Goal: Information Seeking & Learning: Learn about a topic

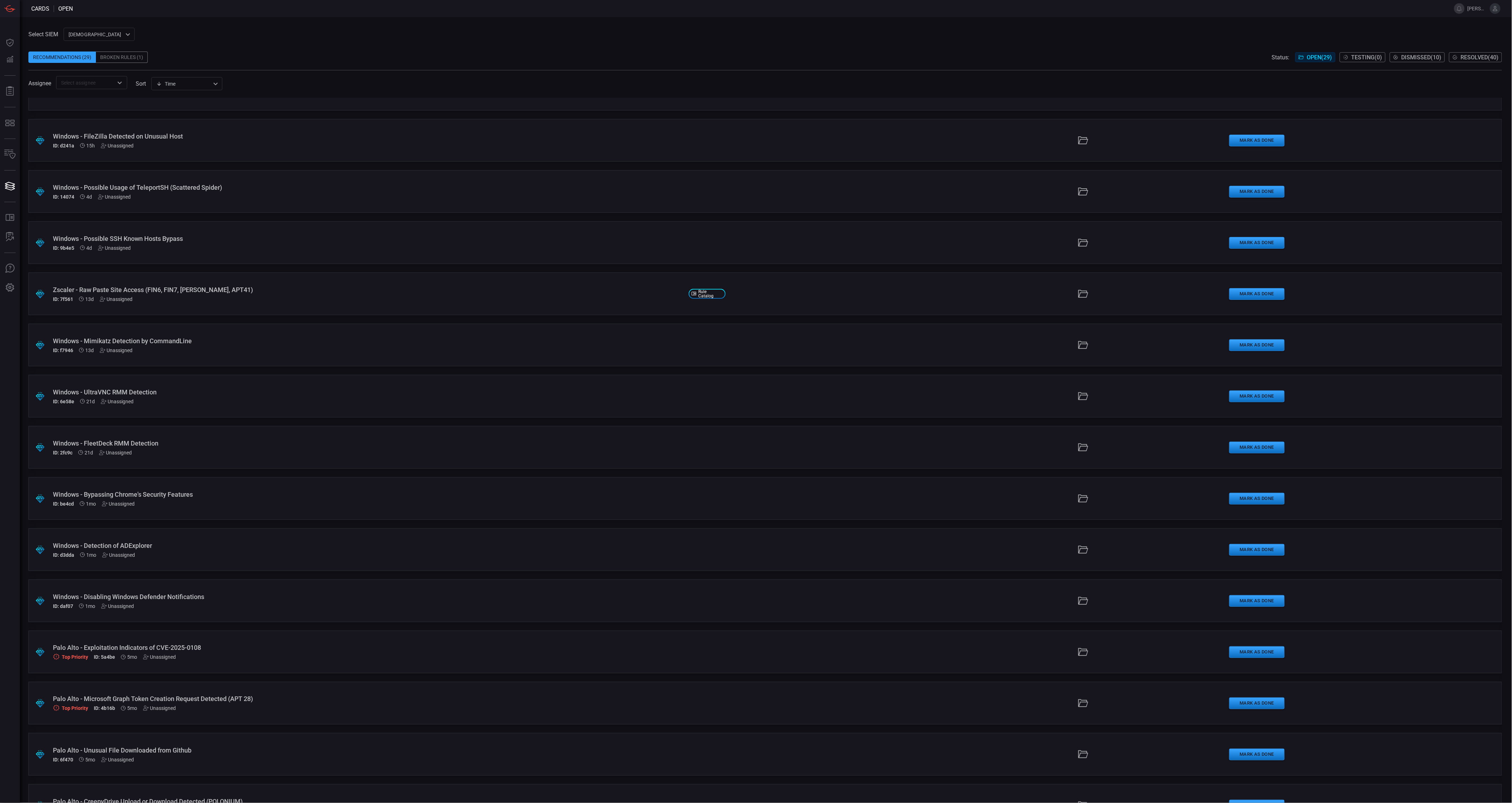
scroll to position [28, 0]
click at [455, 62] on div "Recommendations (29) Broken Rules (1) Status: Open ( 29 ) Testing ( 0 ) Dismiss…" at bounding box center [765, 57] width 1474 height 11
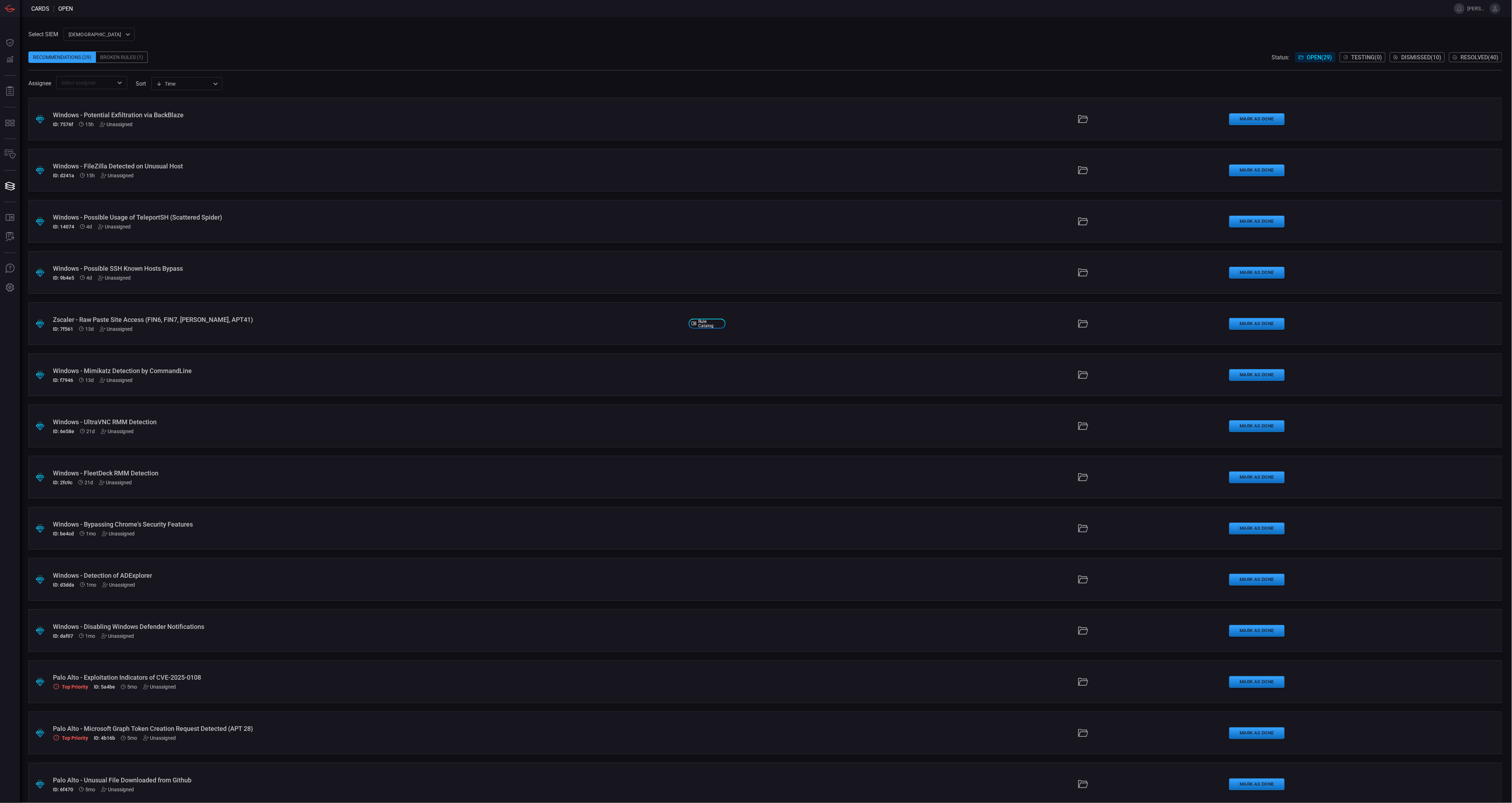
click at [966, 31] on div "Select SIEM cardinalops 8a85017a-fd64-46c8-87bb-16e3004a458b ​ Recommendations …" at bounding box center [765, 58] width 1474 height 62
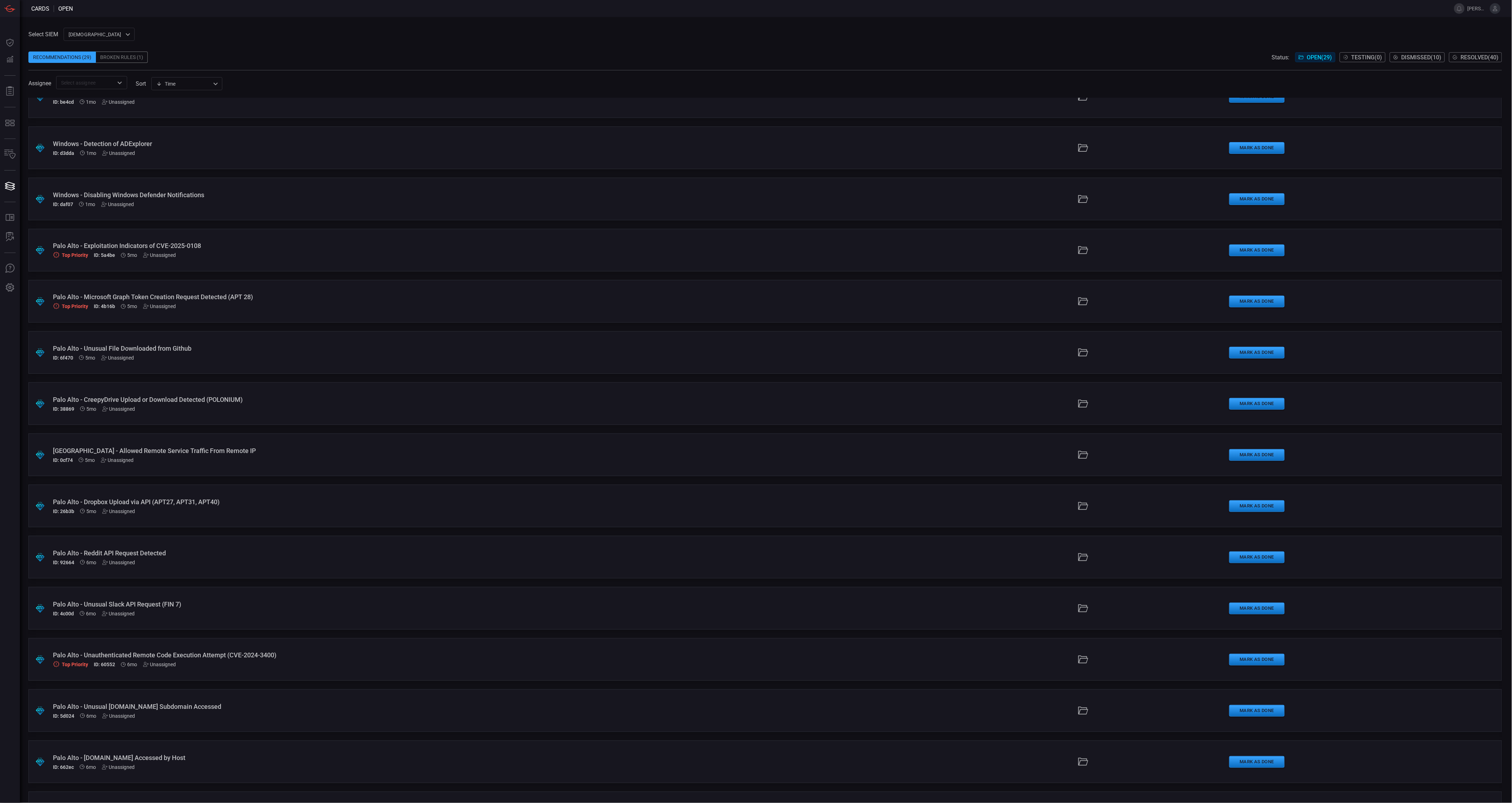
click at [465, 443] on div ".suggested_cards_icon{fill:url(#suggested_cards_icon);} [GEOGRAPHIC_DATA] - All…" at bounding box center [765, 454] width 1474 height 43
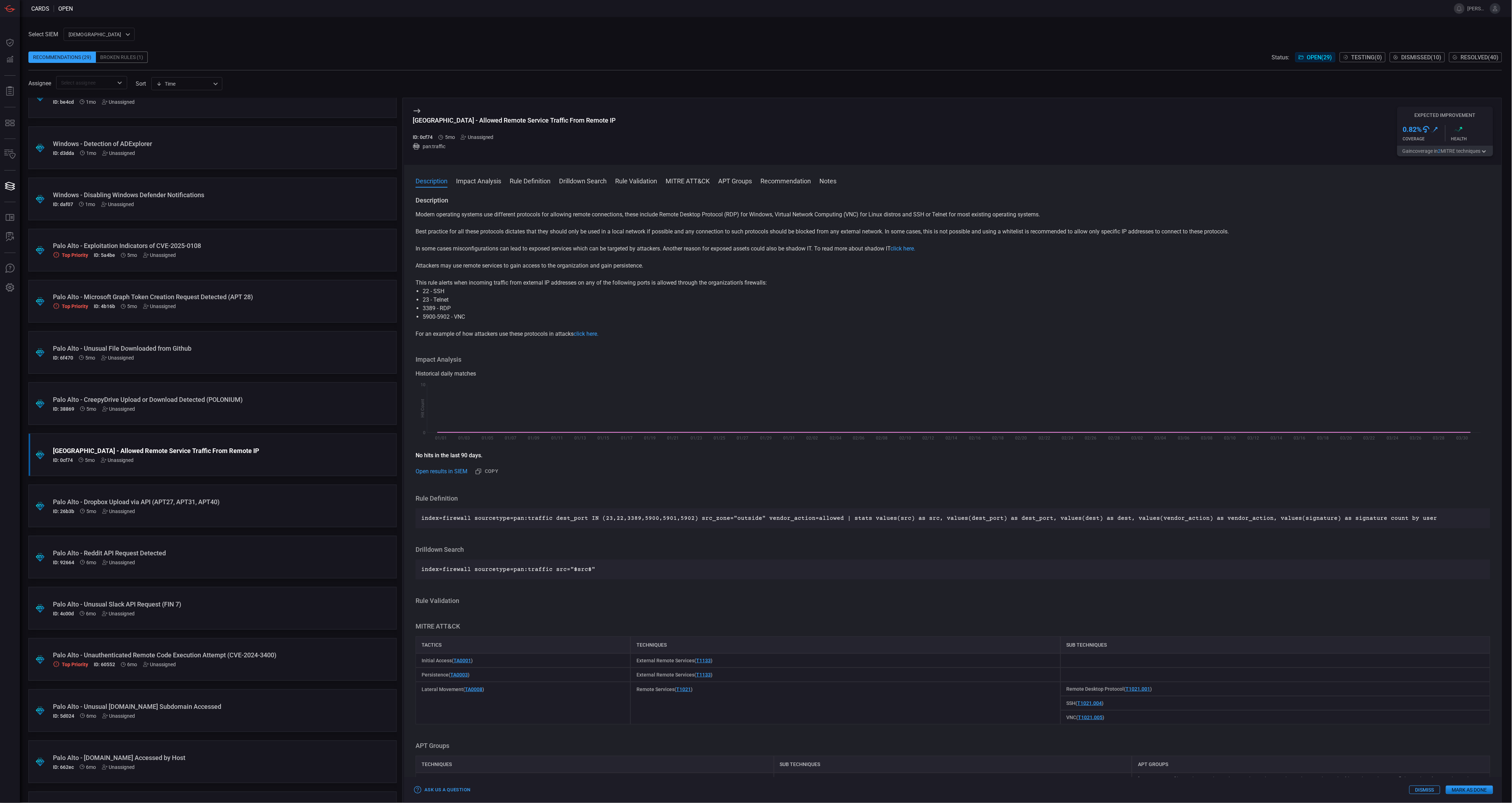
click at [1421, 154] on button "Gain coverage in 2 MITRE technique s" at bounding box center [1445, 151] width 96 height 11
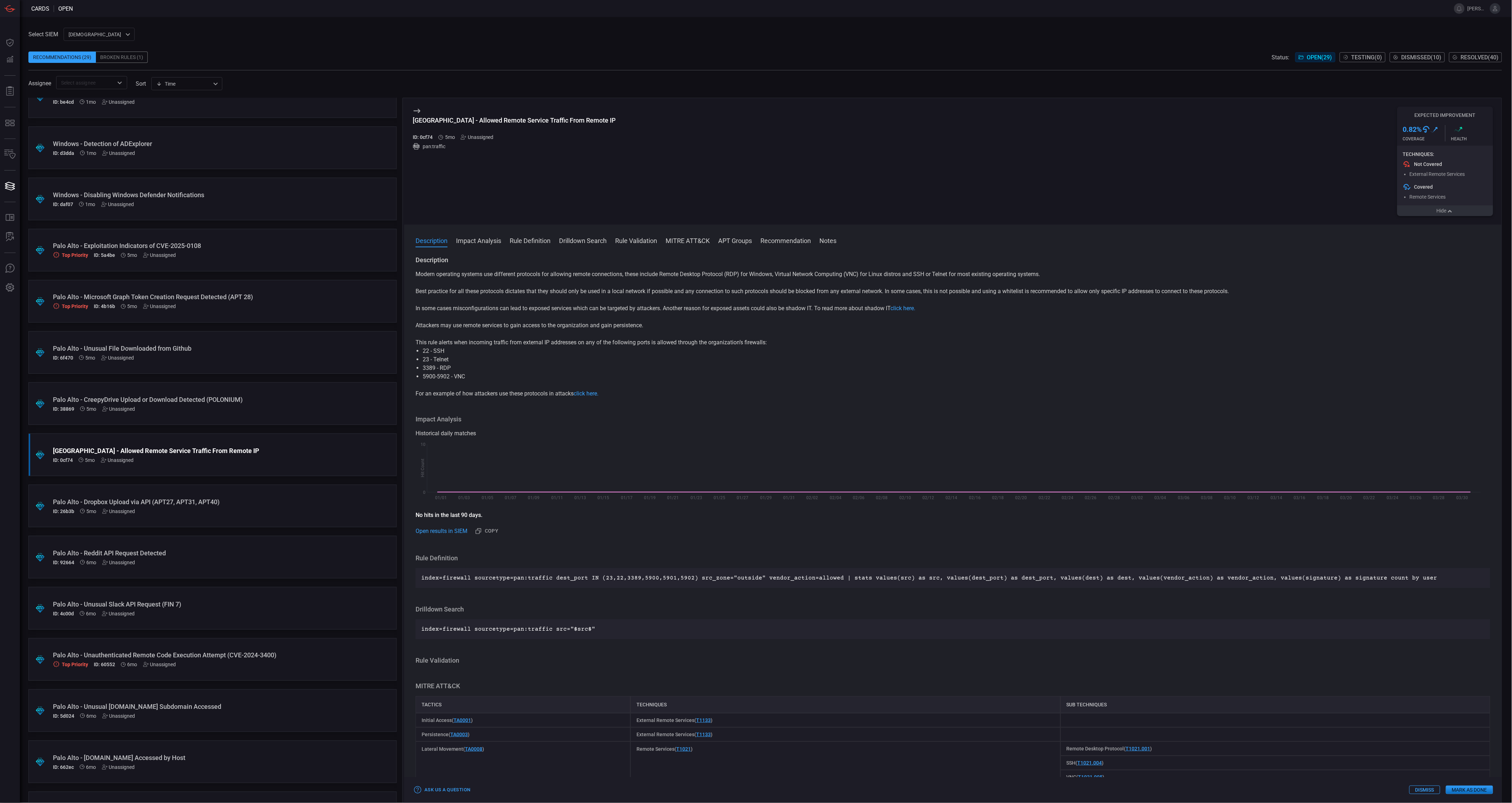
click at [1427, 210] on button "Hide" at bounding box center [1445, 211] width 96 height 11
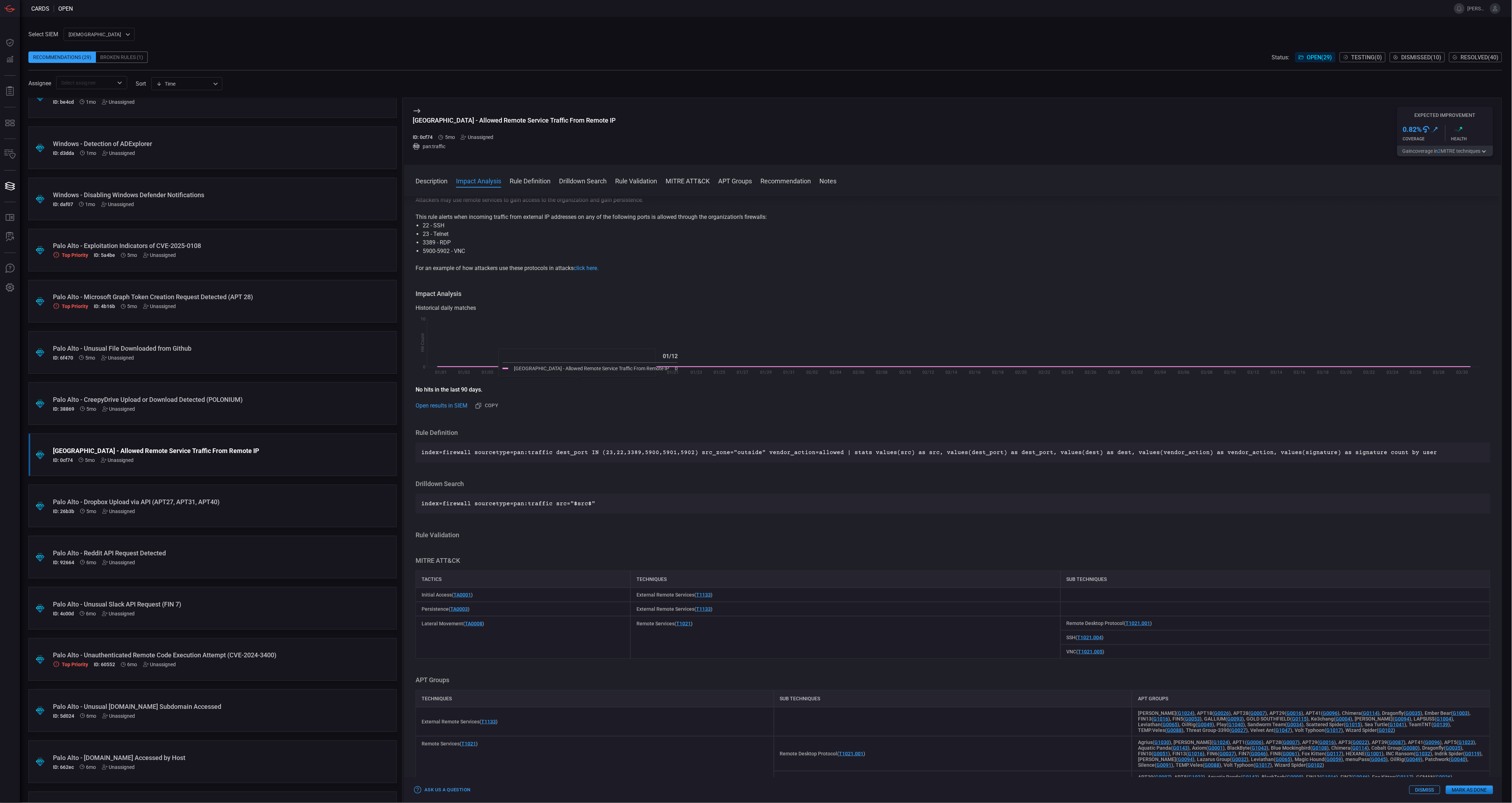
scroll to position [79, 0]
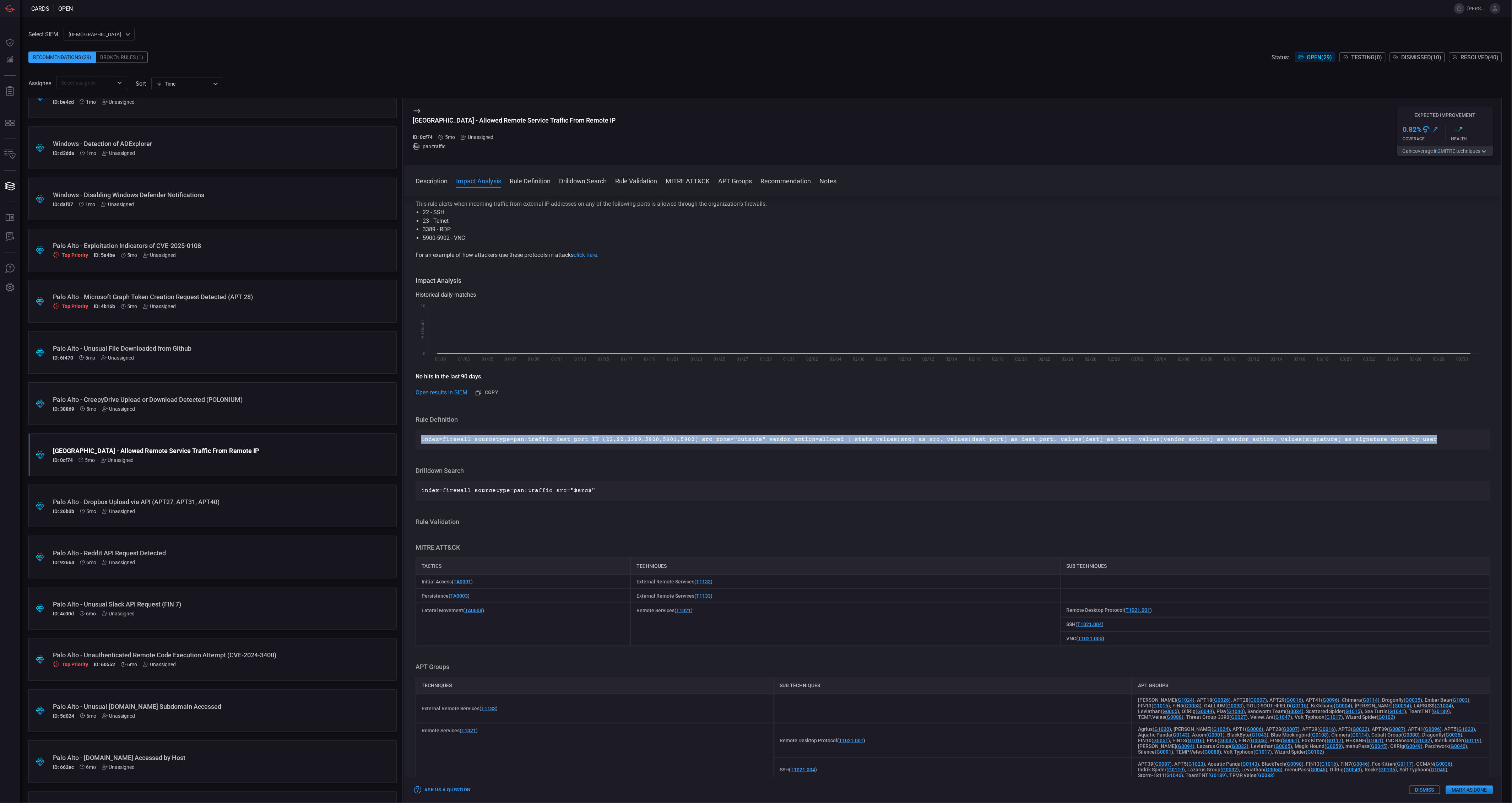
drag, startPoint x: 1411, startPoint y: 436, endPoint x: 420, endPoint y: 439, distance: 991.0
click at [420, 439] on div "index=firewall sourcetype=pan:traffic dest_port IN (23,22,3389,5900,5901,5902) …" at bounding box center [953, 440] width 1075 height 20
drag, startPoint x: 420, startPoint y: 439, endPoint x: 425, endPoint y: 438, distance: 5.1
copy p "index=firewall sourcetype=pan:traffic dest_port IN (23,22,3389,5900,5901,5902) …"
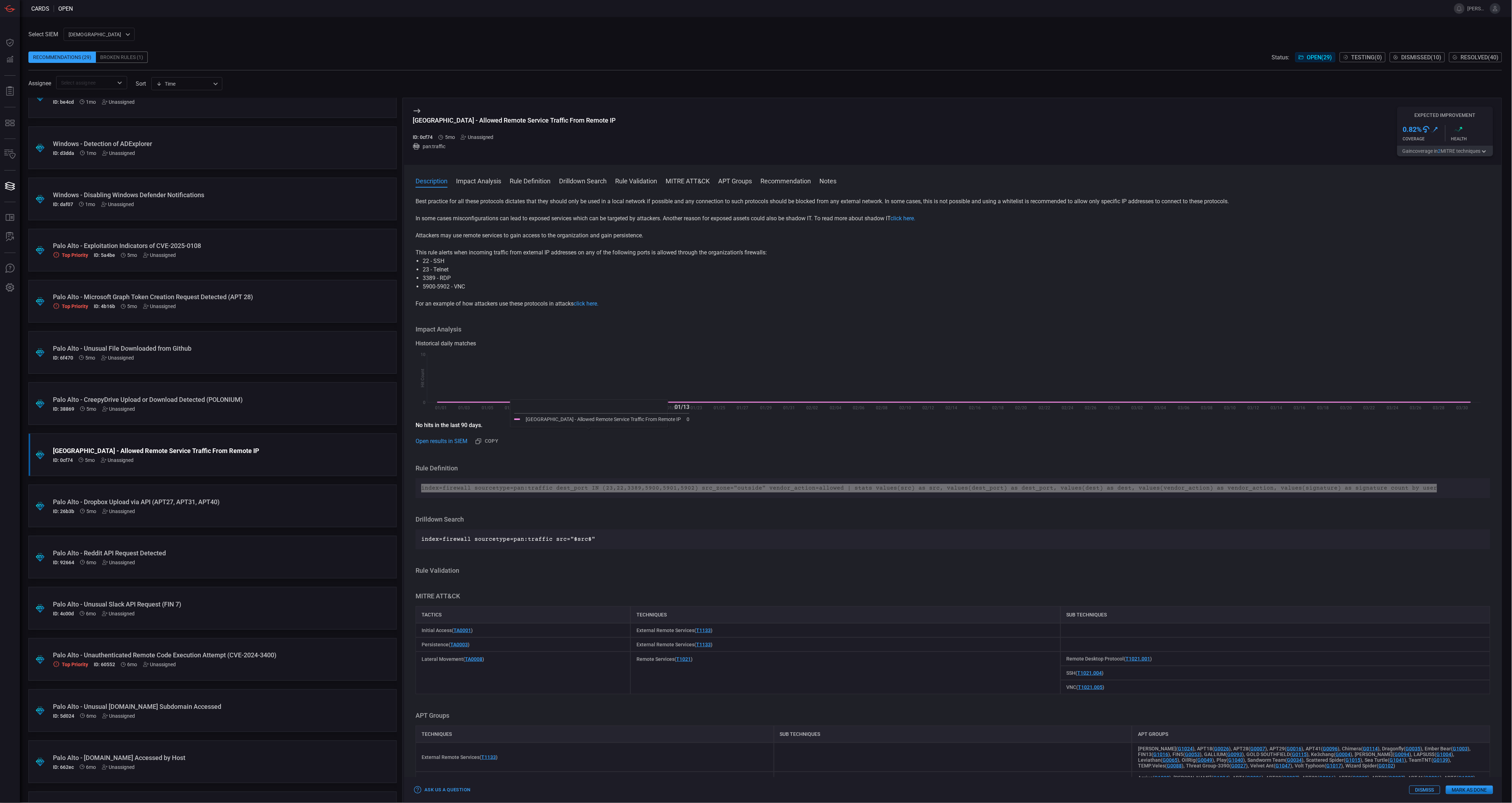
scroll to position [0, 0]
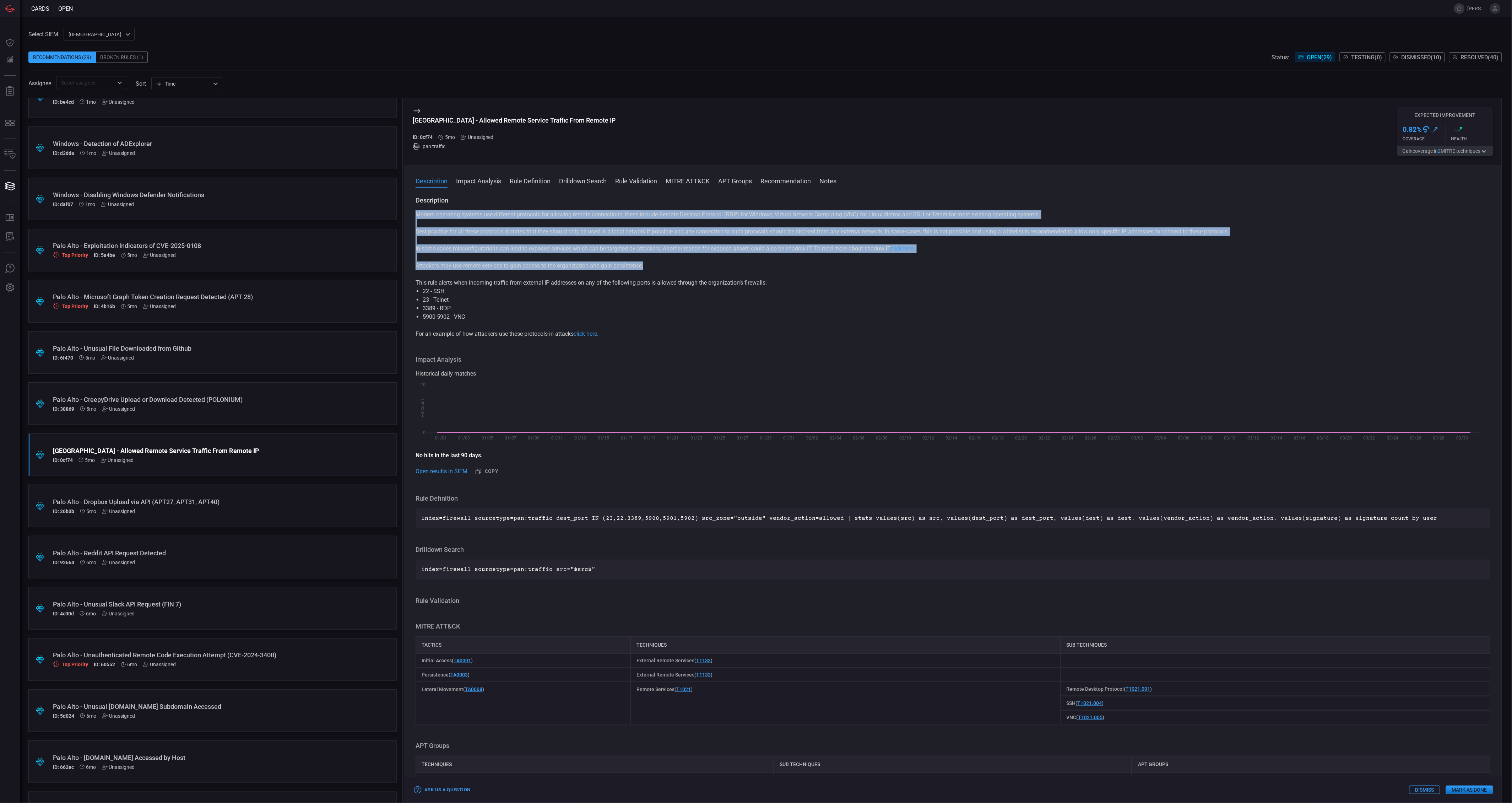
drag, startPoint x: 653, startPoint y: 266, endPoint x: 415, endPoint y: 214, distance: 243.6
click at [415, 214] on div "Description Modern operating systems use different protocols for allowing remot…" at bounding box center [953, 498] width 1098 height 604
copy div "Modern operating systems use different protocols for allowing remote connection…"
drag, startPoint x: 679, startPoint y: 268, endPoint x: 676, endPoint y: 270, distance: 3.6
click at [679, 267] on p "Attackers may use remote services to gain access to the organization and gain p…" at bounding box center [953, 265] width 1075 height 9
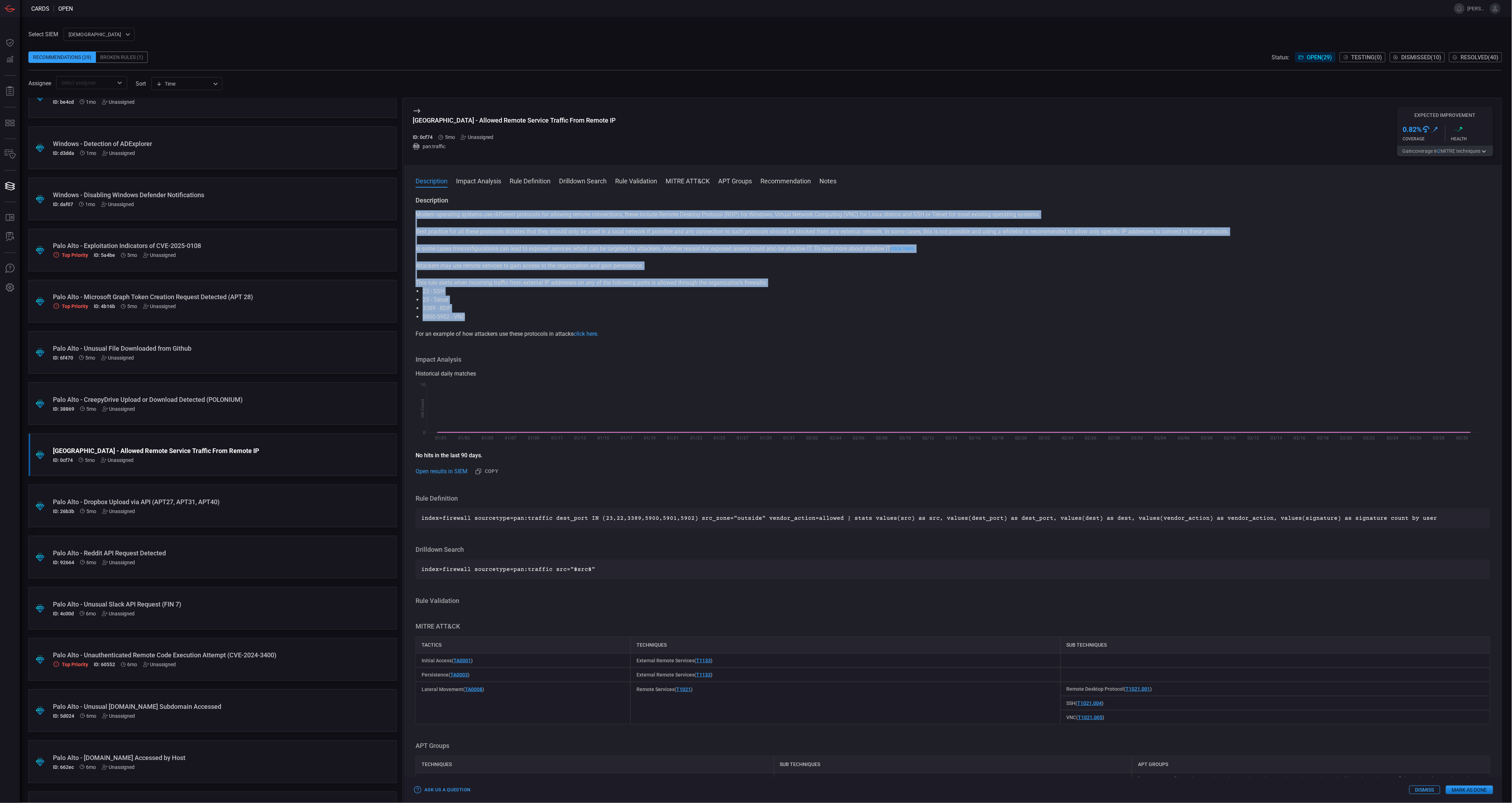
drag, startPoint x: 474, startPoint y: 318, endPoint x: 414, endPoint y: 214, distance: 120.1
click at [414, 214] on div "Description Modern operating systems use different protocols for allowing remot…" at bounding box center [953, 498] width 1098 height 604
copy div "Loremi dolorsita consect adi elitseddo eiusmodte inc utlabore etdolo magnaaliqu…"
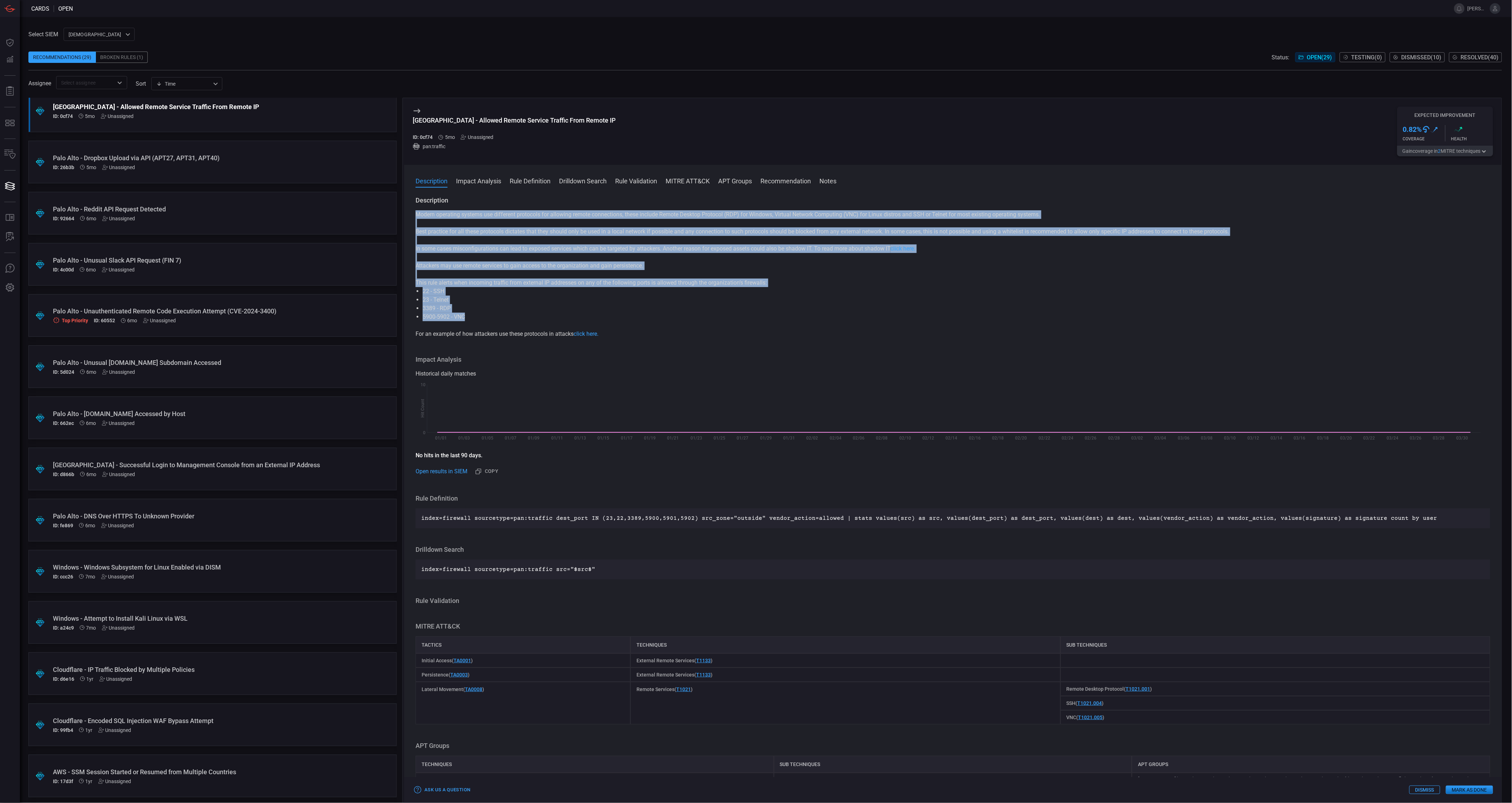
scroll to position [778, 0]
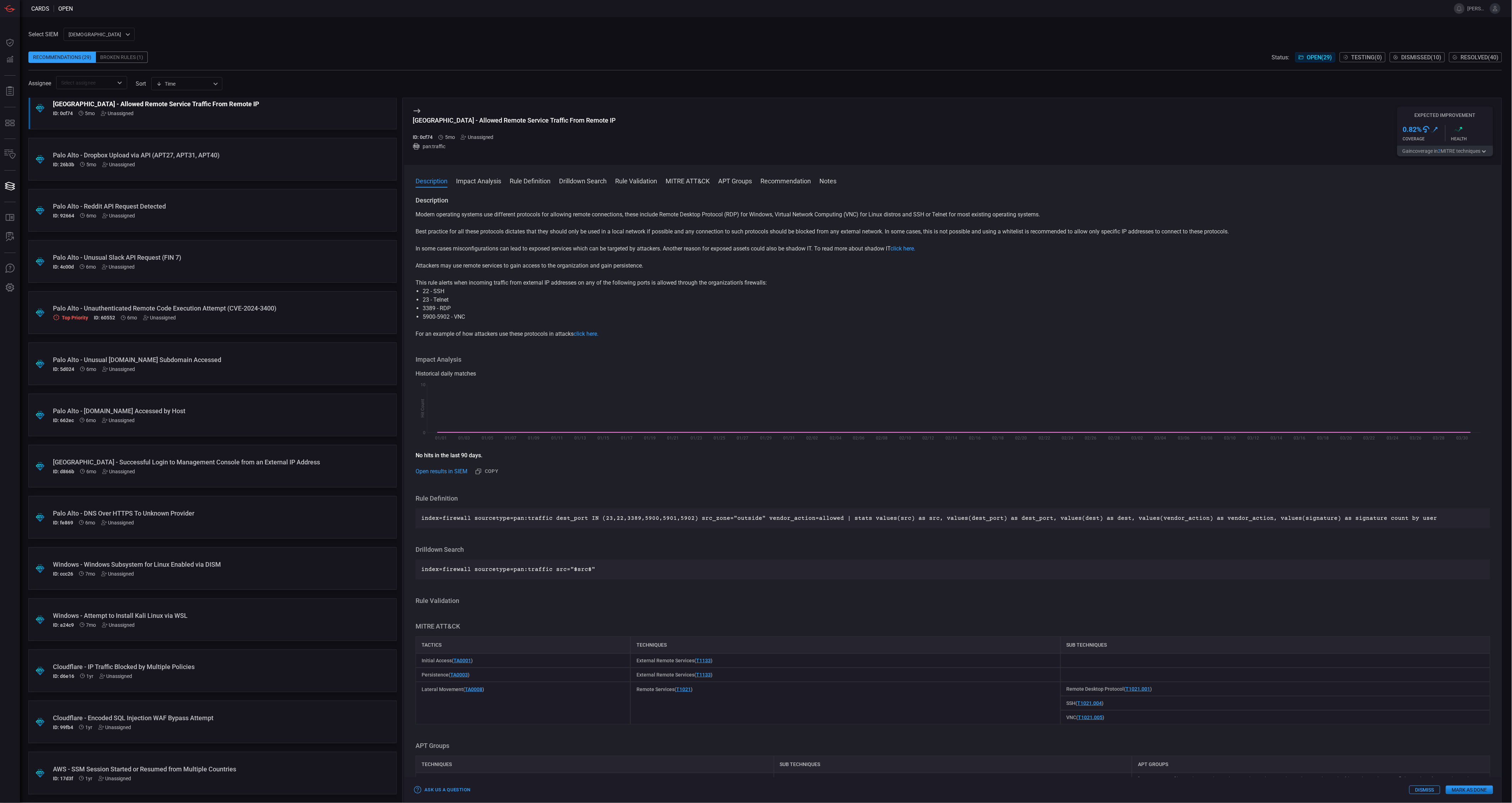
click at [190, 763] on div ".suggested_cards_icon{fill:url(#suggested_cards_icon);} AWS - SSM Session Start…" at bounding box center [212, 772] width 369 height 43
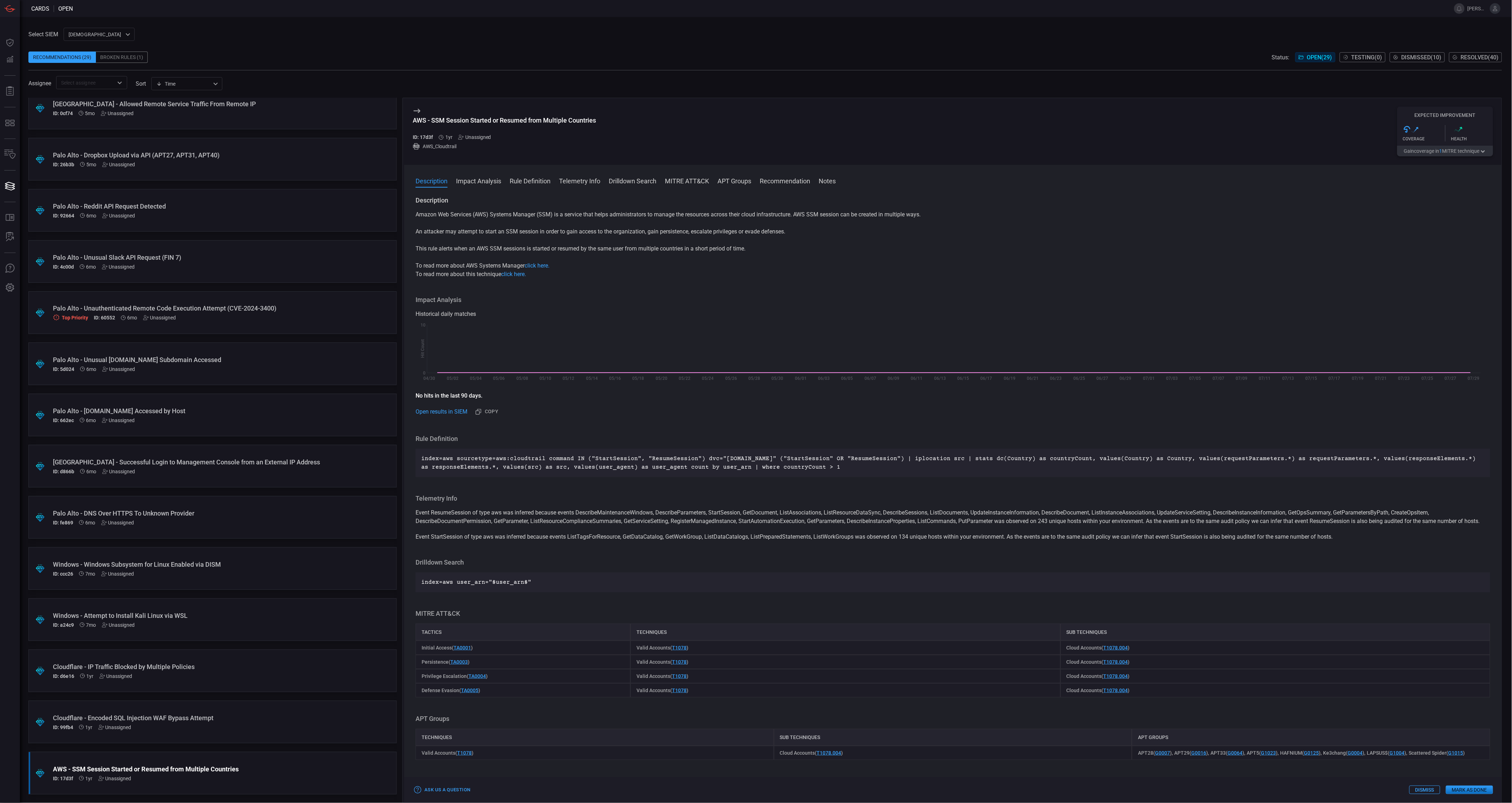
click at [1471, 150] on button "Gain coverage in 1 MITRE technique" at bounding box center [1445, 151] width 96 height 11
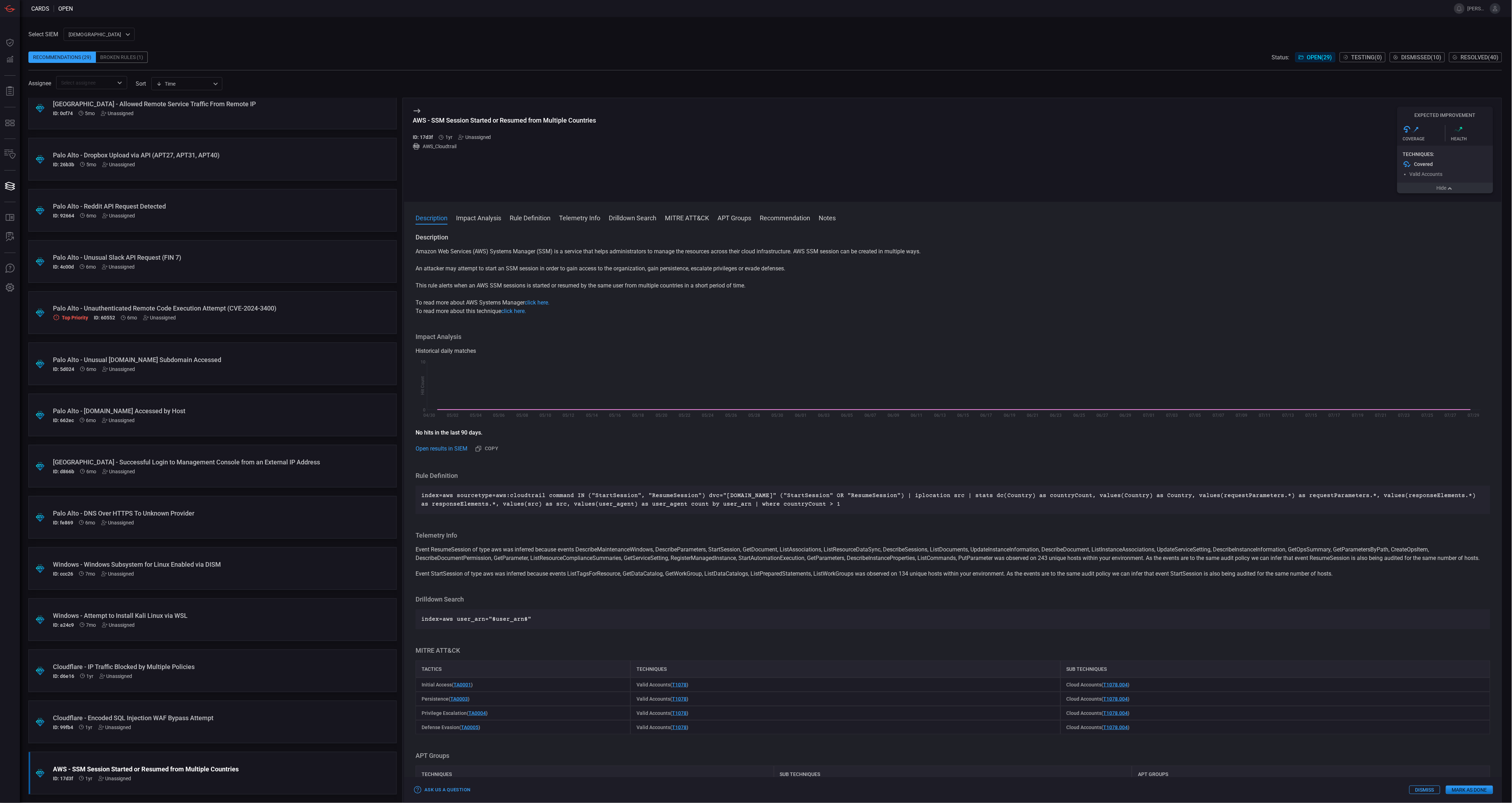
click at [1471, 150] on div "Techniques: Covered Valid Accounts" at bounding box center [1445, 164] width 96 height 37
click at [274, 715] on div "Cloudflare - Encoded SQL Injection WAF Bypass Attempt" at bounding box center [199, 717] width 292 height 8
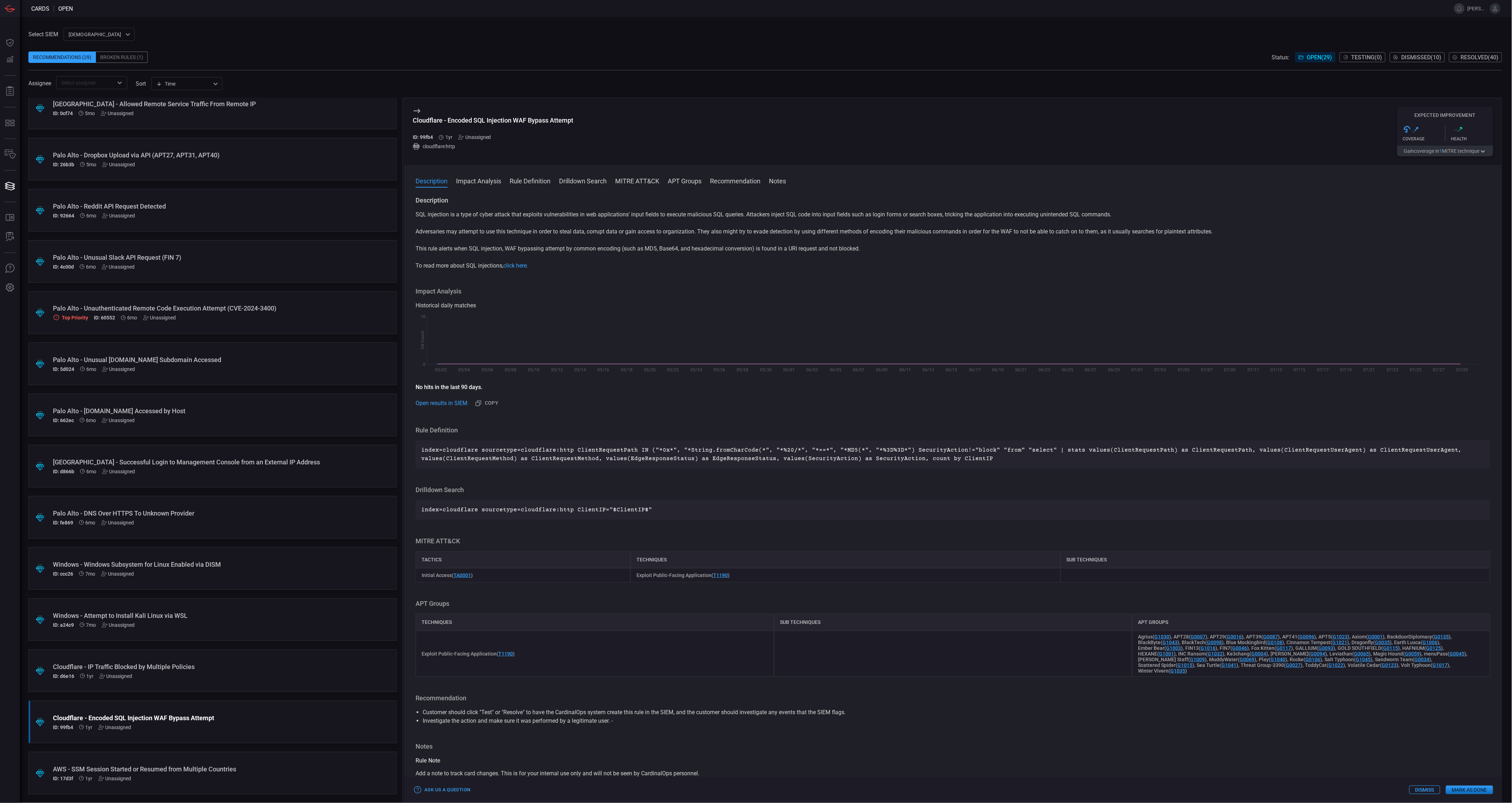
click at [1432, 151] on button "Gain coverage in 1 MITRE technique" at bounding box center [1445, 151] width 96 height 11
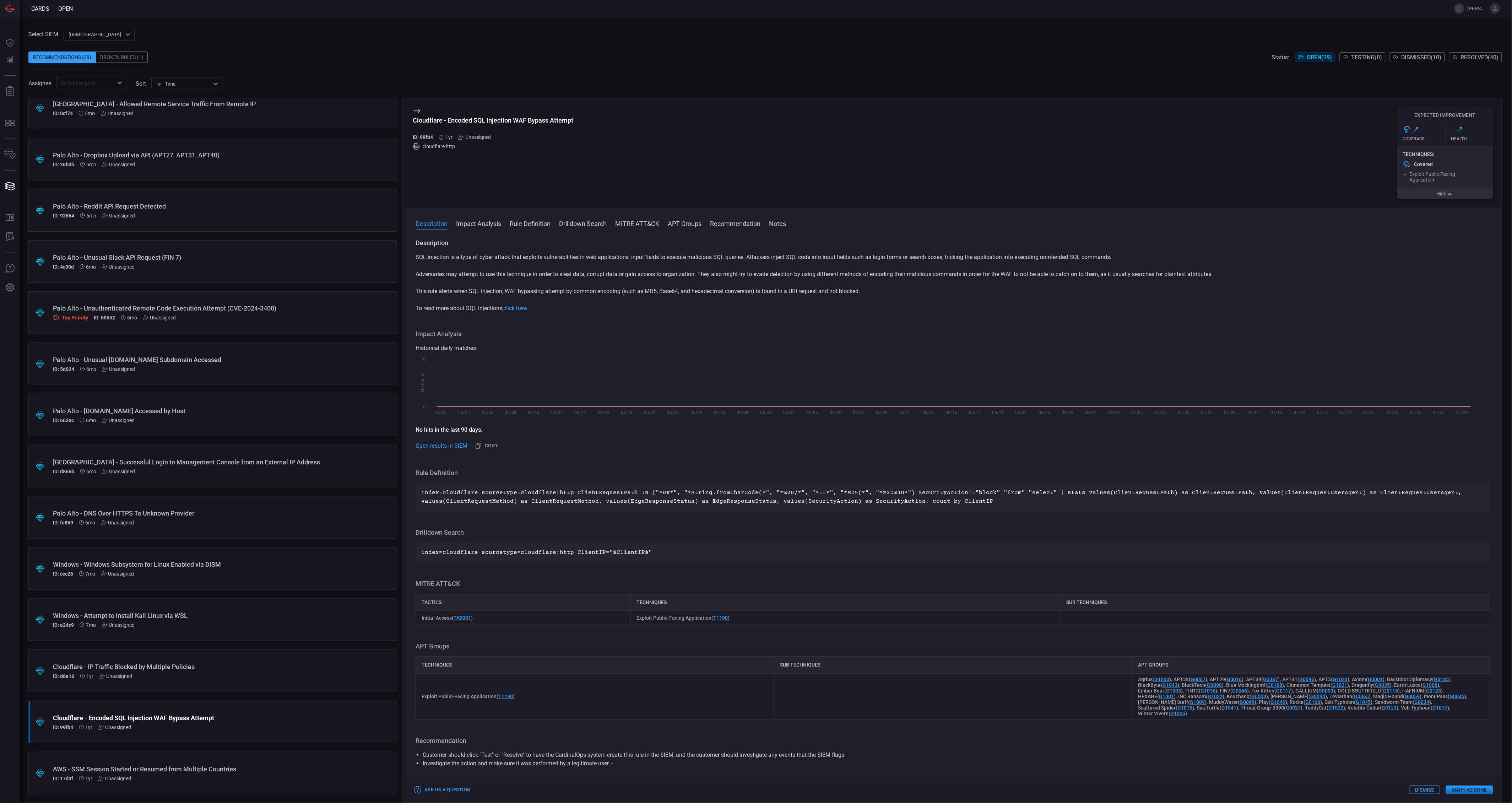
click at [109, 676] on div "Unassigned" at bounding box center [116, 676] width 33 height 6
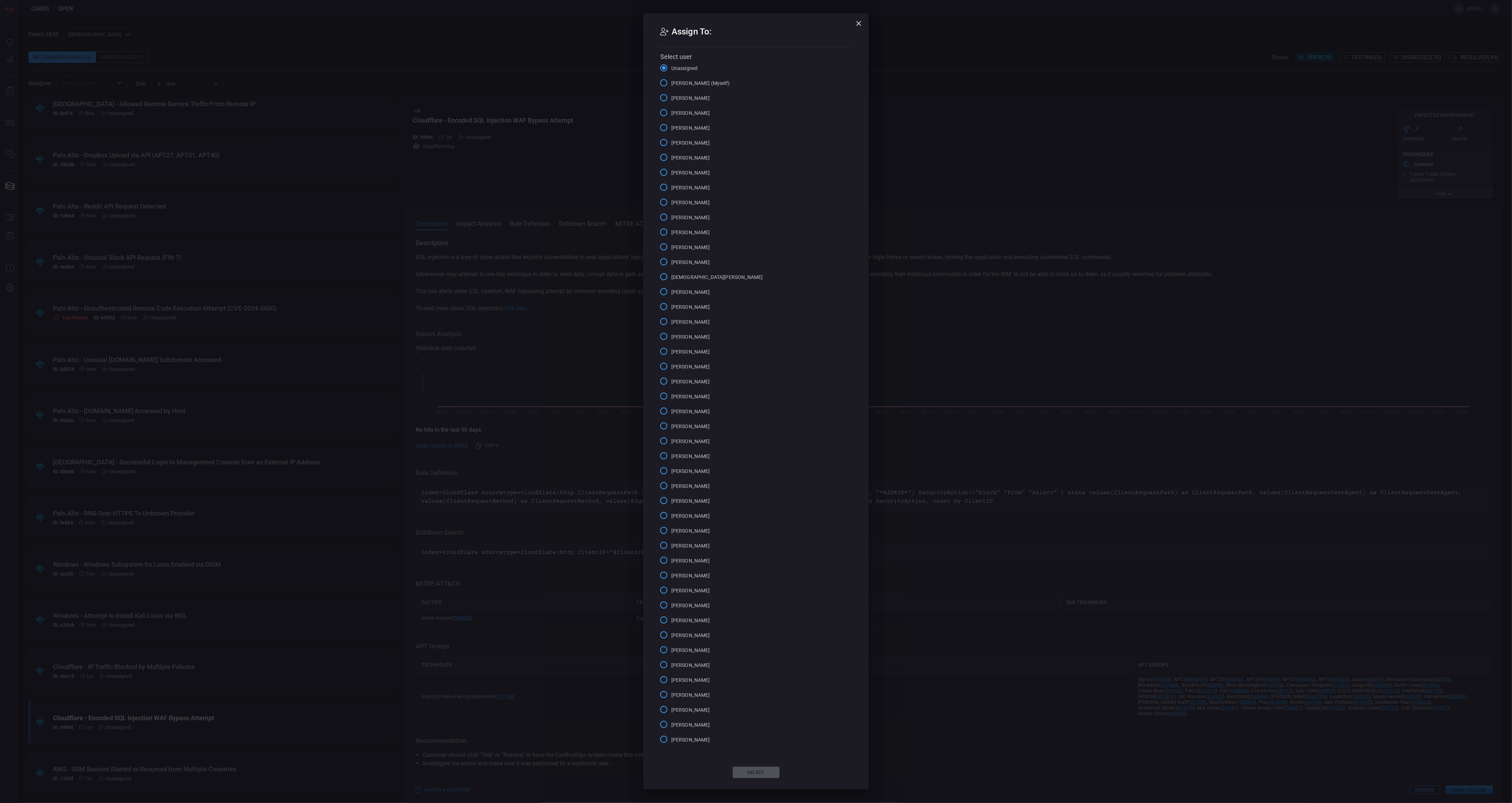
click at [945, 130] on div "Assign To: Select user Unassigned [PERSON_NAME] (Myself) [PERSON_NAME] [PERSON_…" at bounding box center [756, 402] width 1512 height 803
click at [862, 22] on icon "button" at bounding box center [859, 23] width 9 height 9
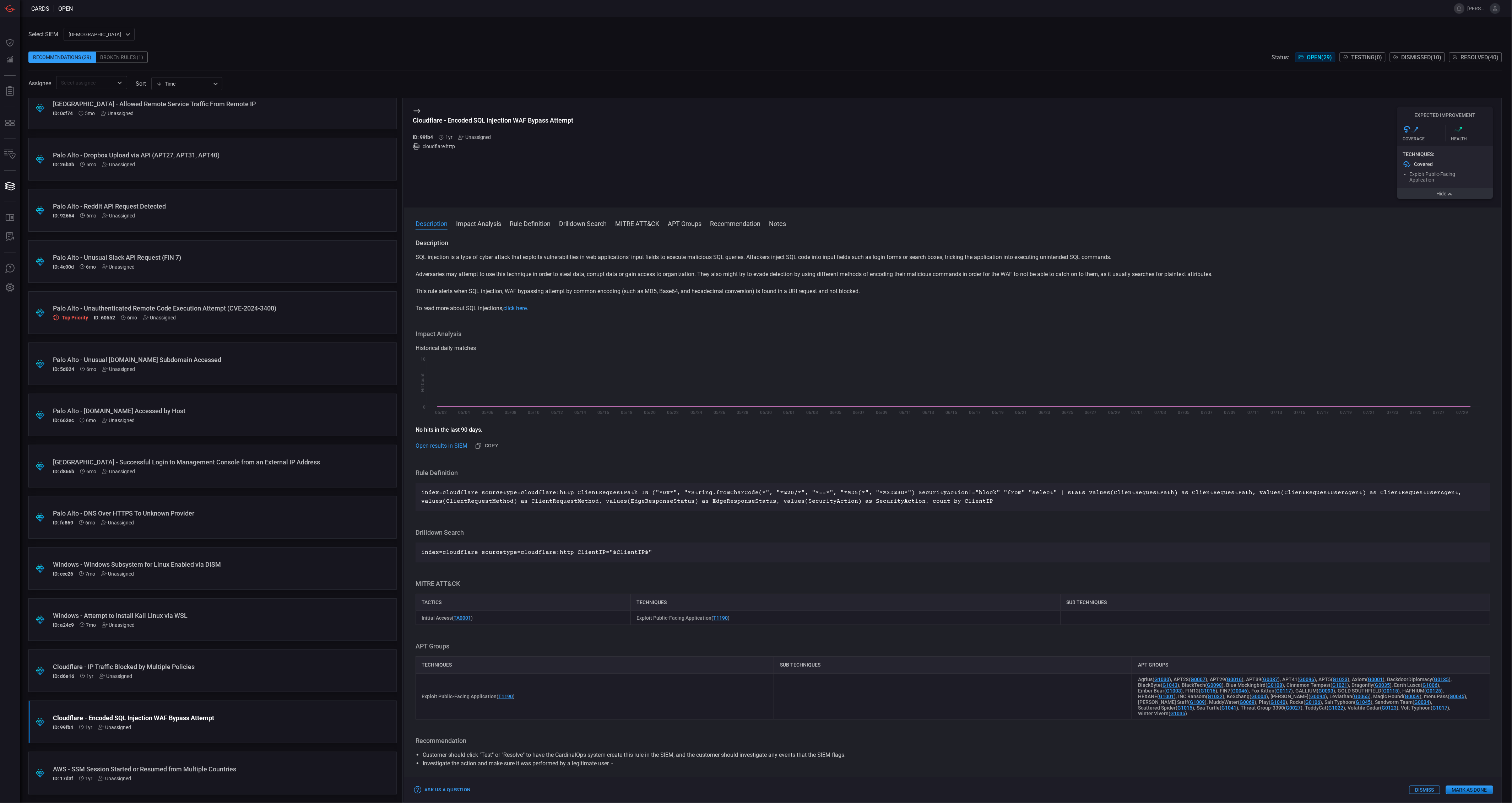
click at [274, 677] on div "ID: d6e16 1yr Unassigned" at bounding box center [199, 676] width 292 height 6
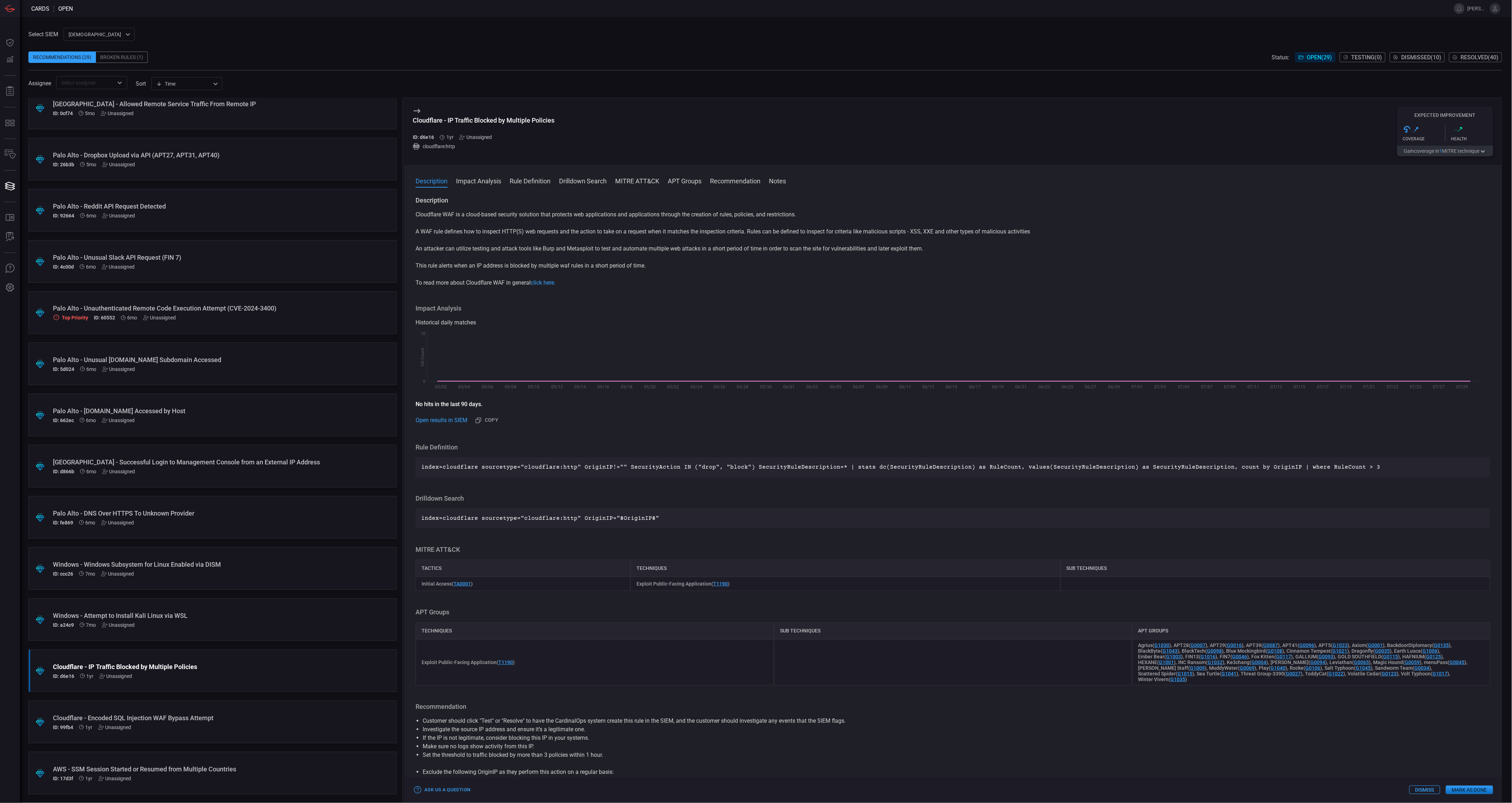
click at [1441, 151] on span "1" at bounding box center [1441, 151] width 3 height 6
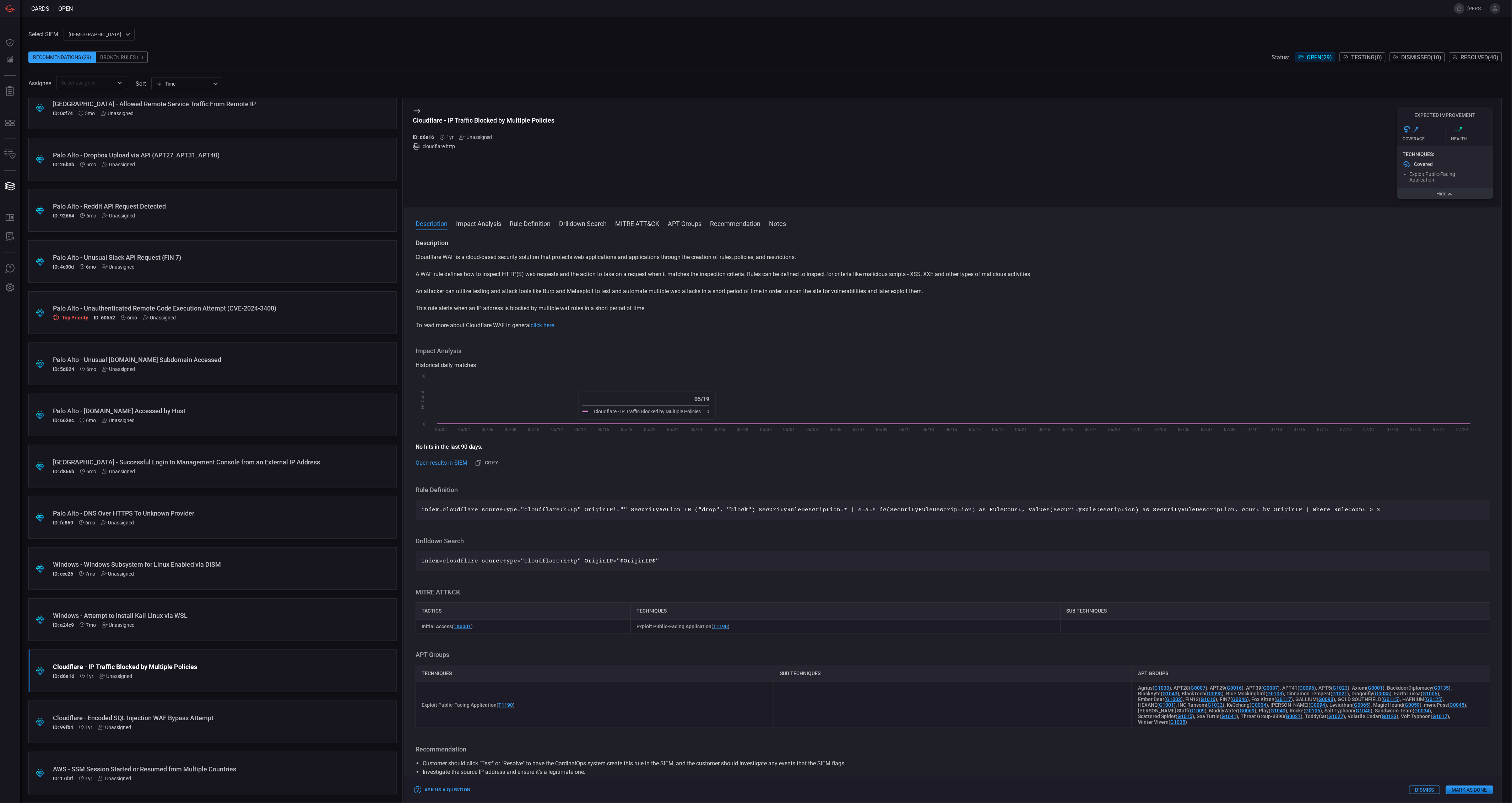
click at [342, 603] on div ".suggested_cards_icon{fill:url(#suggested_cards_icon);} Windows - Attempt to In…" at bounding box center [212, 619] width 369 height 43
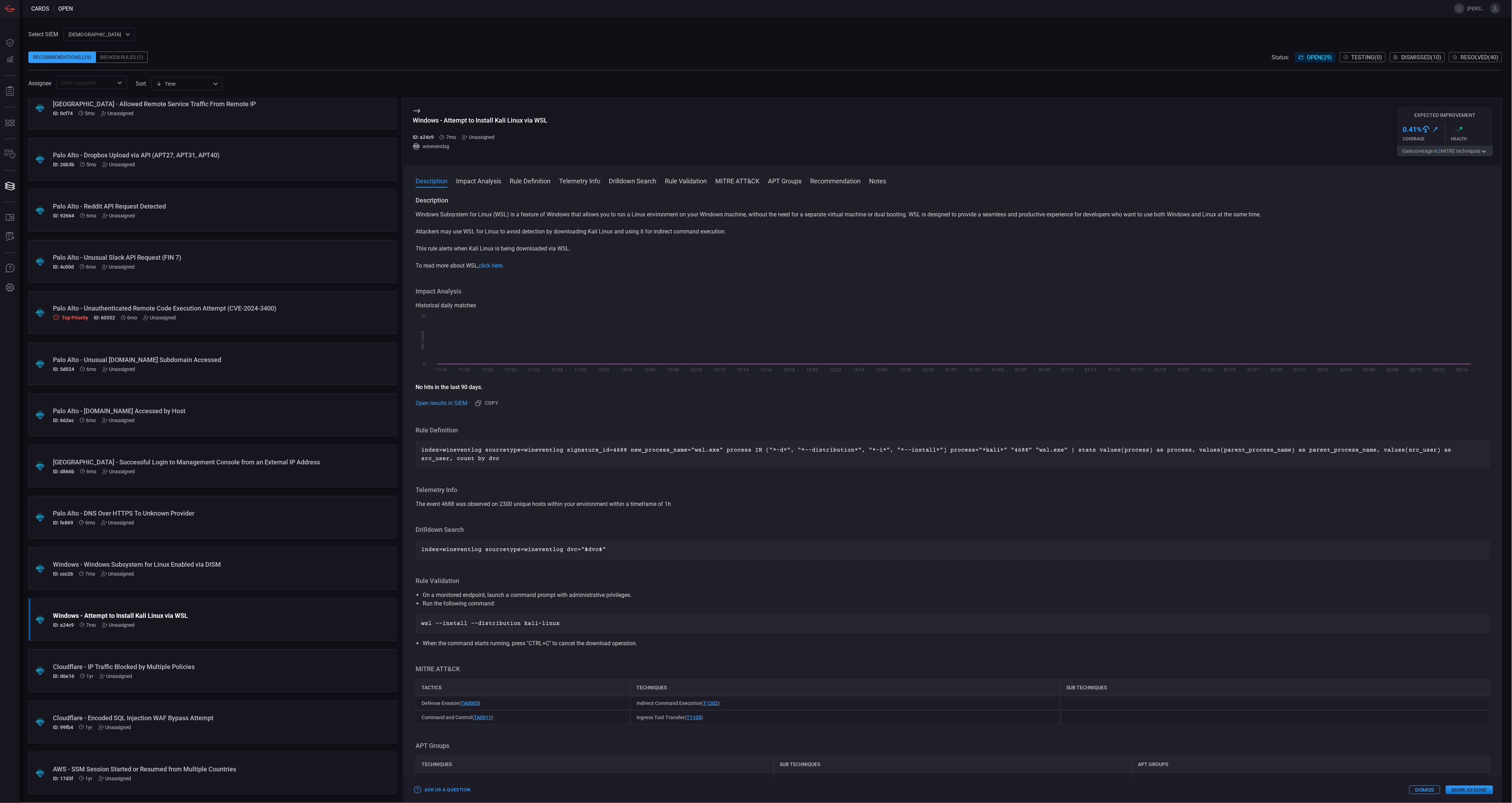
click at [1409, 151] on button "Gain coverage in 2 MITRE technique s" at bounding box center [1445, 151] width 96 height 11
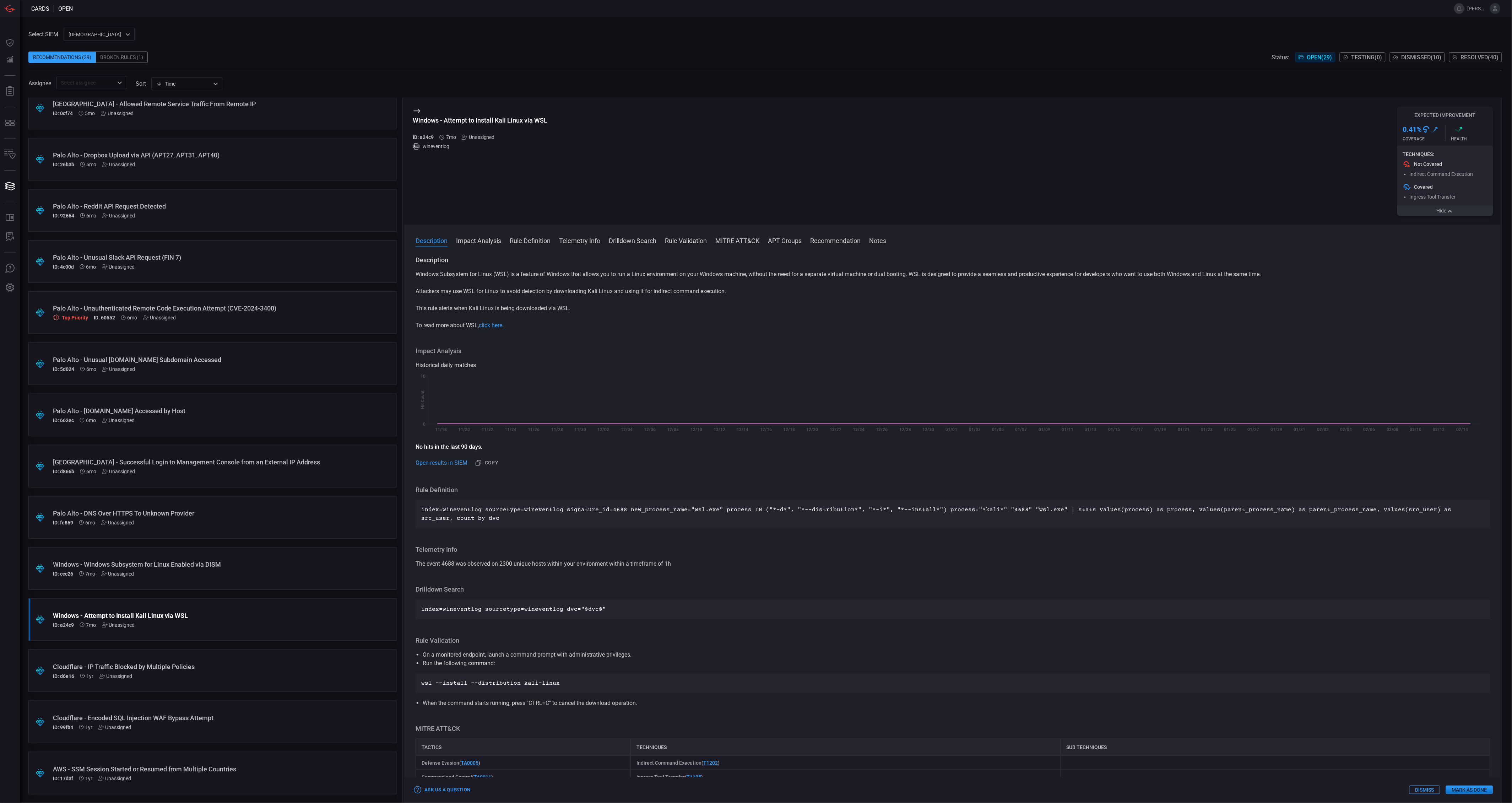
click at [275, 575] on div "ID: ccc26 7mo Unassigned" at bounding box center [199, 573] width 292 height 6
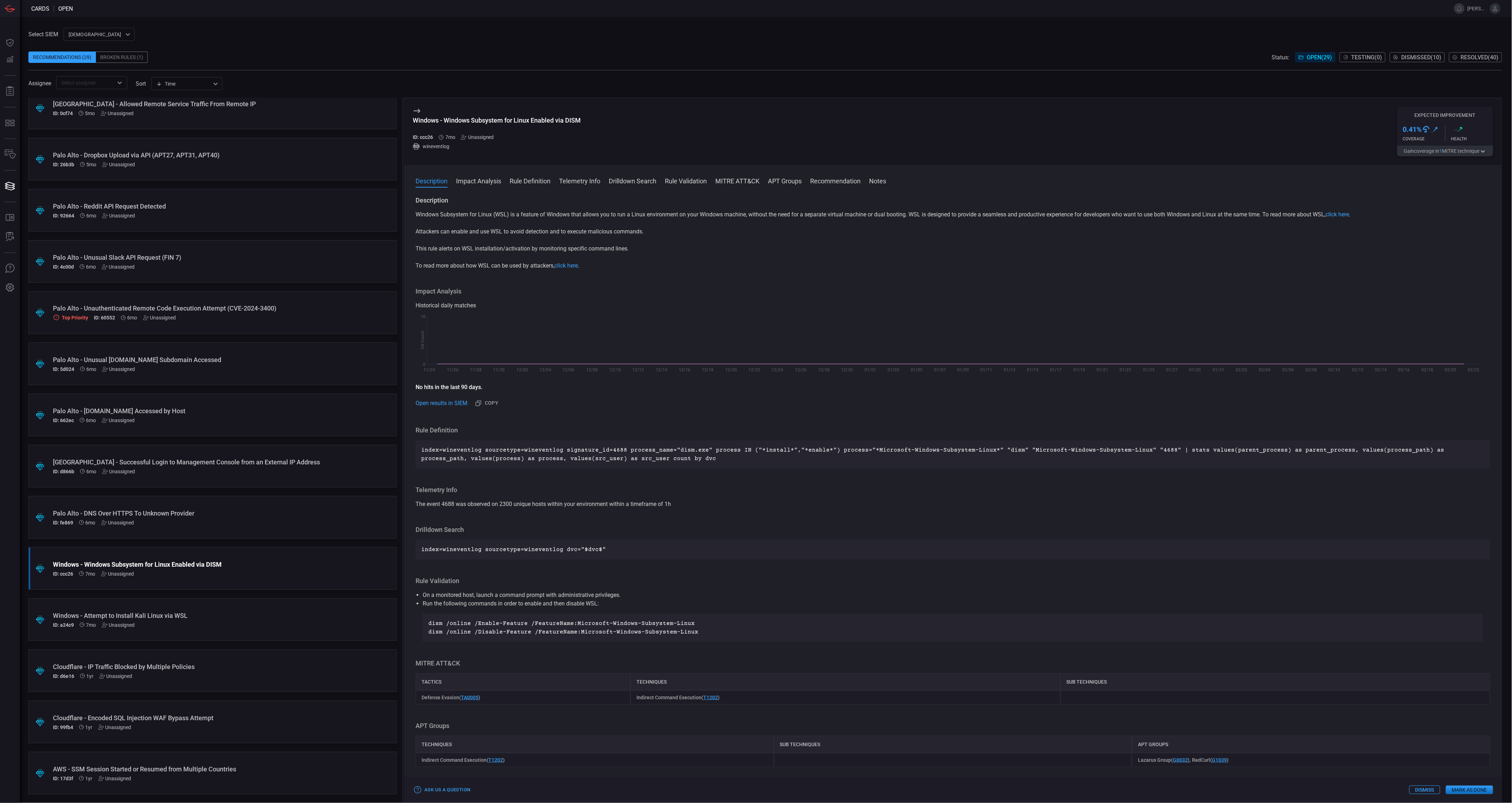
click at [1434, 151] on button "Gain coverage in 1 MITRE technique" at bounding box center [1445, 151] width 96 height 11
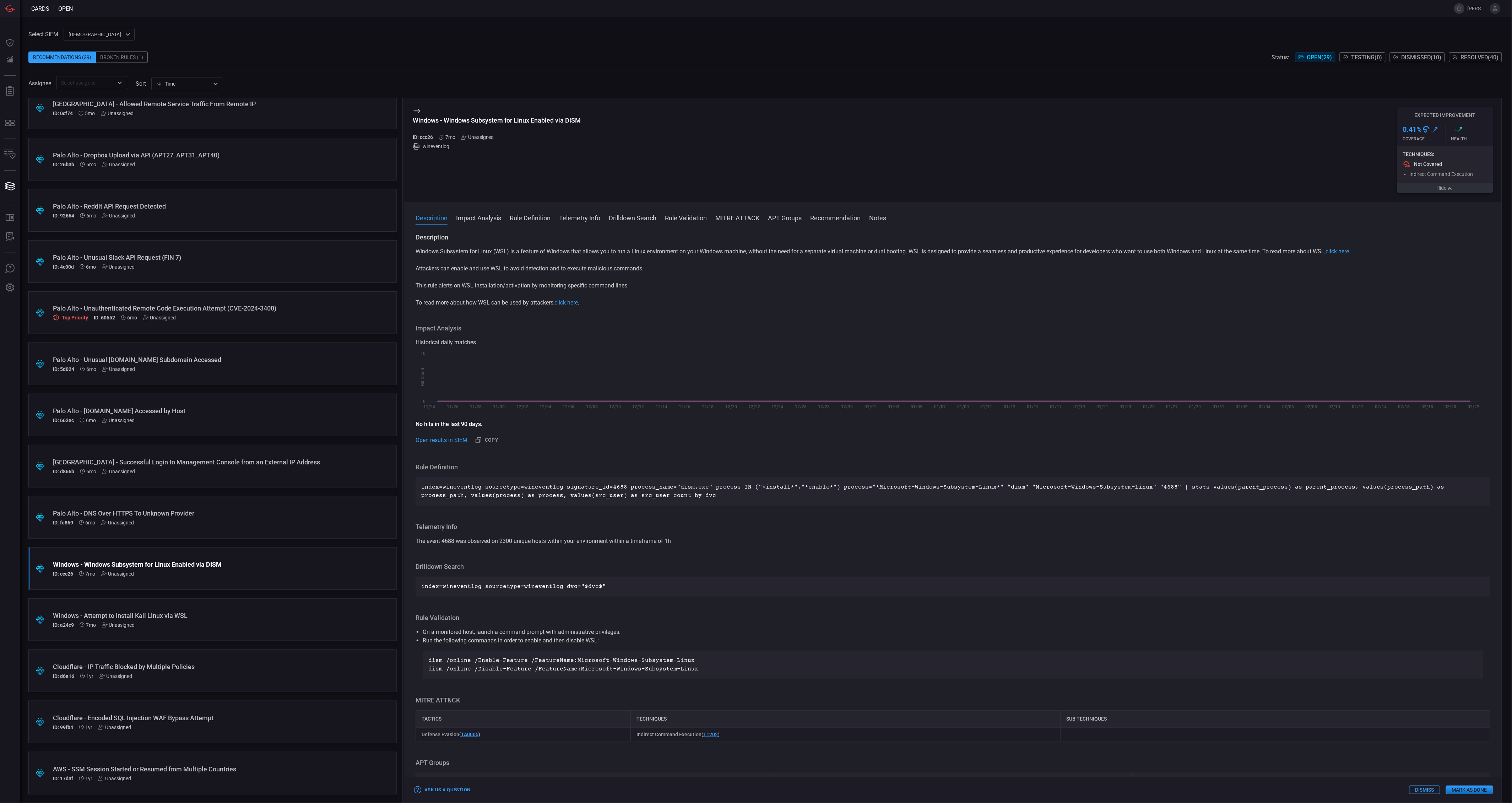
click at [234, 607] on div ".suggested_cards_icon{fill:url(#suggested_cards_icon);} Windows - Attempt to In…" at bounding box center [212, 619] width 369 height 43
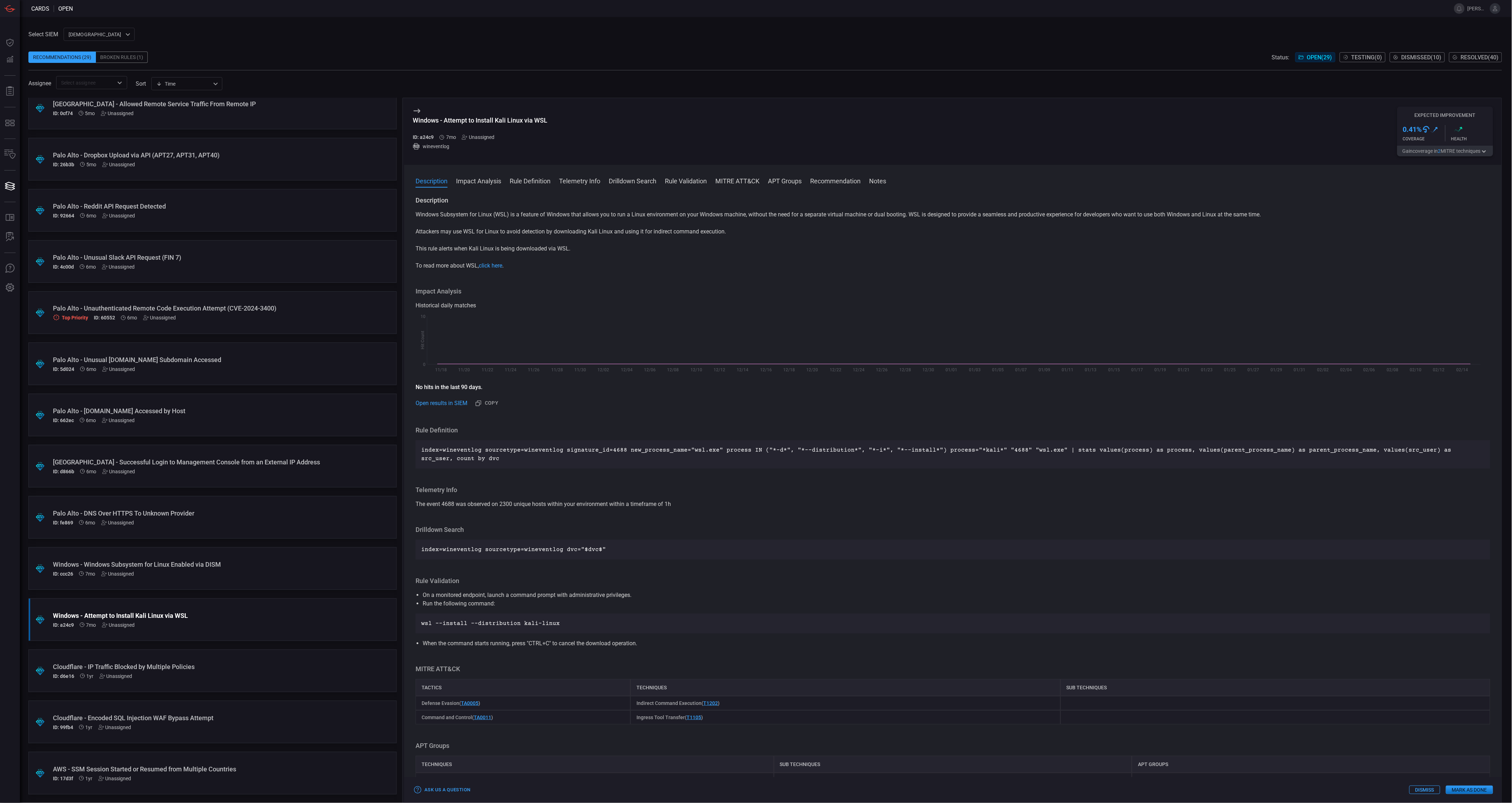
click at [1446, 153] on button "Gain coverage in 2 MITRE technique s" at bounding box center [1445, 151] width 96 height 11
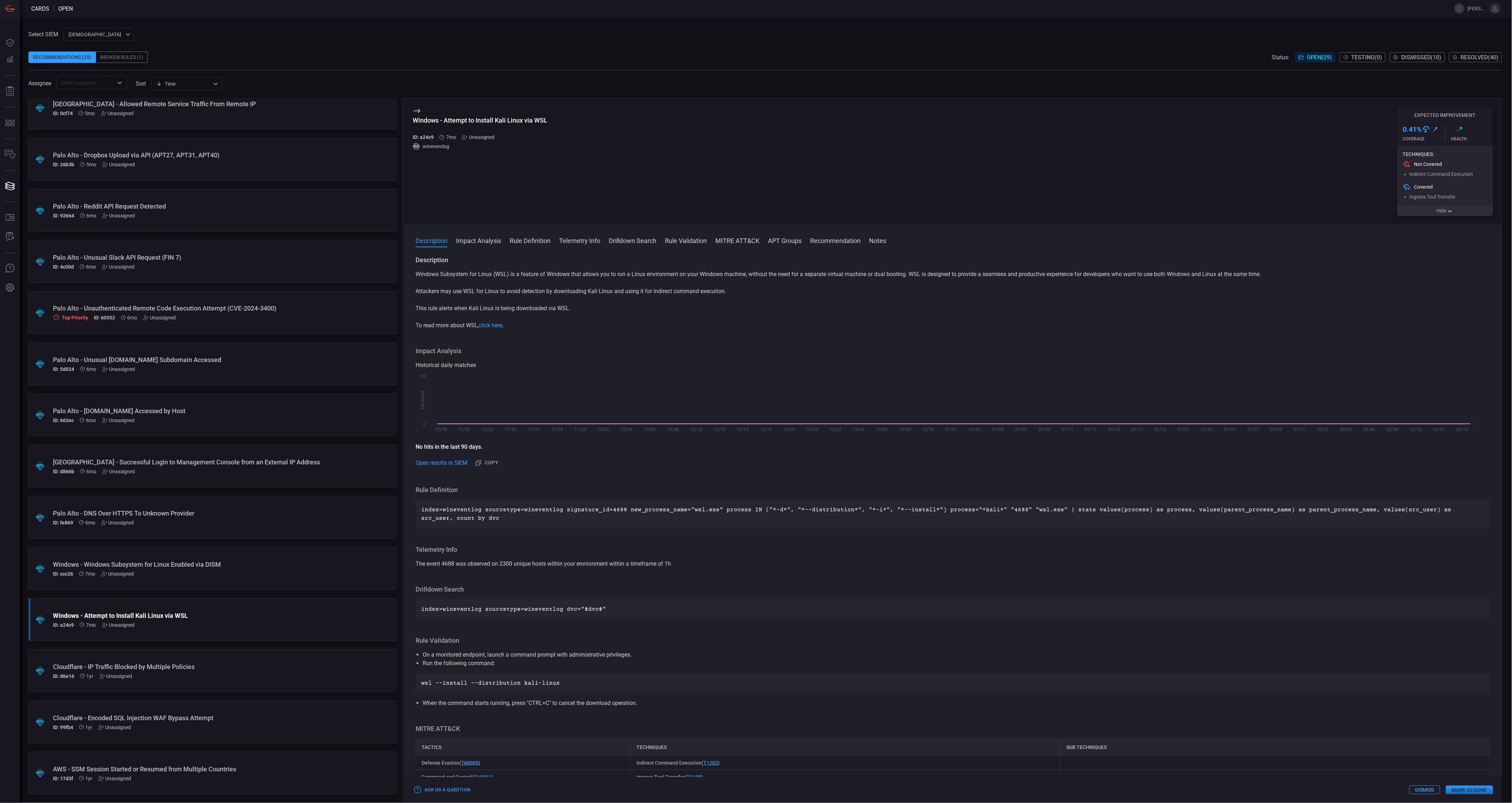
click at [201, 508] on div ".suggested_cards_icon{fill:url(#suggested_cards_icon);} Palo Alto - DNS Over HT…" at bounding box center [212, 517] width 369 height 43
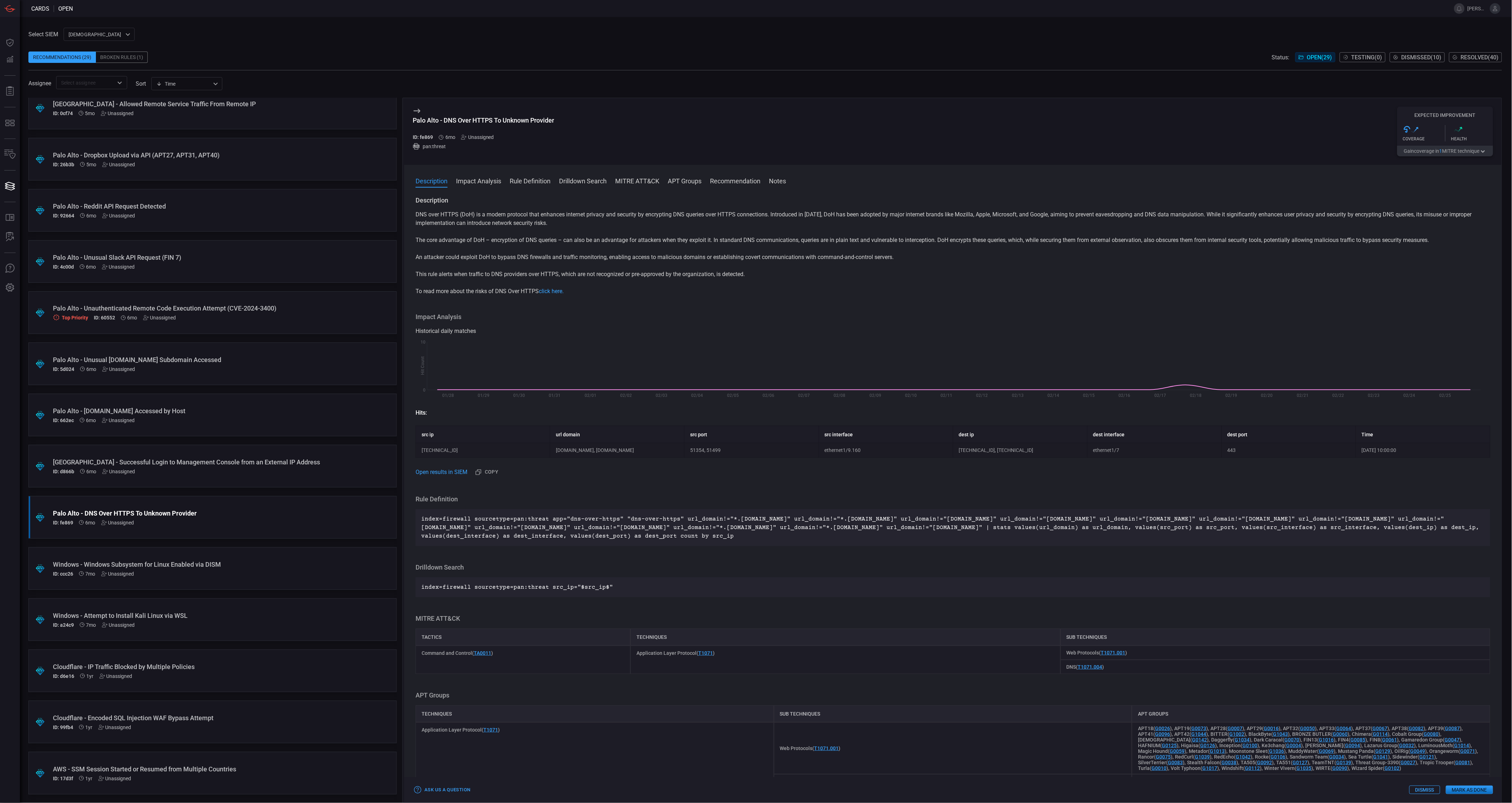
click at [1426, 149] on button "Gain coverage in 1 MITRE technique" at bounding box center [1445, 151] width 96 height 11
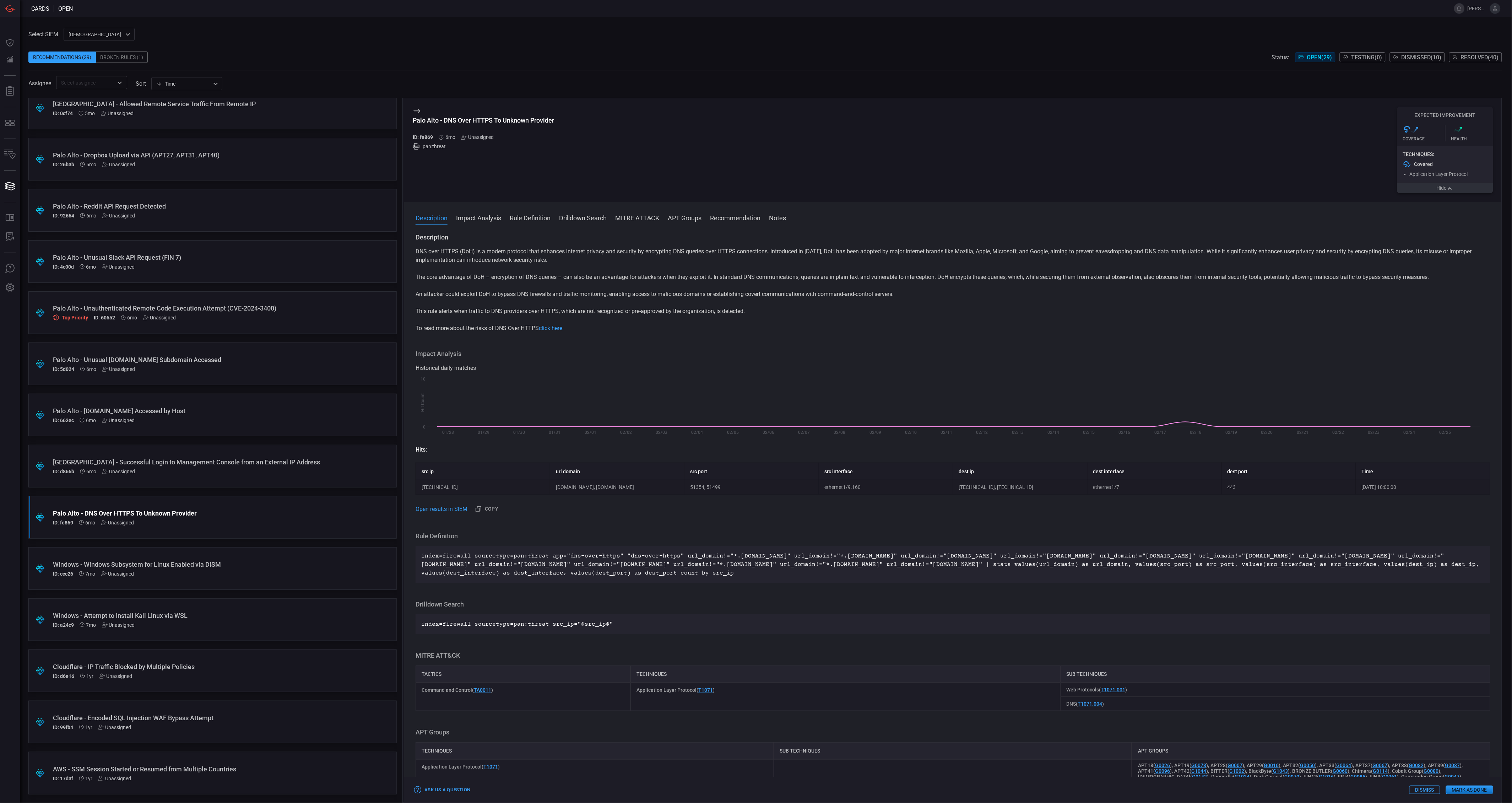
click at [1420, 187] on button "Hide" at bounding box center [1445, 188] width 96 height 11
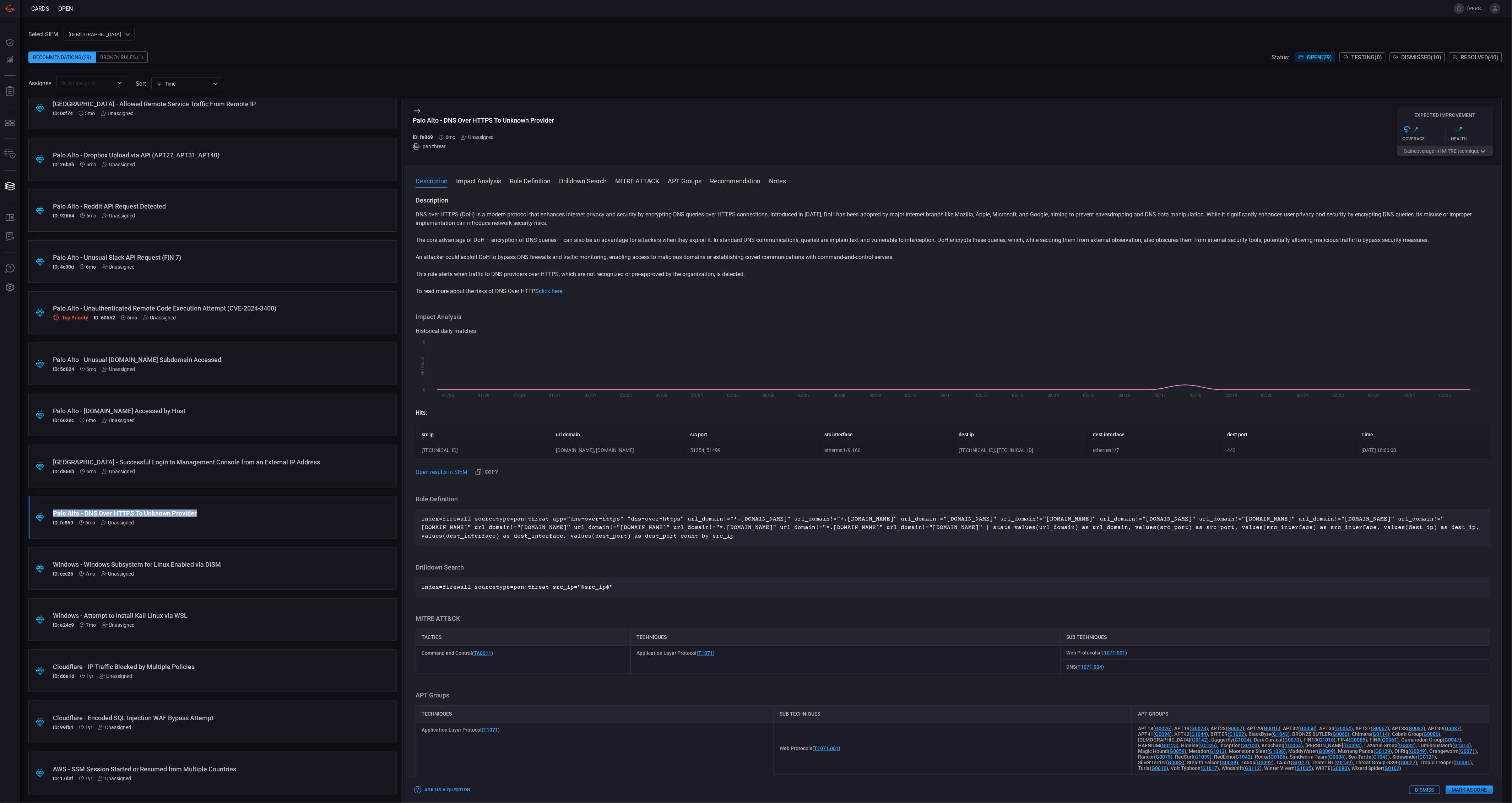
drag, startPoint x: 207, startPoint y: 512, endPoint x: 54, endPoint y: 510, distance: 153.0
click at [54, 510] on div "Palo Alto - DNS Over HTTPS To Unknown Provider" at bounding box center [199, 513] width 292 height 8
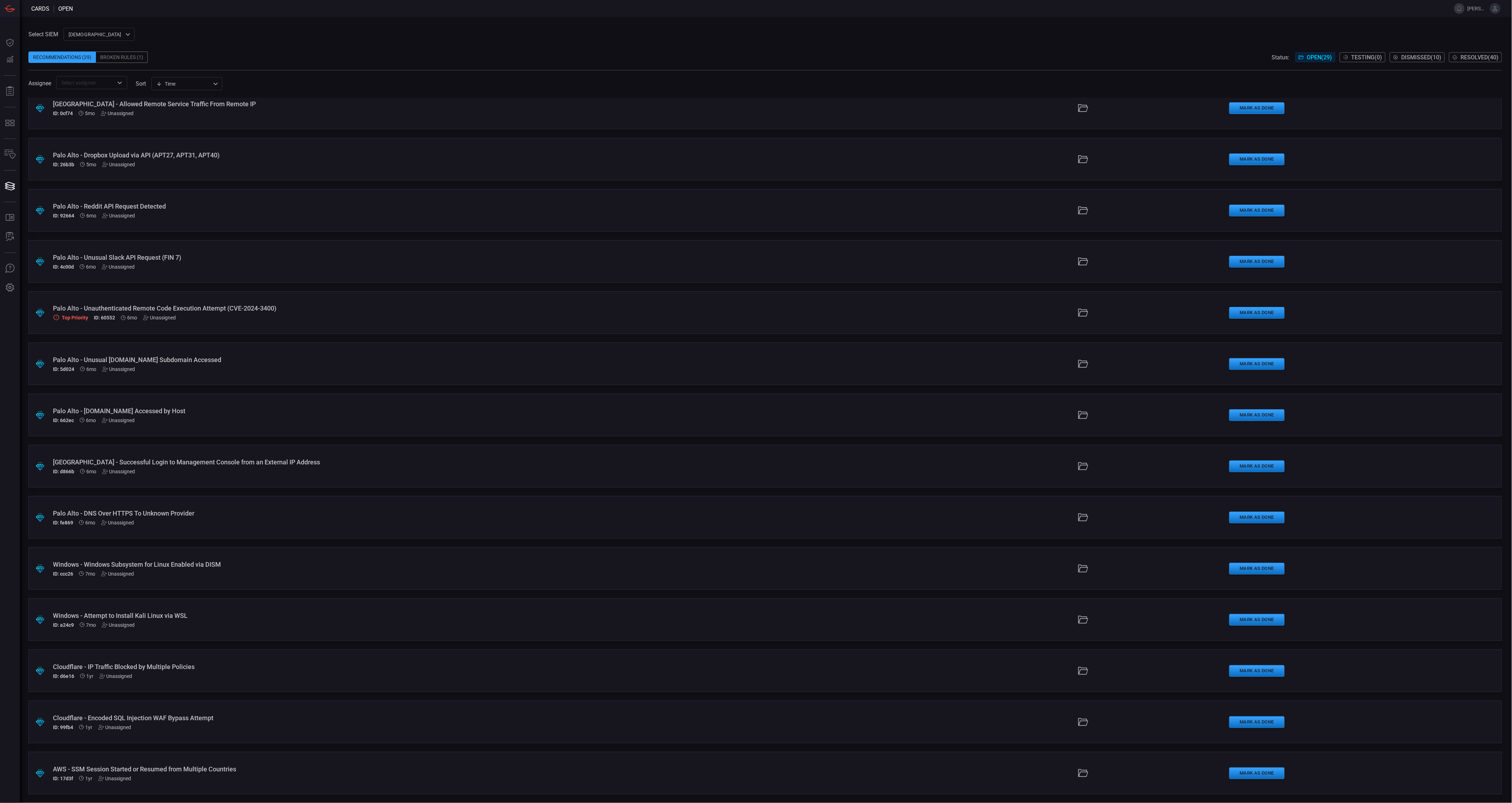
drag, startPoint x: 54, startPoint y: 510, endPoint x: 241, endPoint y: 521, distance: 187.3
click at [241, 521] on div "ID: fe869 6mo Unassigned" at bounding box center [367, 522] width 630 height 6
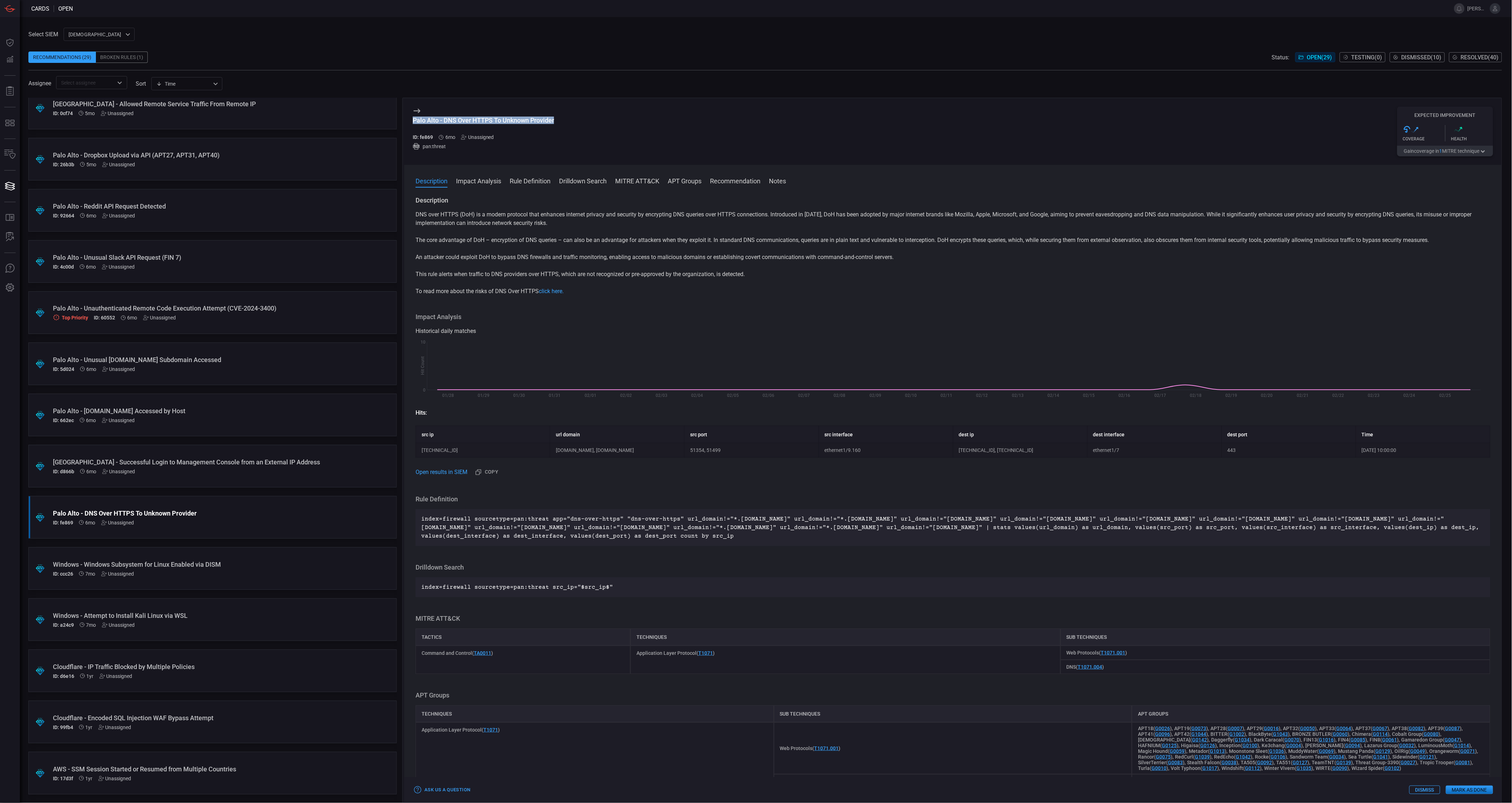
drag, startPoint x: 564, startPoint y: 122, endPoint x: 413, endPoint y: 123, distance: 151.0
click at [413, 123] on div "Palo Alto - DNS Over HTTPS To Unknown Provider ID: fe869 6mo Unassigned pan:thr…" at bounding box center [953, 131] width 1098 height 67
copy div "Palo Alto - DNS Over HTTPS To Unknown Provider"
drag, startPoint x: 876, startPoint y: 536, endPoint x: 421, endPoint y: 518, distance: 455.4
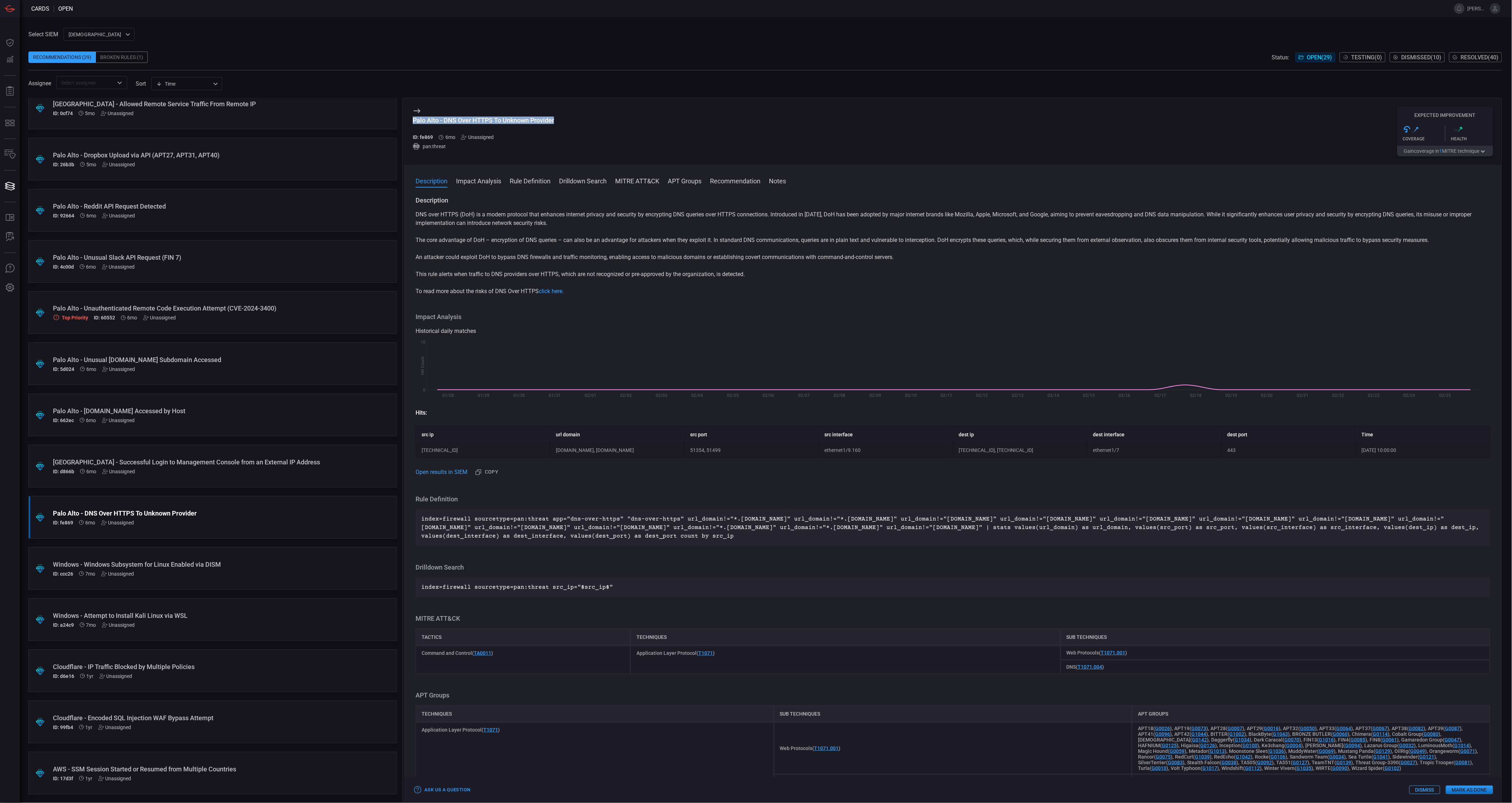
click at [421, 518] on p "index=firewall sourcetype=pan:threat app="dns-over-https" "dns-over-https" url_…" at bounding box center [953, 528] width 1064 height 26
copy p "index=firewall sourcetype=pan:threat app="dns-over-https" "dns-over-https" url_…"
click at [268, 467] on div "[GEOGRAPHIC_DATA] - Successful Login to Management Console from an External IP …" at bounding box center [199, 466] width 292 height 16
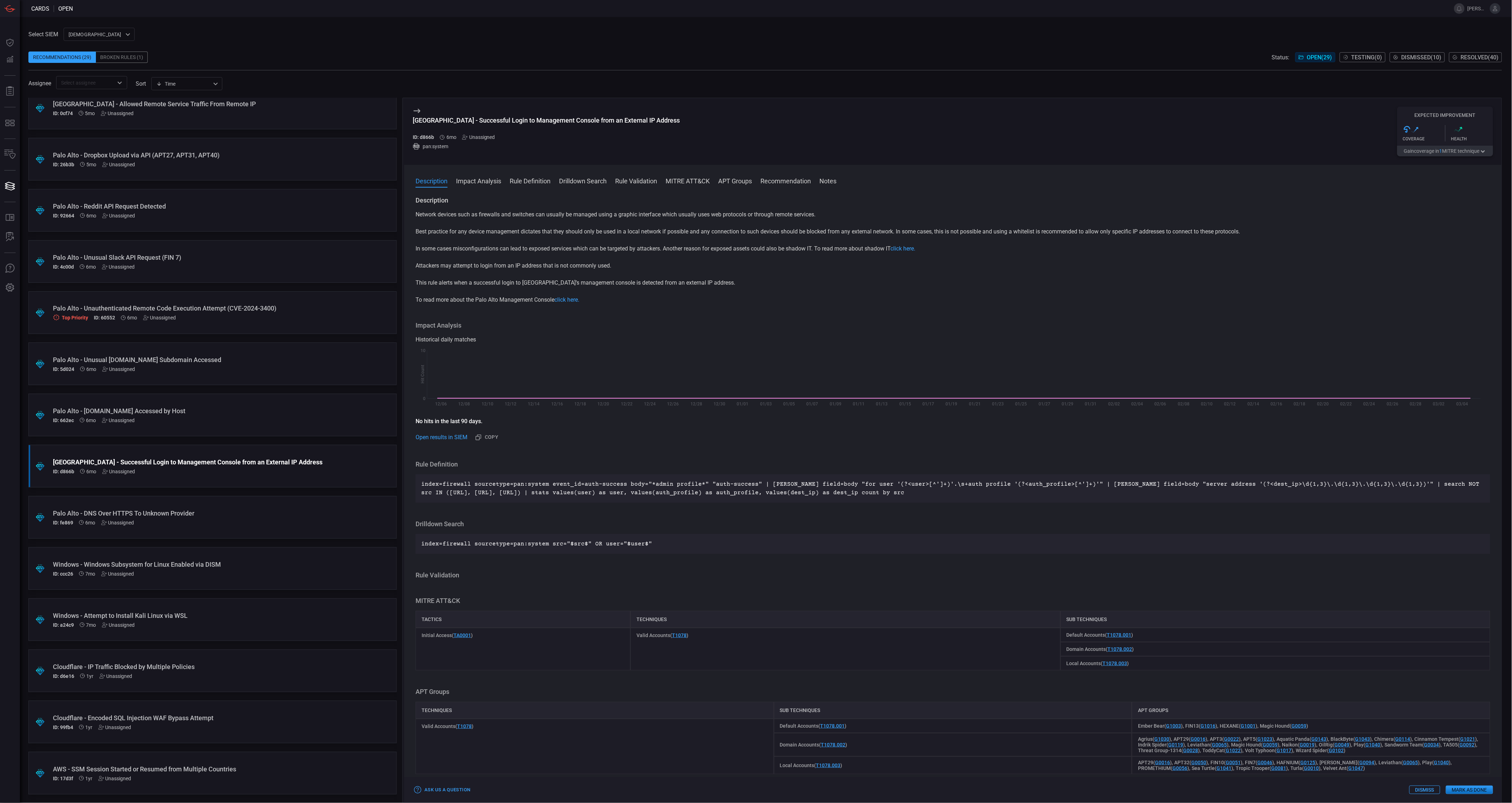
click at [1440, 153] on span "1" at bounding box center [1441, 151] width 3 height 6
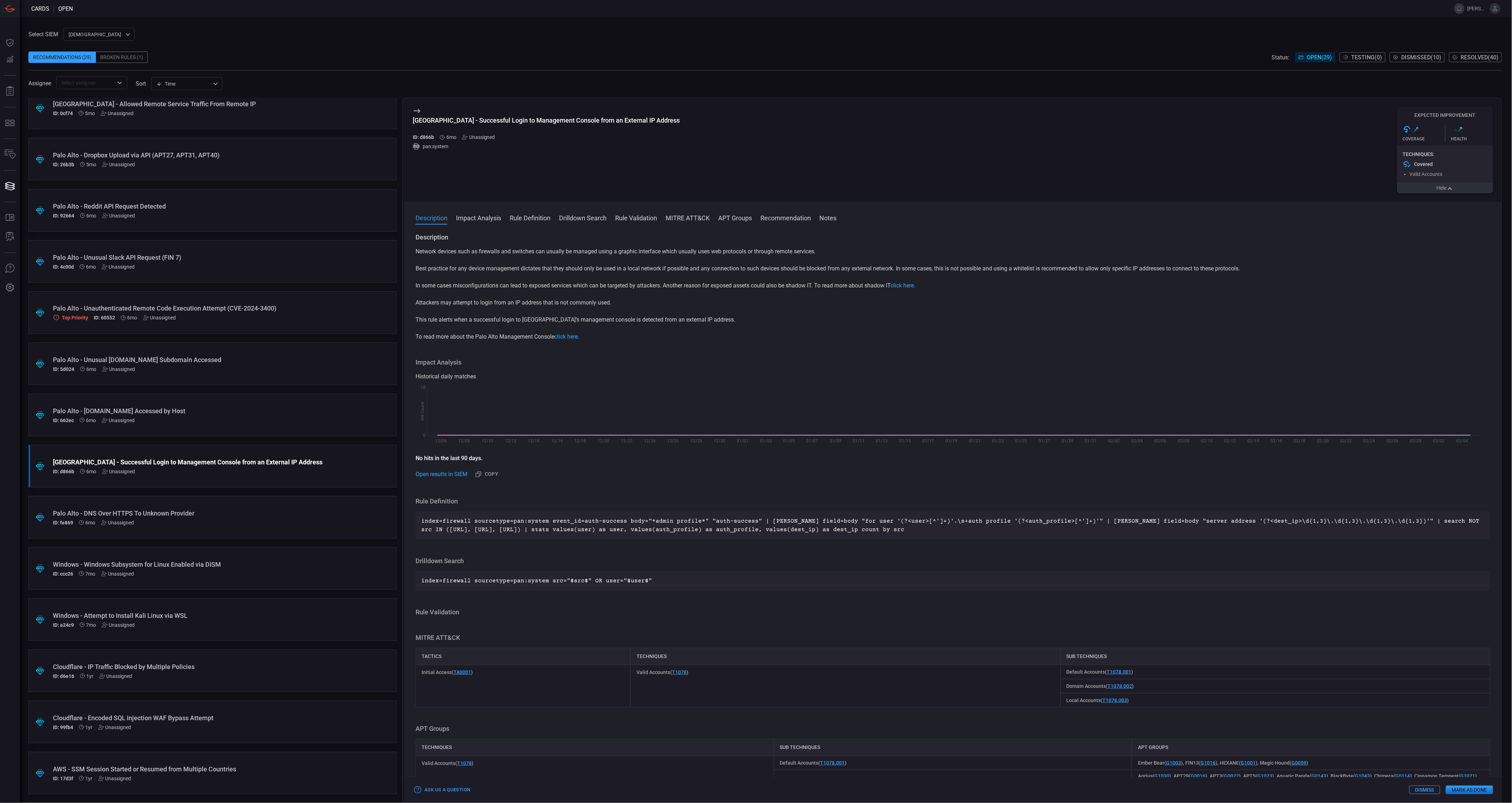
click at [1440, 153] on div "Techniques:" at bounding box center [1445, 154] width 85 height 6
click at [1446, 187] on button "Hide" at bounding box center [1445, 188] width 96 height 11
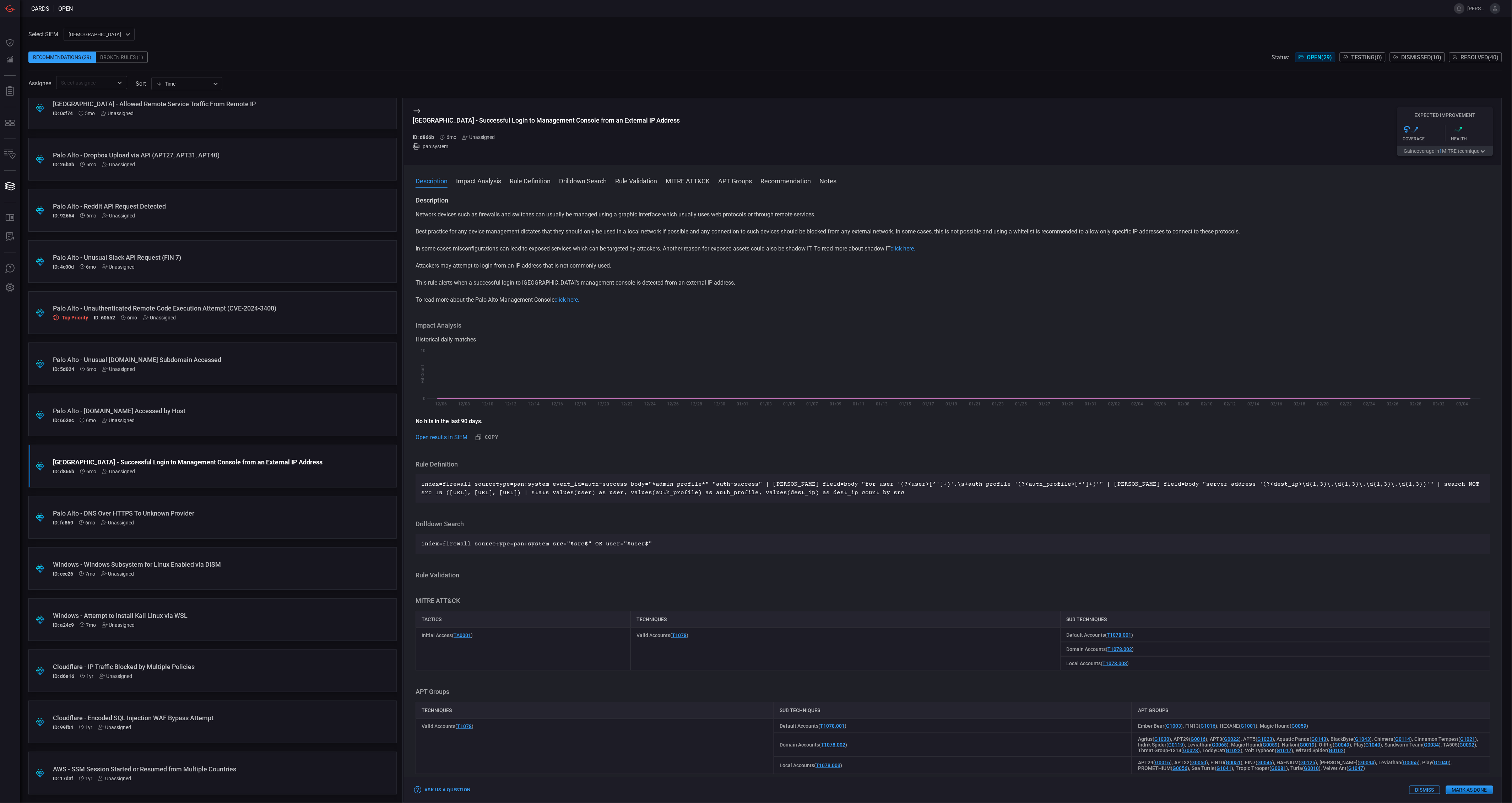
click at [154, 426] on div ".suggested_cards_icon{fill:url(#suggested_cards_icon);} Palo Alto - [DOMAIN_NAM…" at bounding box center [212, 414] width 369 height 43
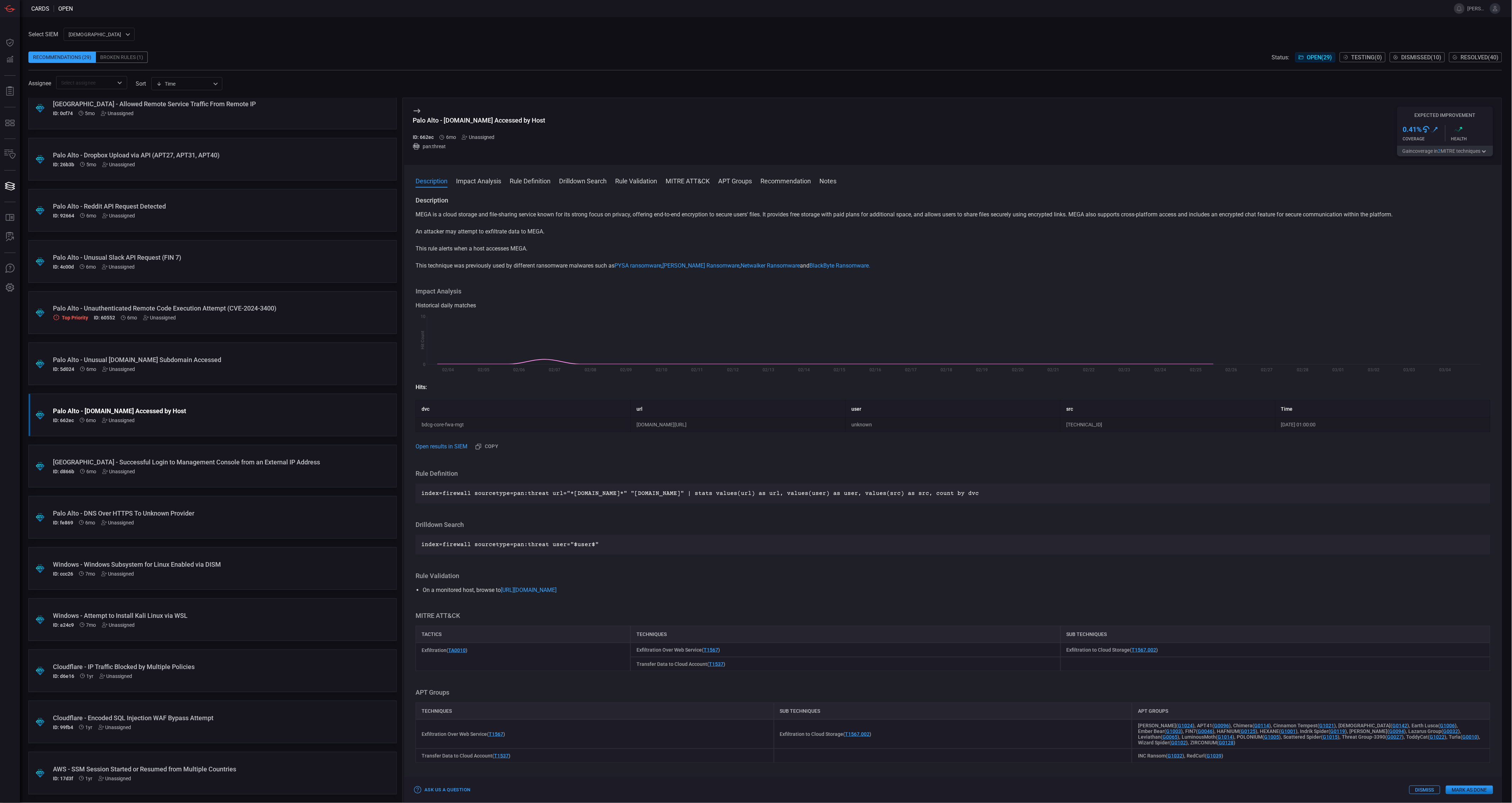
click at [1447, 149] on button "Gain coverage in 2 MITRE technique s" at bounding box center [1445, 151] width 96 height 11
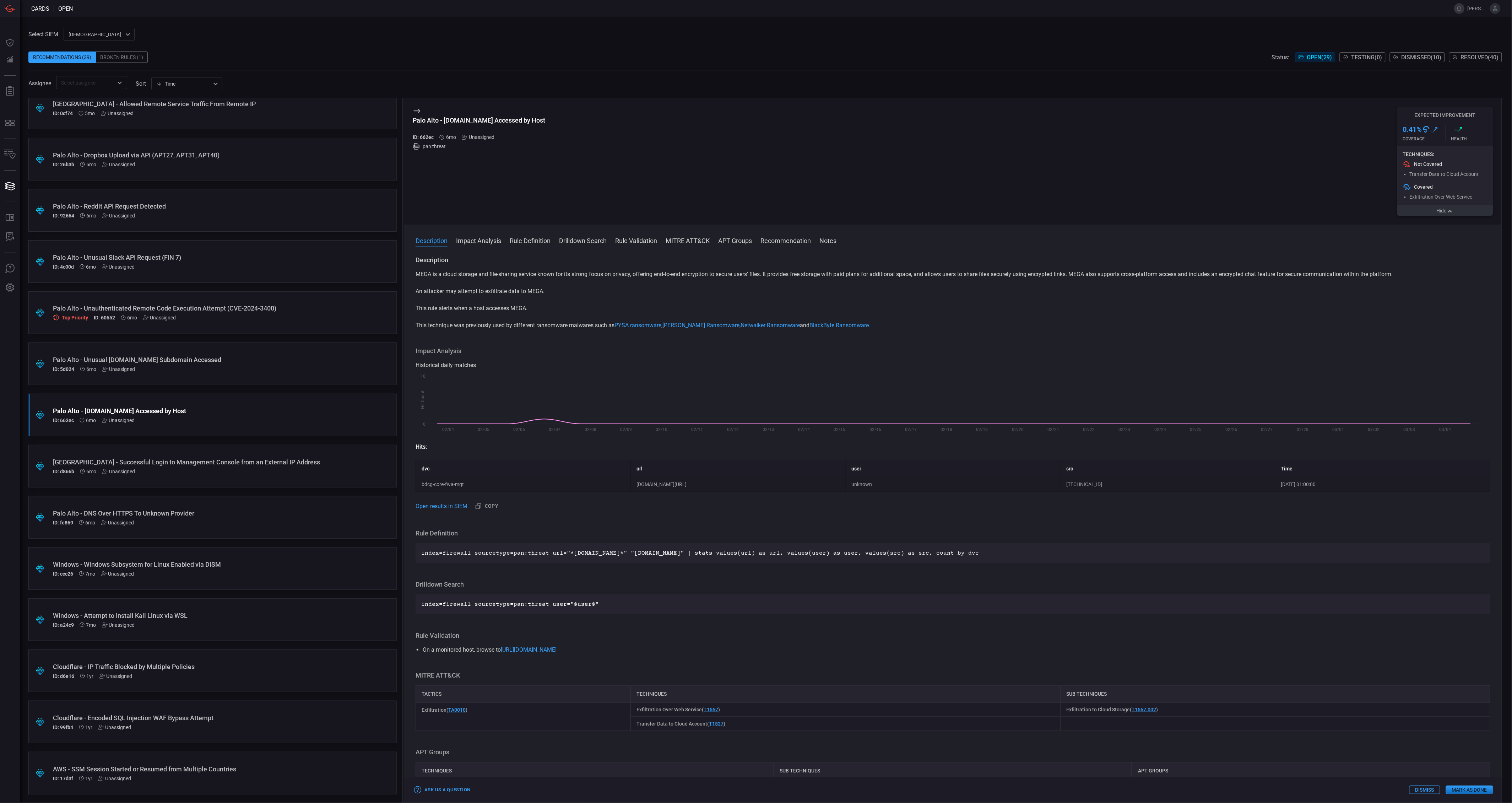
click at [1442, 210] on button "Hide" at bounding box center [1445, 211] width 96 height 11
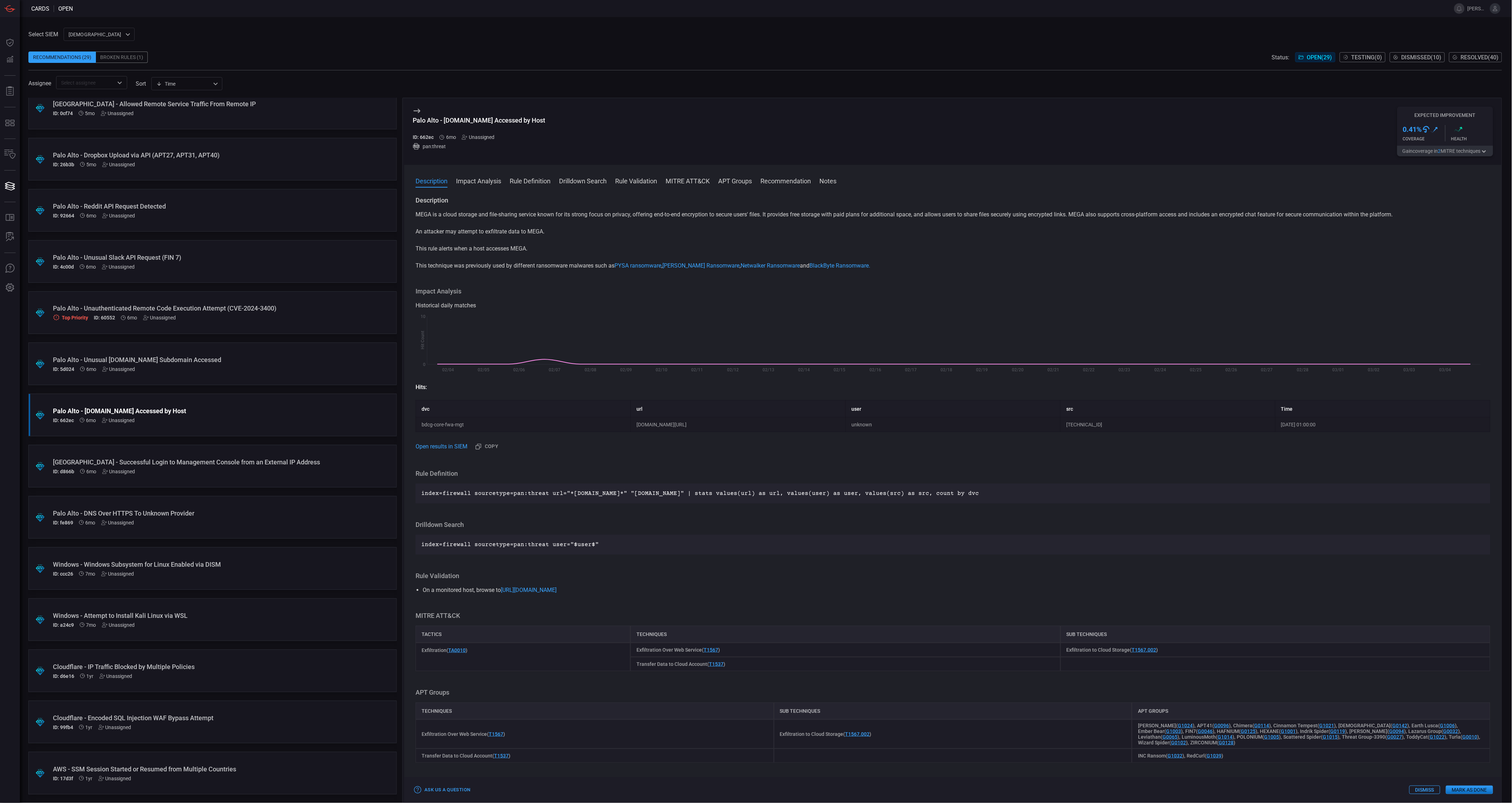
click at [212, 376] on div ".suggested_cards_icon{fill:url(#suggested_cards_icon);} Palo Alto - Unusual [DO…" at bounding box center [212, 363] width 369 height 43
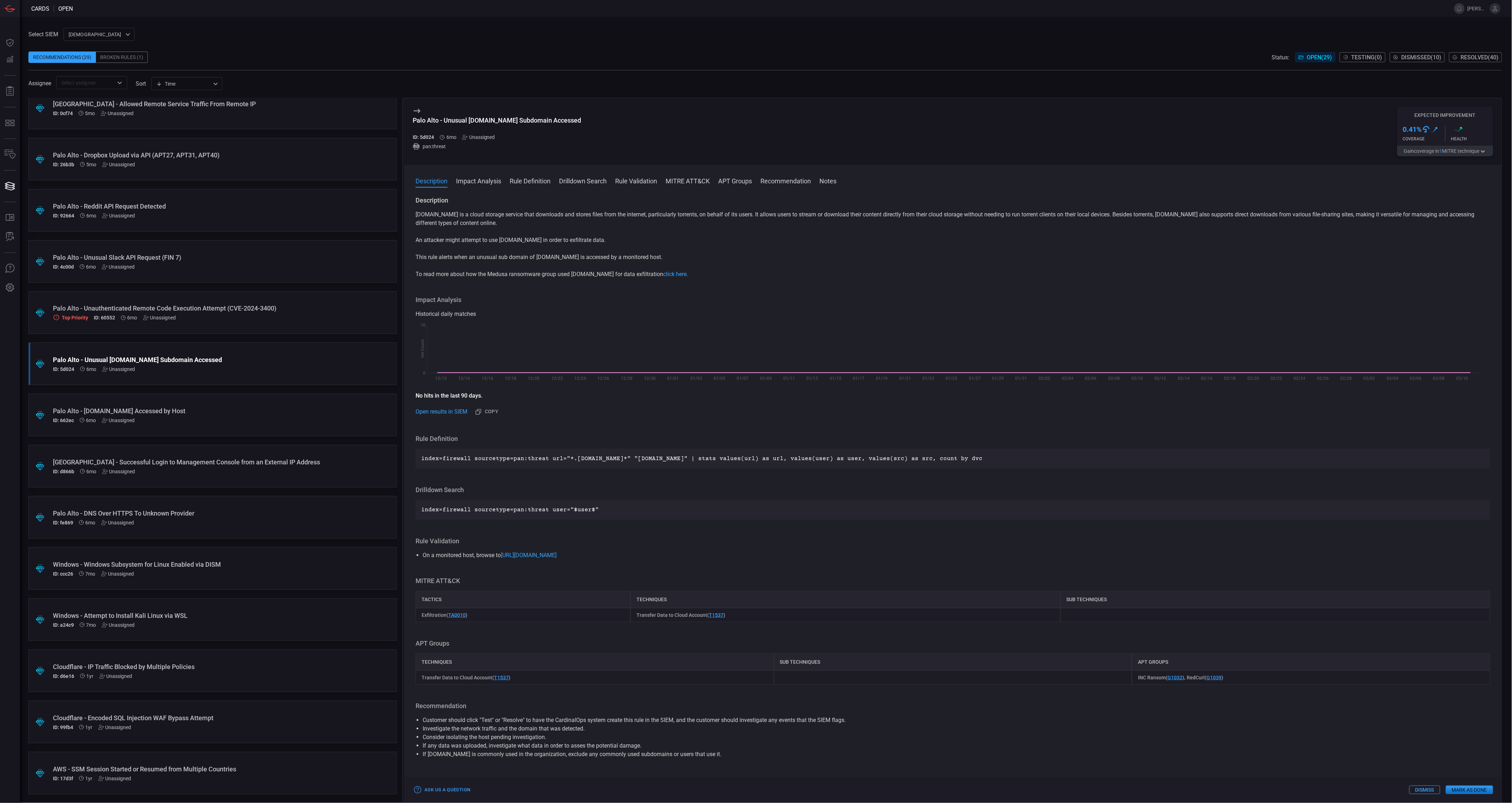
click at [1481, 151] on icon "button" at bounding box center [1483, 152] width 7 height 6
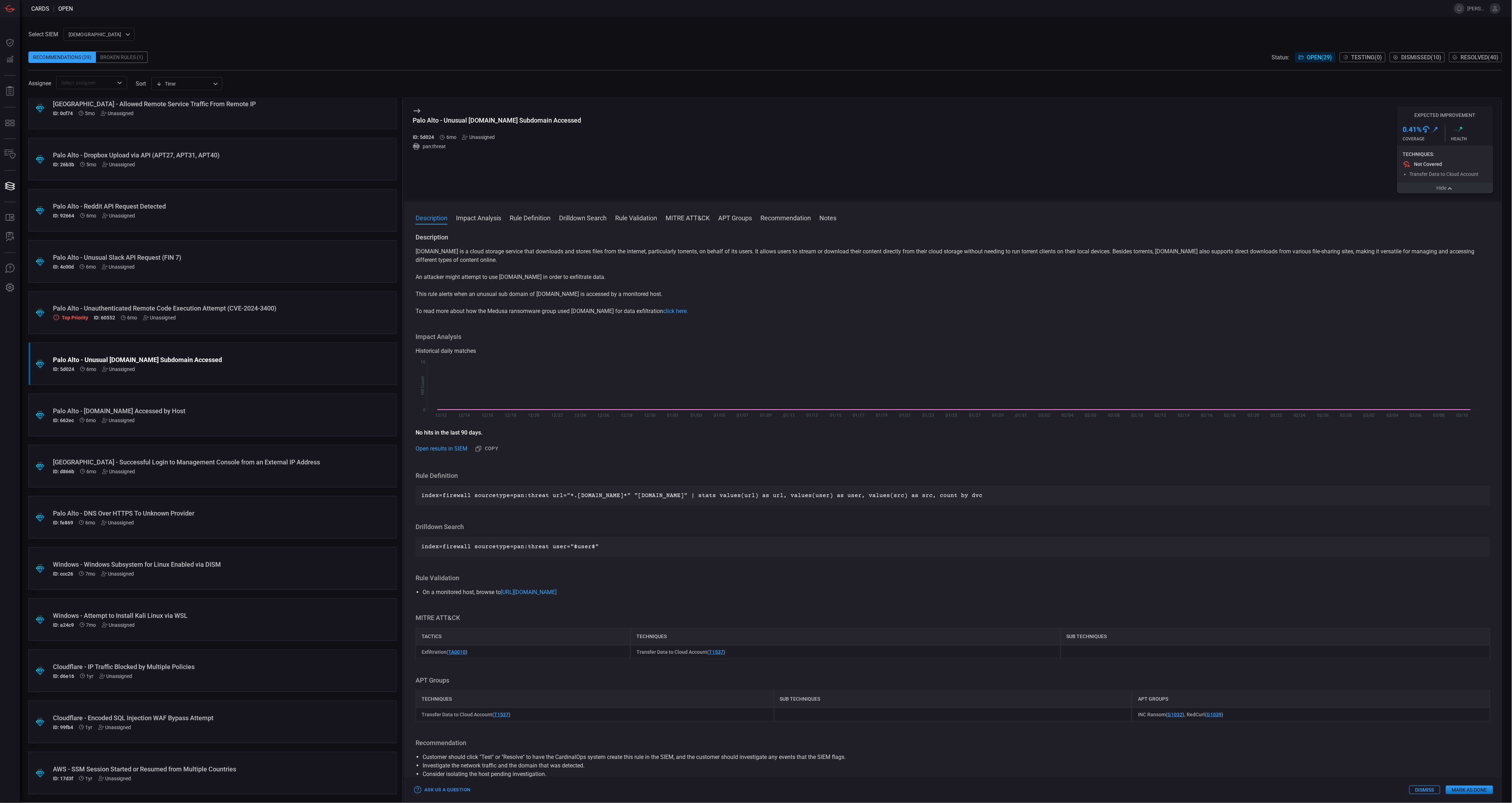
click at [1446, 190] on button "Hide" at bounding box center [1445, 188] width 96 height 11
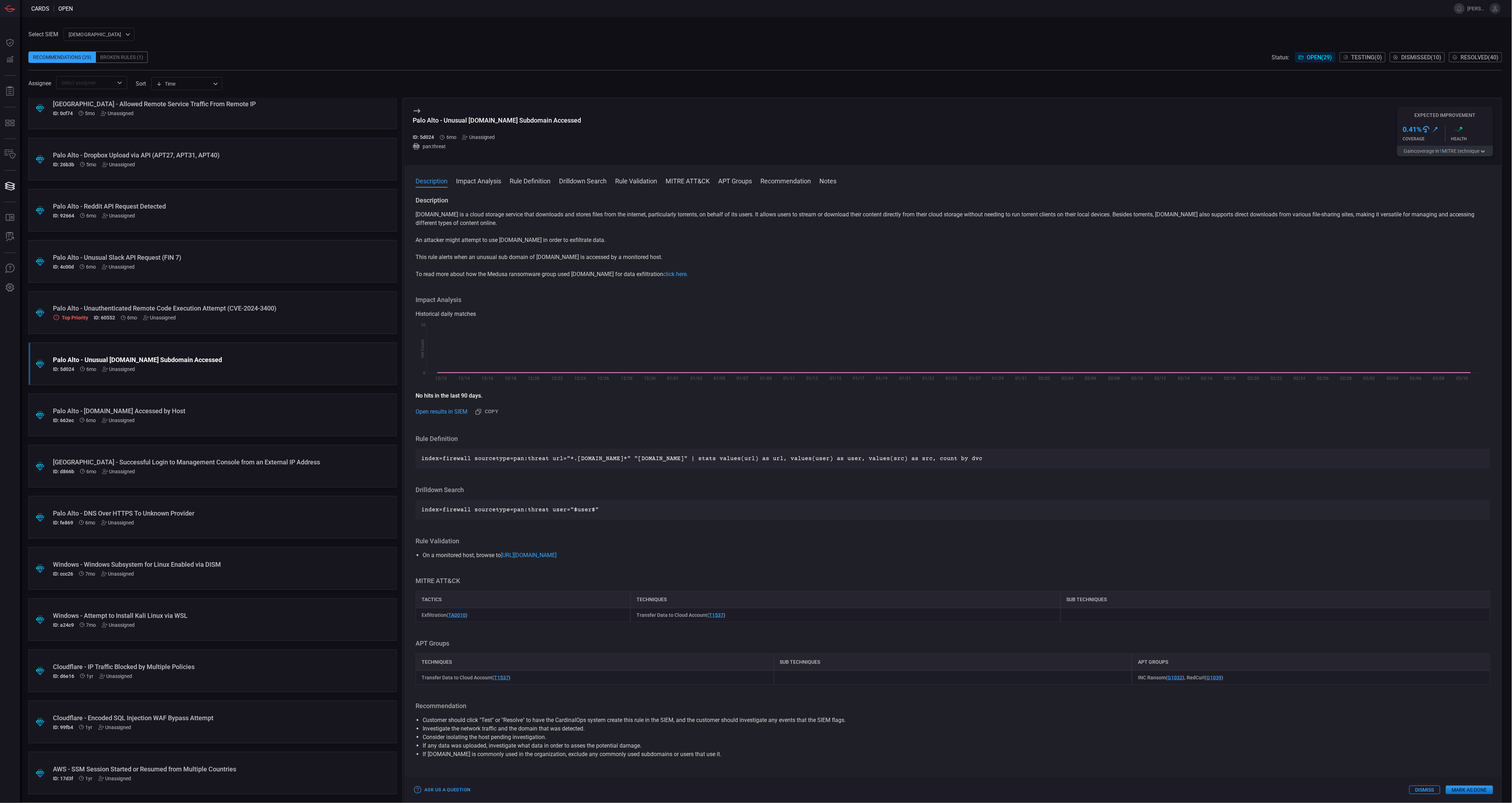
click at [236, 314] on div "Palo Alto - Unauthenticated Remote Code Execution Attempt (CVE-2024-3400) Top P…" at bounding box center [199, 313] width 292 height 16
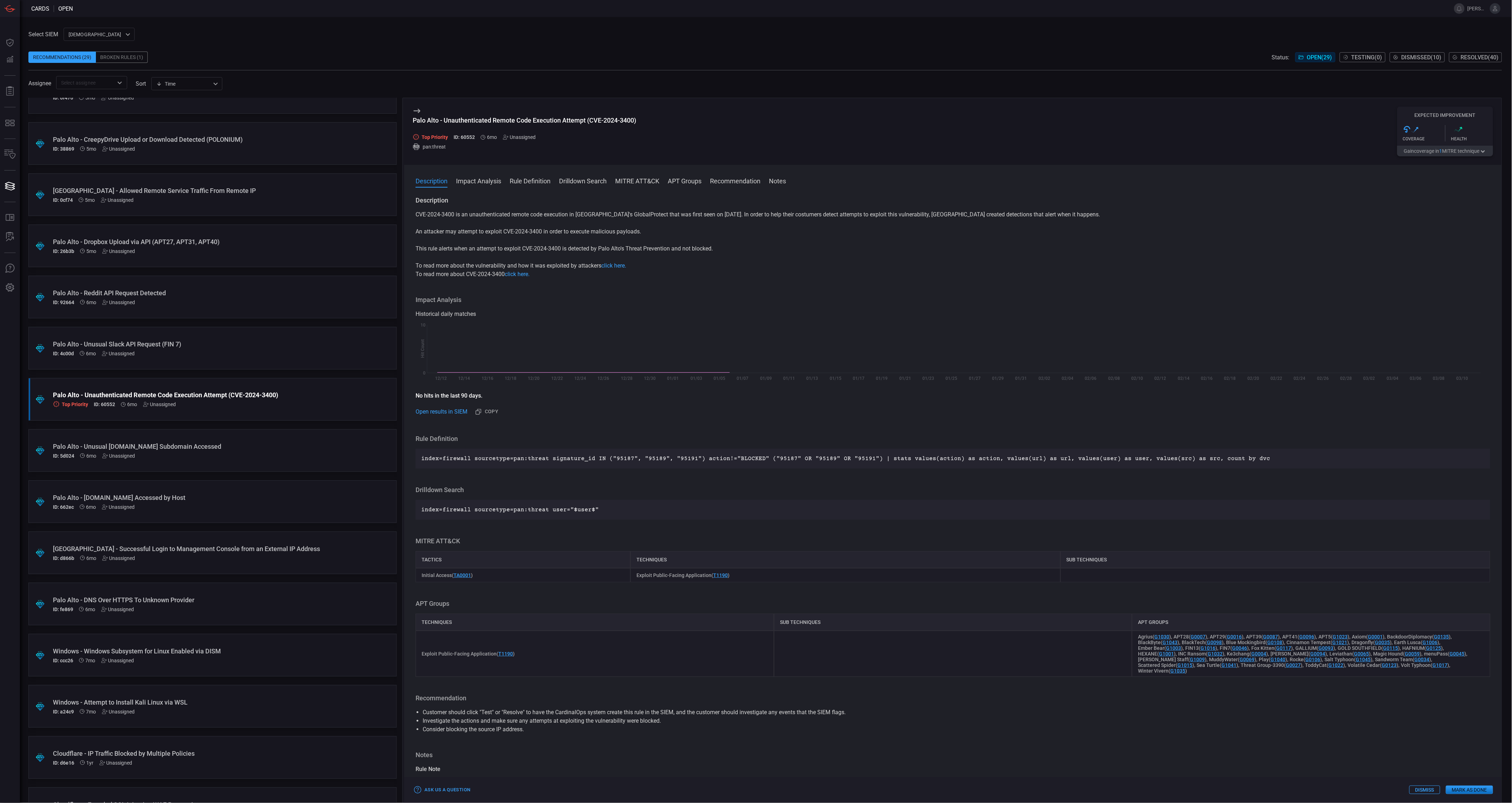
scroll to position [660, 0]
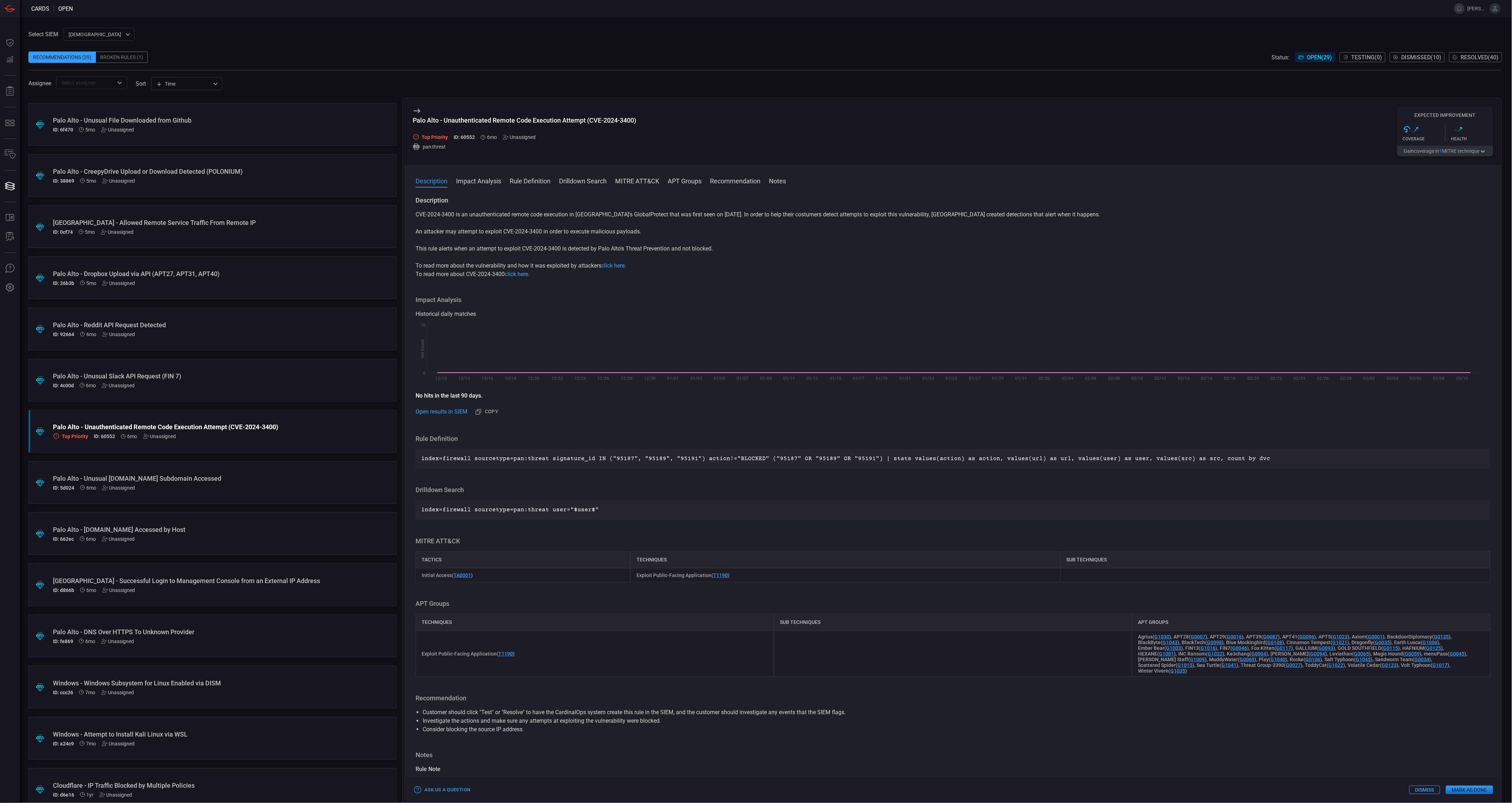
click at [1437, 156] on button "Gain coverage in 1 MITRE technique" at bounding box center [1445, 151] width 96 height 11
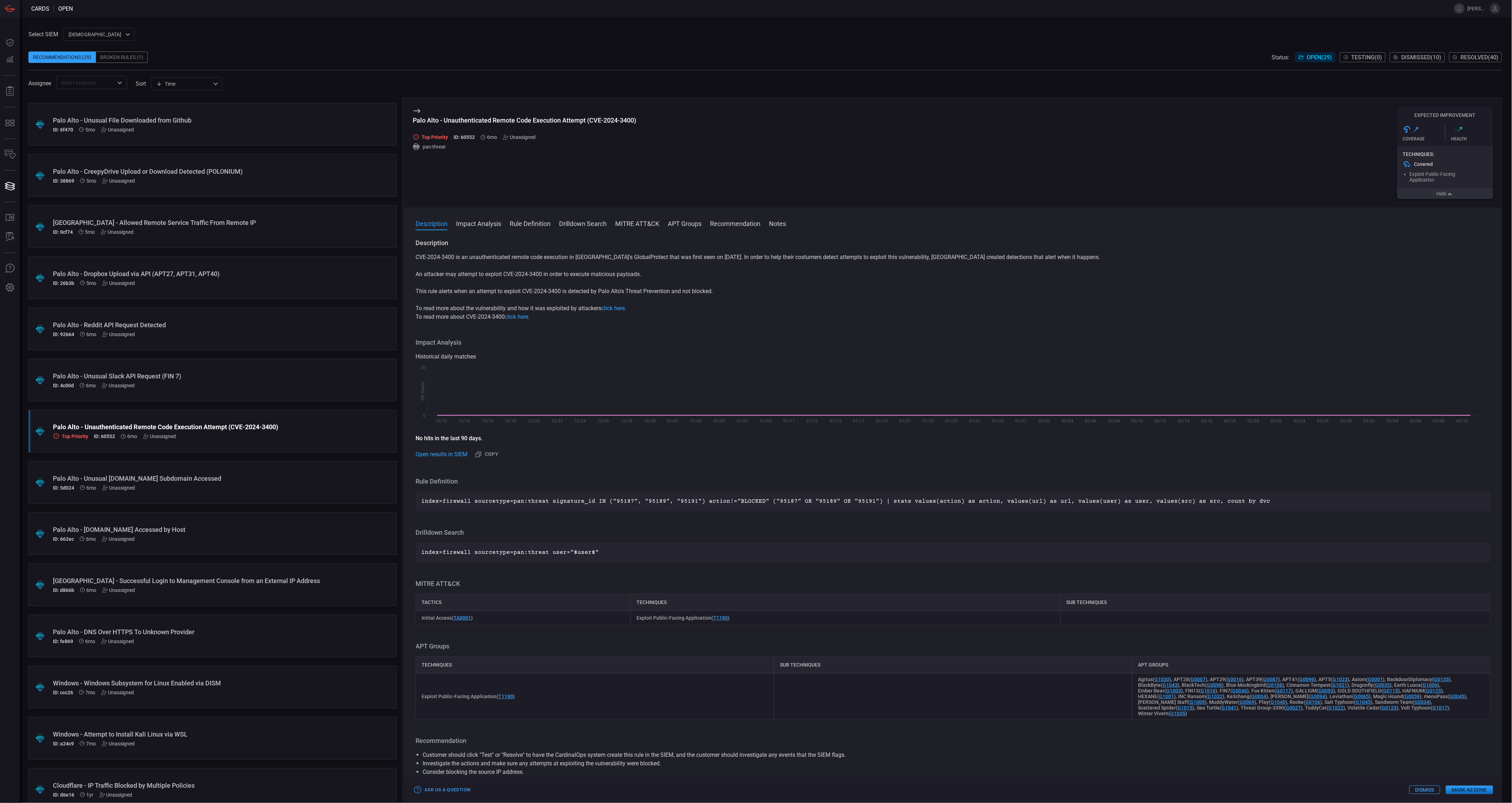
click at [1429, 193] on button "Hide" at bounding box center [1445, 194] width 96 height 11
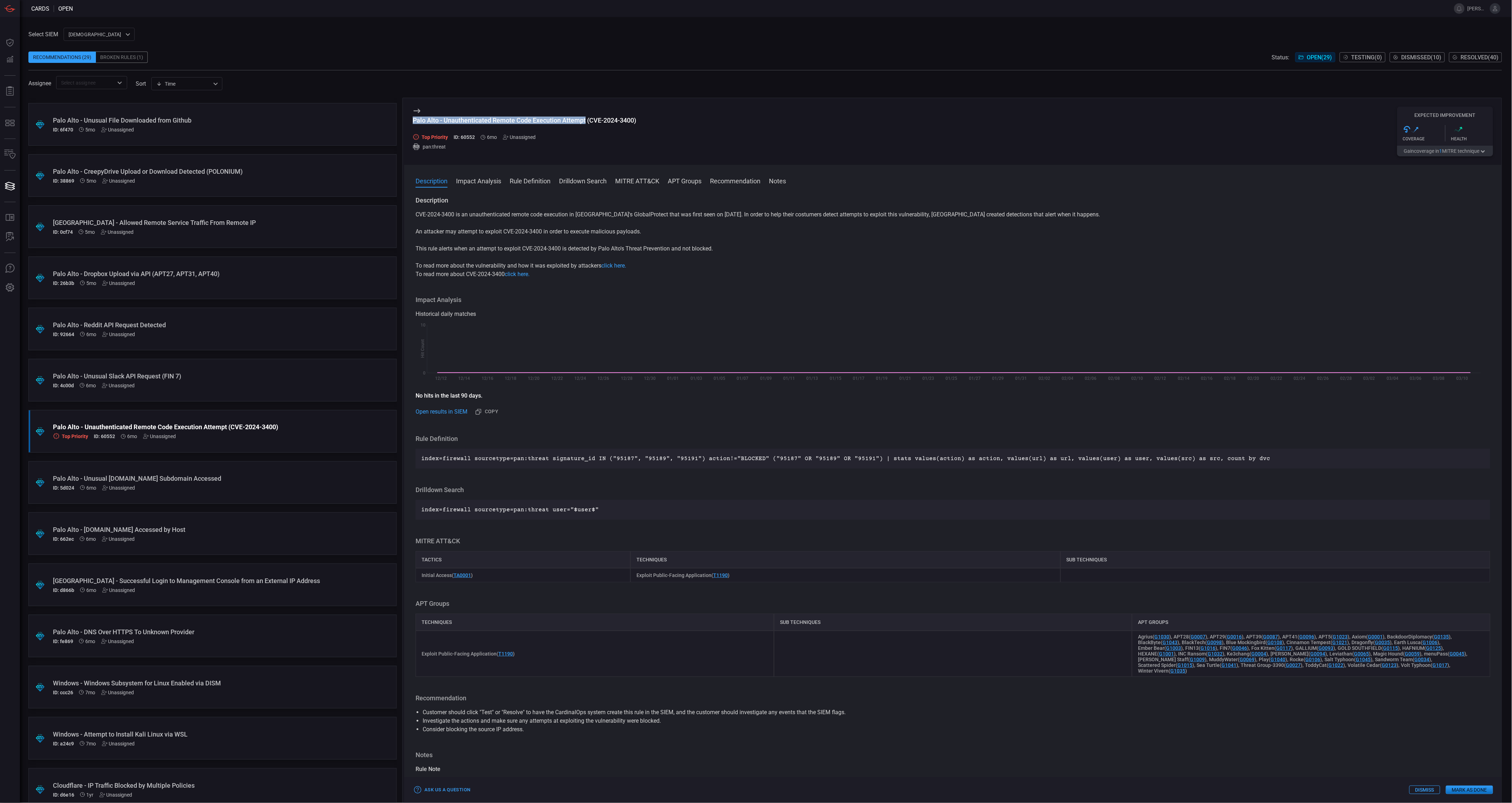
drag, startPoint x: 585, startPoint y: 120, endPoint x: 409, endPoint y: 122, distance: 176.0
click at [409, 122] on div "Palo Alto - Unauthenticated Remote Code Execution Attempt (CVE-2024-3400) Top P…" at bounding box center [953, 131] width 1098 height 67
drag, startPoint x: 409, startPoint y: 122, endPoint x: 421, endPoint y: 121, distance: 12.0
drag, startPoint x: 421, startPoint y: 121, endPoint x: 924, endPoint y: 299, distance: 533.6
click at [965, 302] on h3 "Impact Analysis" at bounding box center [953, 299] width 1075 height 9
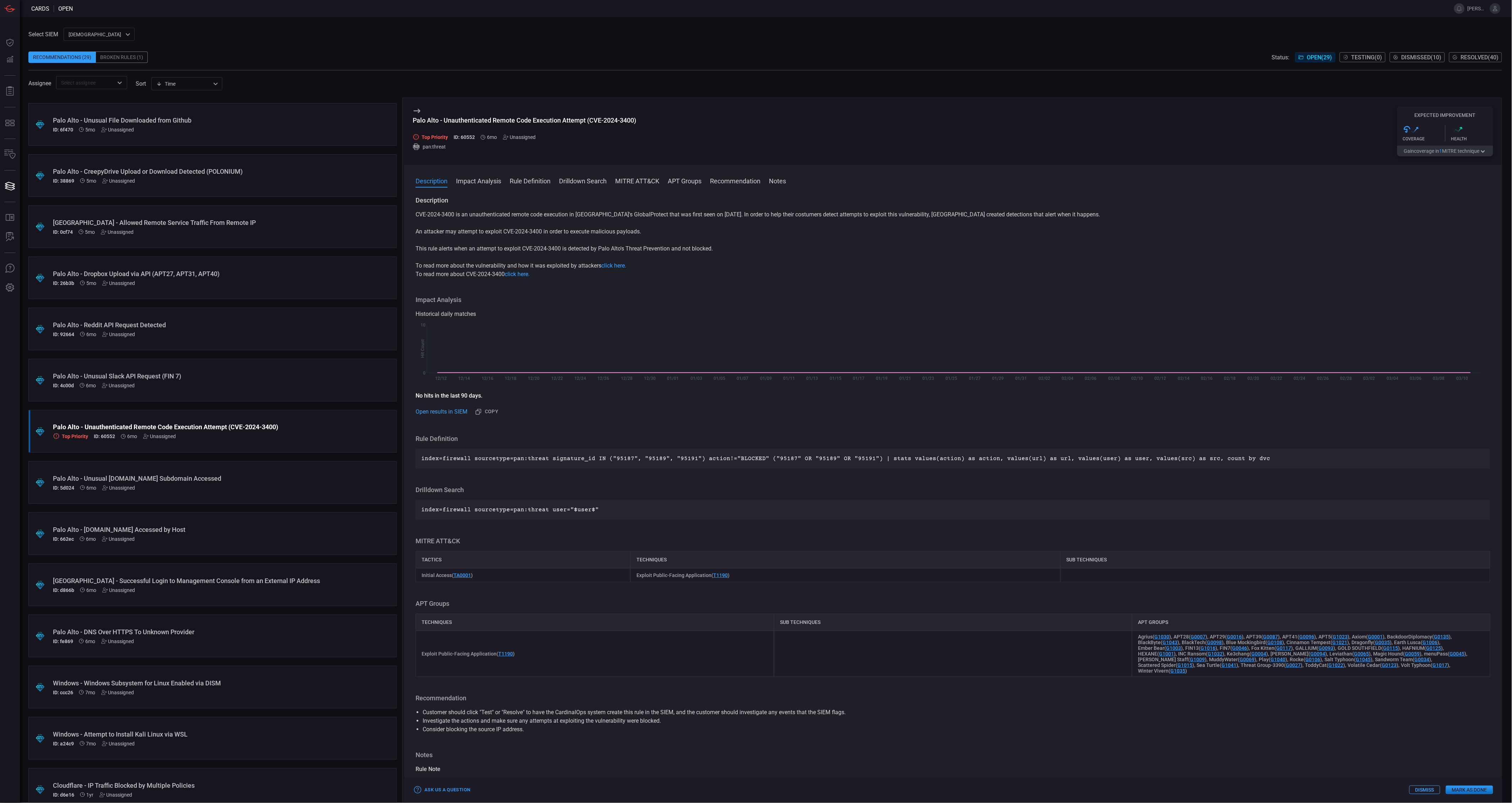
click at [789, 457] on p "index=firewall sourcetype=pan:threat signature_id IN ("95187", "95189", "95191"…" at bounding box center [953, 458] width 1064 height 9
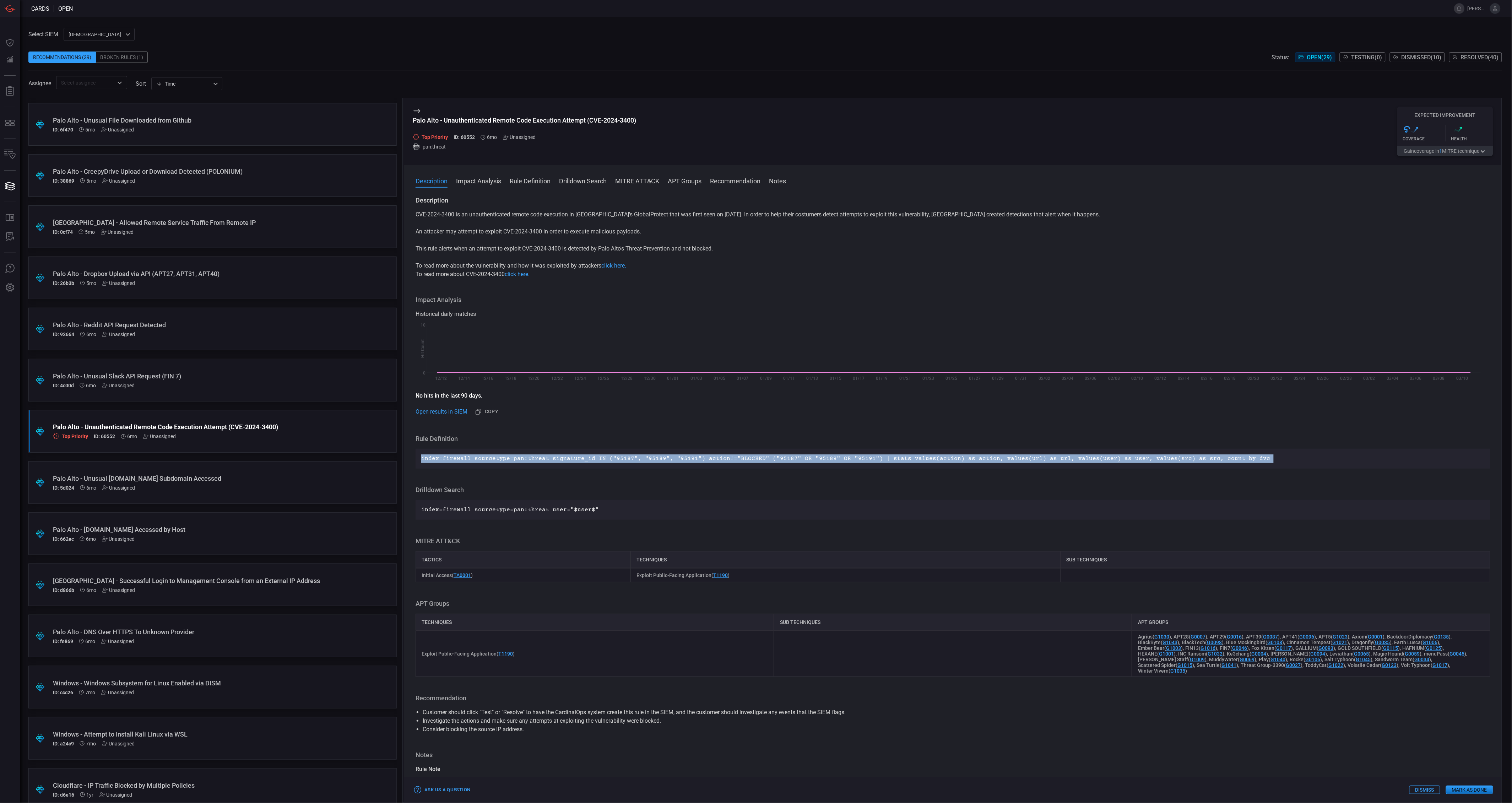
click at [789, 457] on p "index=firewall sourcetype=pan:threat signature_id IN ("95187", "95189", "95191"…" at bounding box center [953, 458] width 1064 height 9
copy p "index=firewall sourcetype=pan:threat signature_id IN ("95187", "95189", "95191"…"
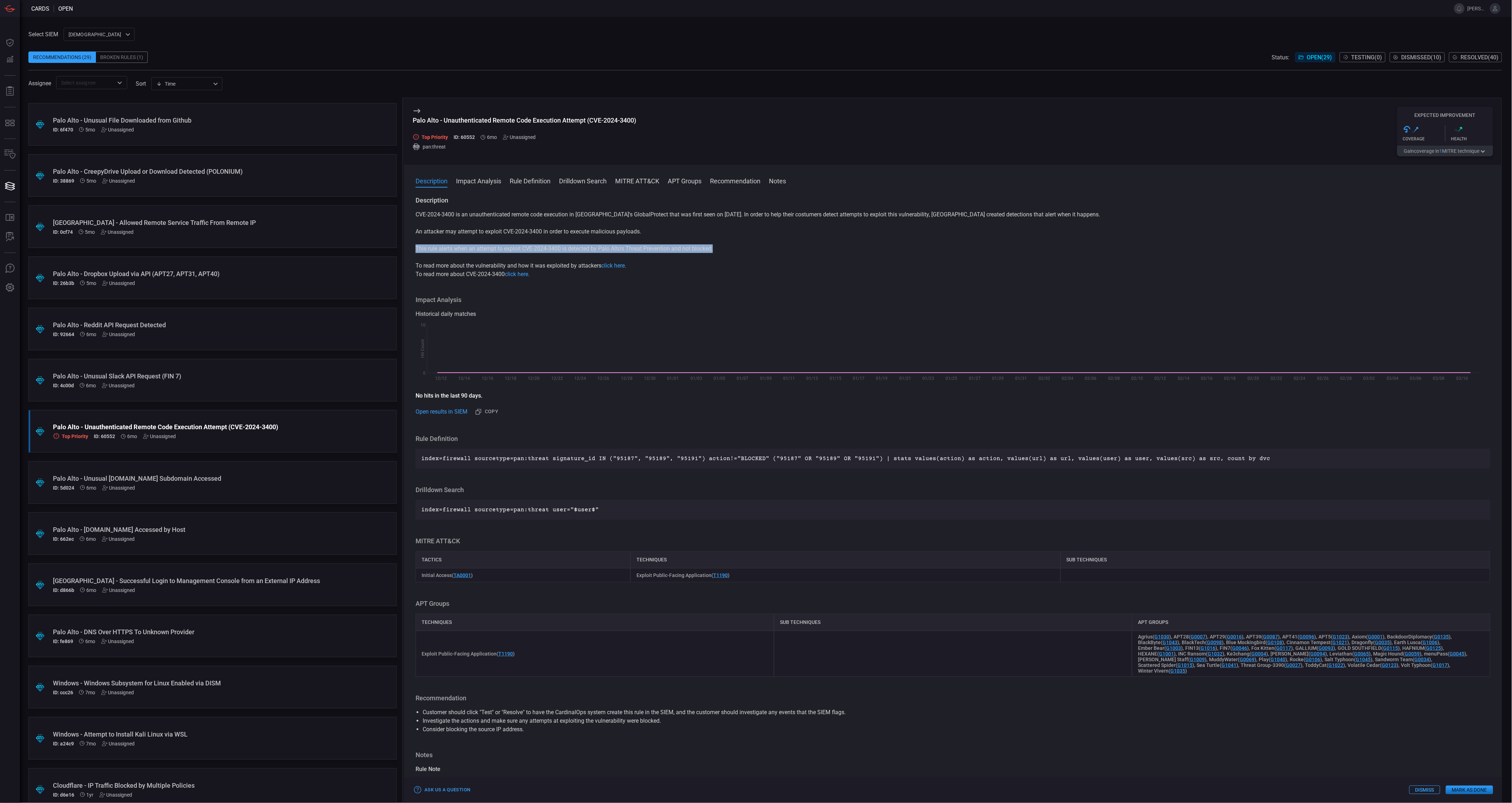
drag, startPoint x: 729, startPoint y: 249, endPoint x: 416, endPoint y: 249, distance: 313.0
click at [416, 249] on p "This rule alerts when an attempt to exploit CVE-2024-3400 is detected by Palo A…" at bounding box center [953, 248] width 1075 height 9
copy p "This rule alerts when an attempt to exploit CVE-2024-3400 is detected by Palo A…"
drag, startPoint x: 586, startPoint y: 118, endPoint x: 445, endPoint y: 119, distance: 141.0
click at [445, 119] on div "Palo Alto - Unauthenticated Remote Code Execution Attempt (CVE-2024-3400)" at bounding box center [524, 120] width 224 height 8
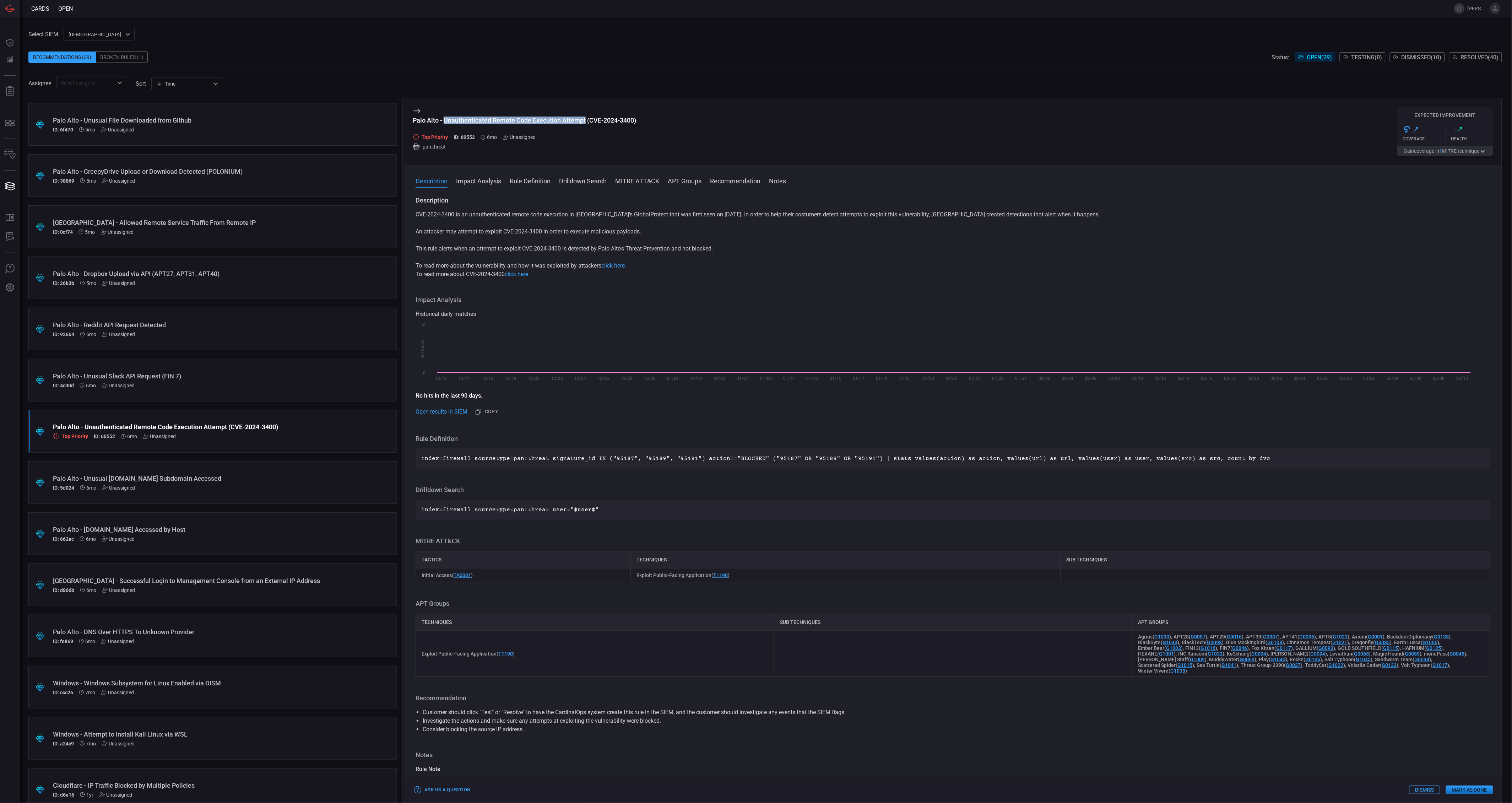
copy div "Unauthenticated Remote Code Execution Attempt"
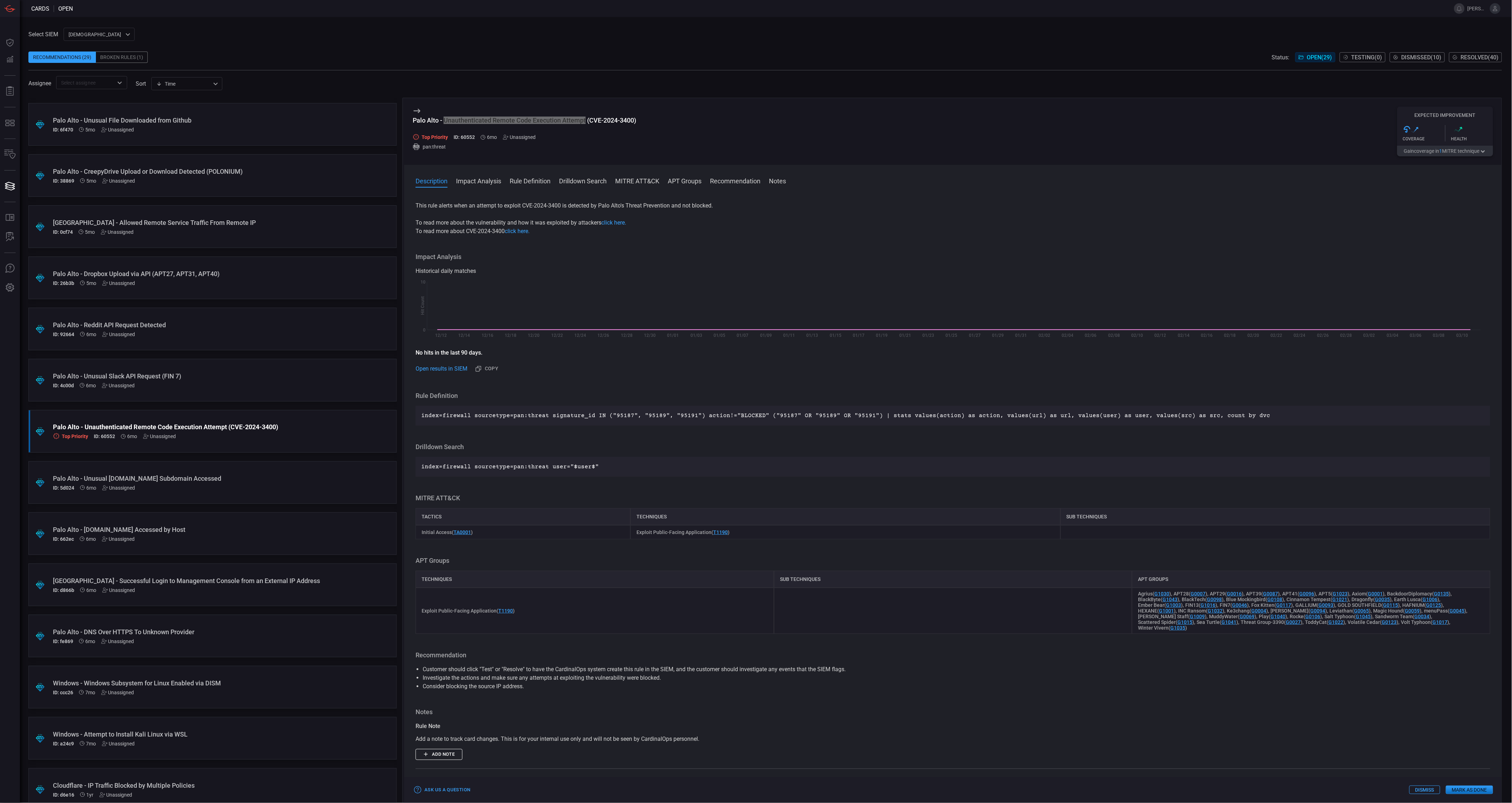
scroll to position [0, 0]
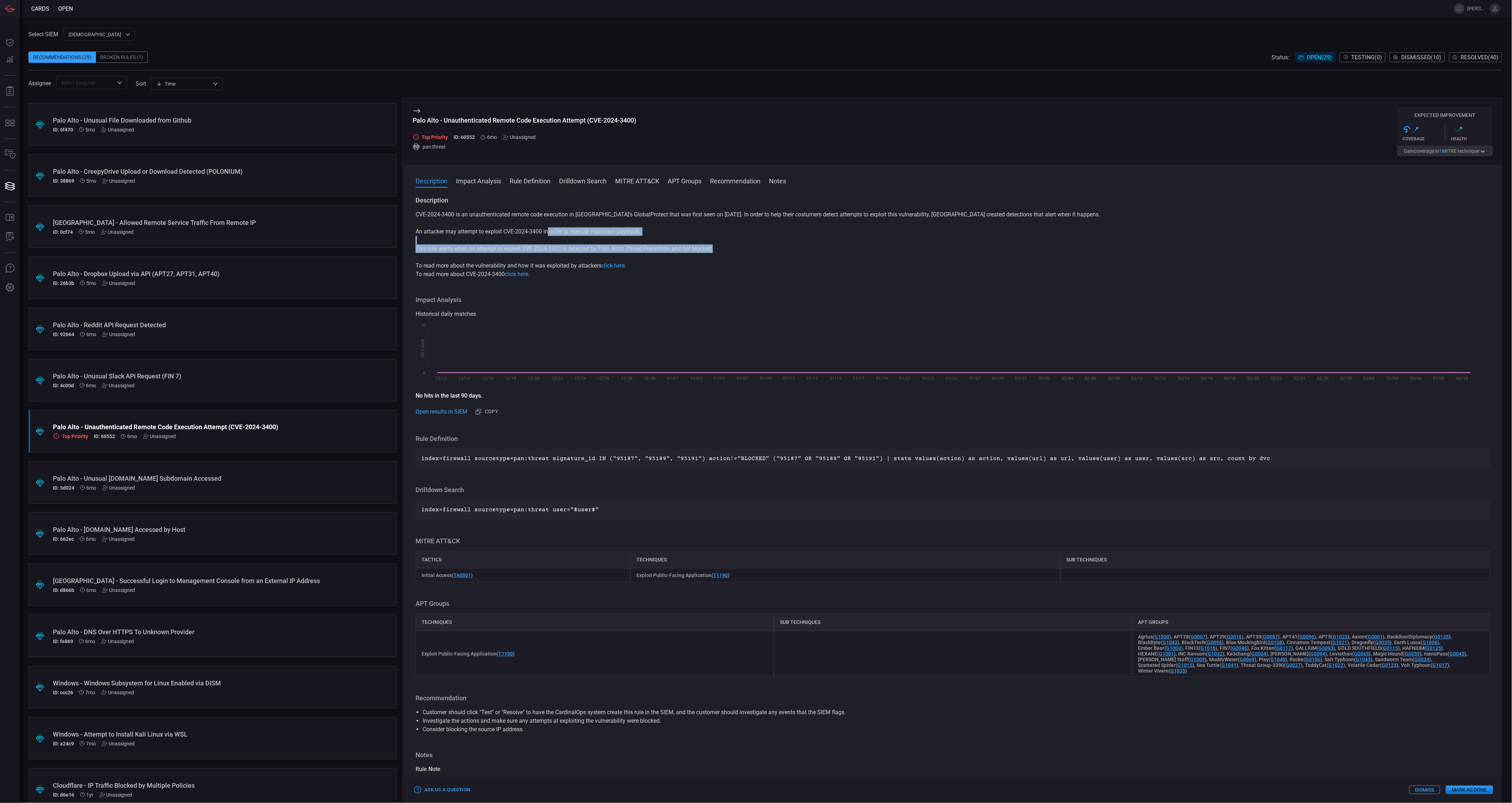
drag, startPoint x: 720, startPoint y: 249, endPoint x: 548, endPoint y: 229, distance: 173.2
click at [548, 229] on div "CVE-2024-3400 is an unauthenticated remote code execution in [GEOGRAPHIC_DATA]'…" at bounding box center [953, 244] width 1075 height 68
drag, startPoint x: 548, startPoint y: 229, endPoint x: 688, endPoint y: 247, distance: 141.2
click at [688, 247] on p "This rule alerts when an attempt to exploit CVE-2024-3400 is detected by Palo A…" at bounding box center [953, 248] width 1075 height 9
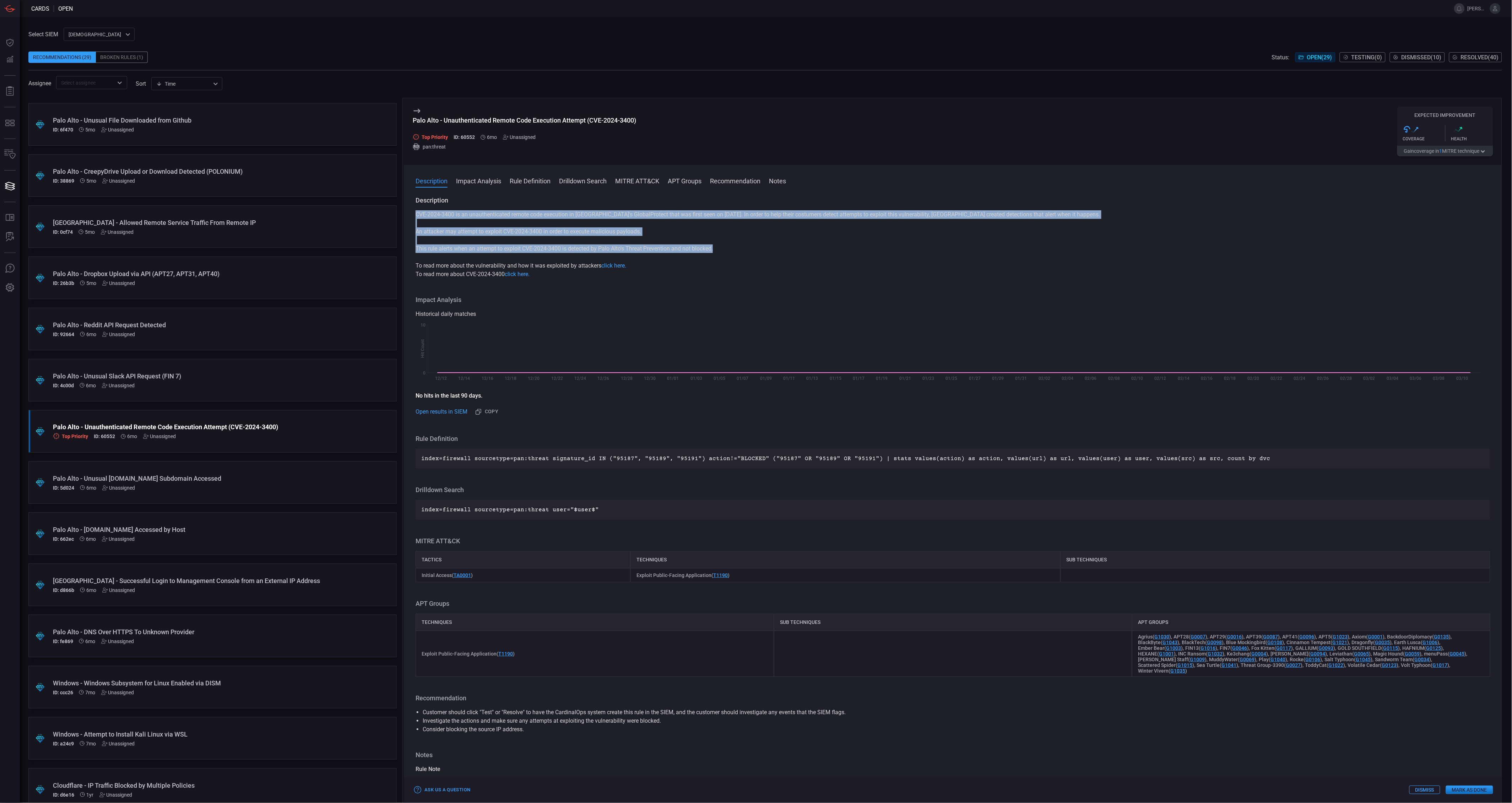
drag, startPoint x: 725, startPoint y: 251, endPoint x: 416, endPoint y: 215, distance: 311.1
click at [416, 215] on div "CVE-2024-3400 is an unauthenticated remote code execution in [GEOGRAPHIC_DATA]'…" at bounding box center [953, 244] width 1075 height 68
click at [990, 126] on div "Palo Alto - Unauthenticated Remote Code Execution Attempt (CVE-2024-3400) Top P…" at bounding box center [953, 131] width 1098 height 67
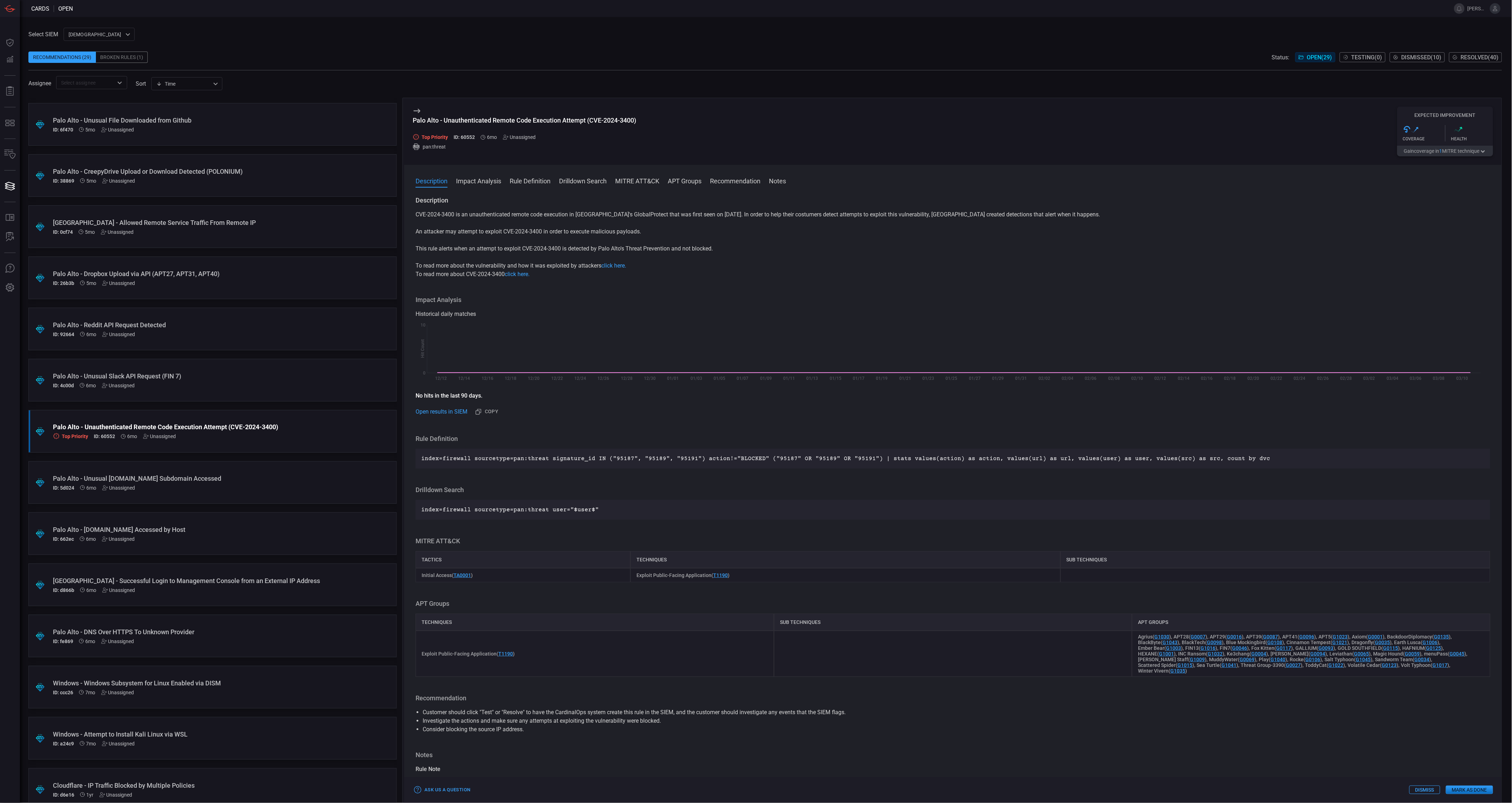
click at [286, 386] on div "ID: 4c00d 6mo Unassigned" at bounding box center [199, 386] width 292 height 6
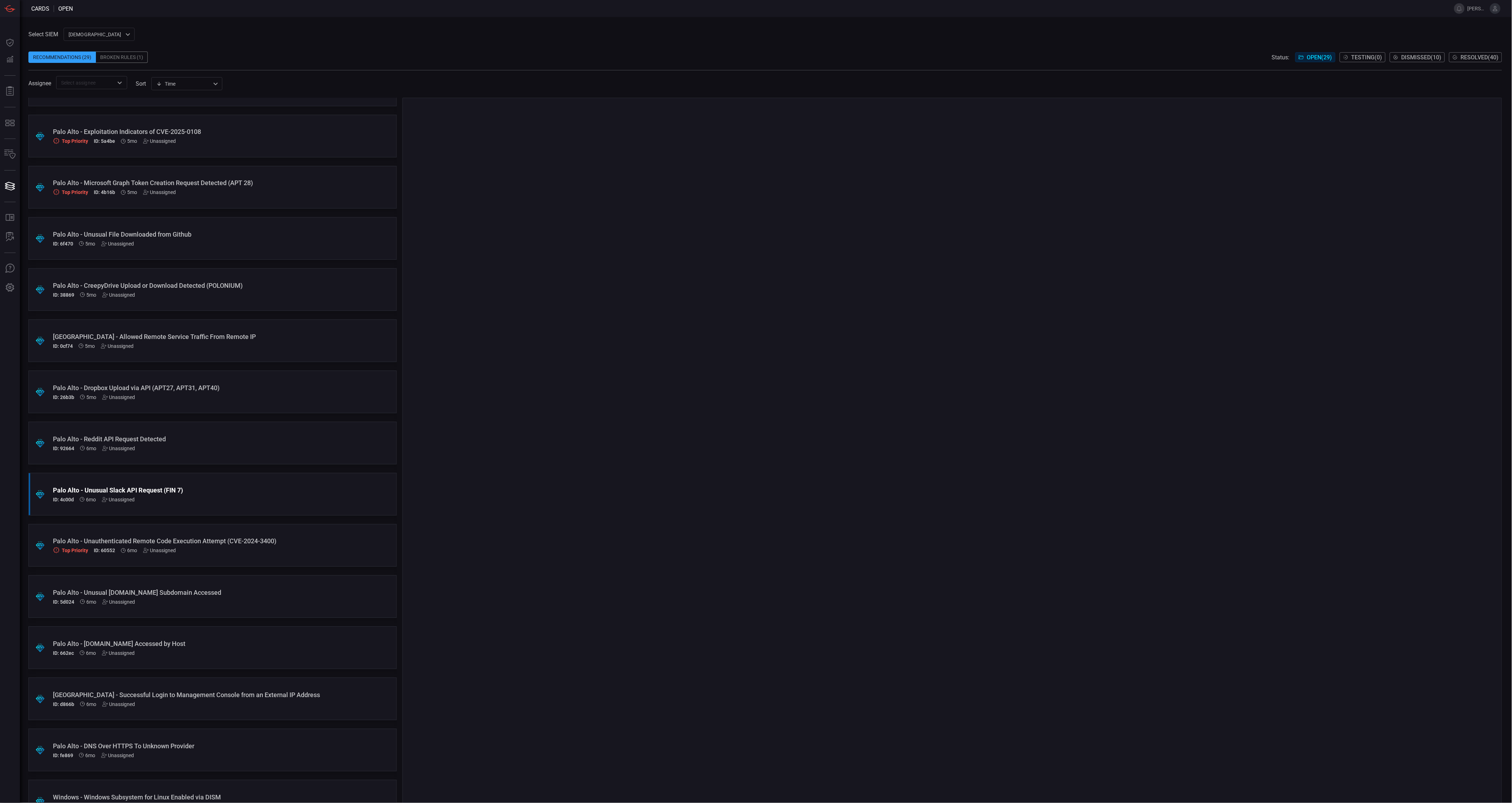
scroll to position [541, 0]
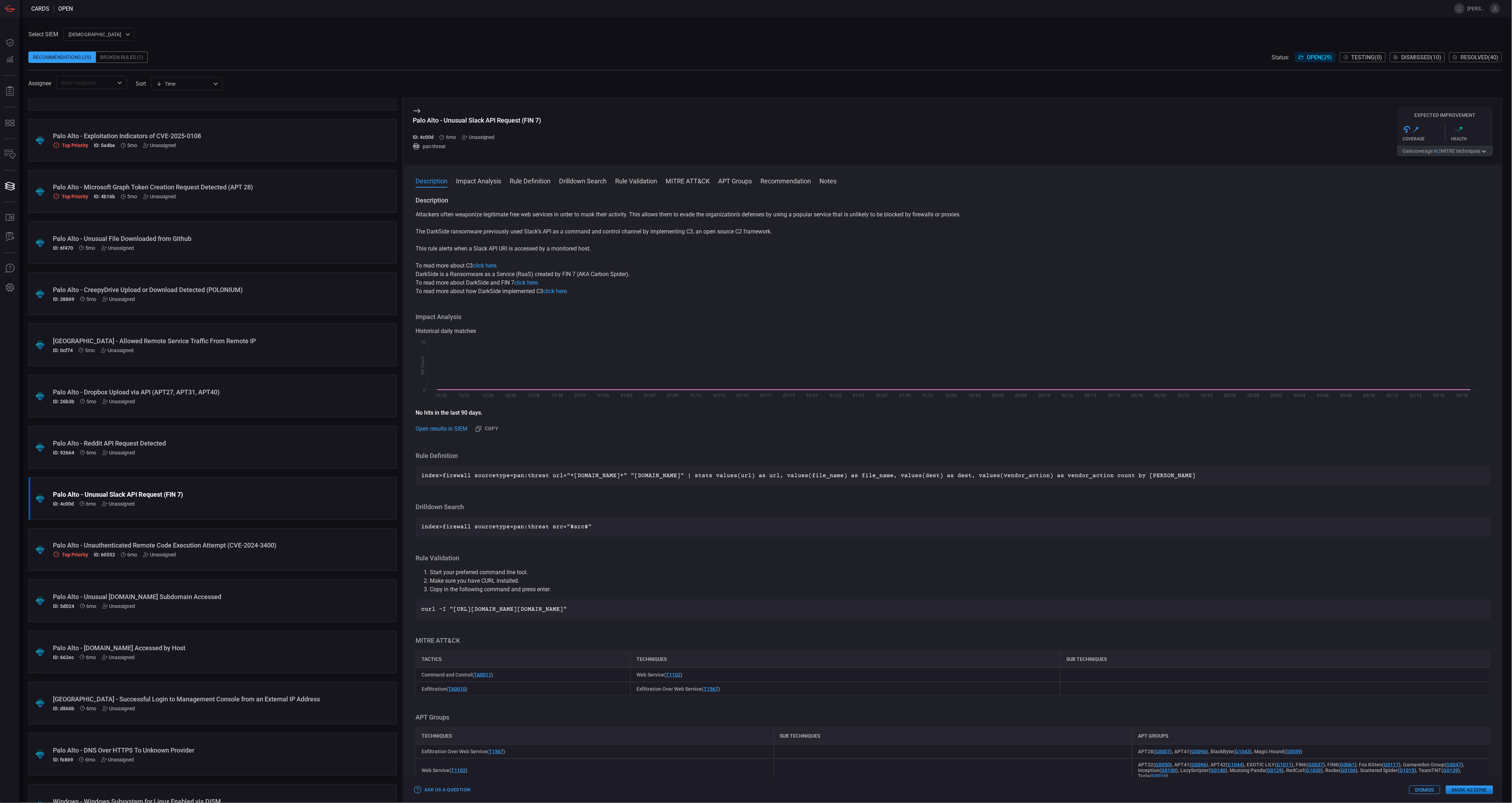
click at [289, 453] on div "ID: 92664 6mo Unassigned" at bounding box center [199, 453] width 292 height 6
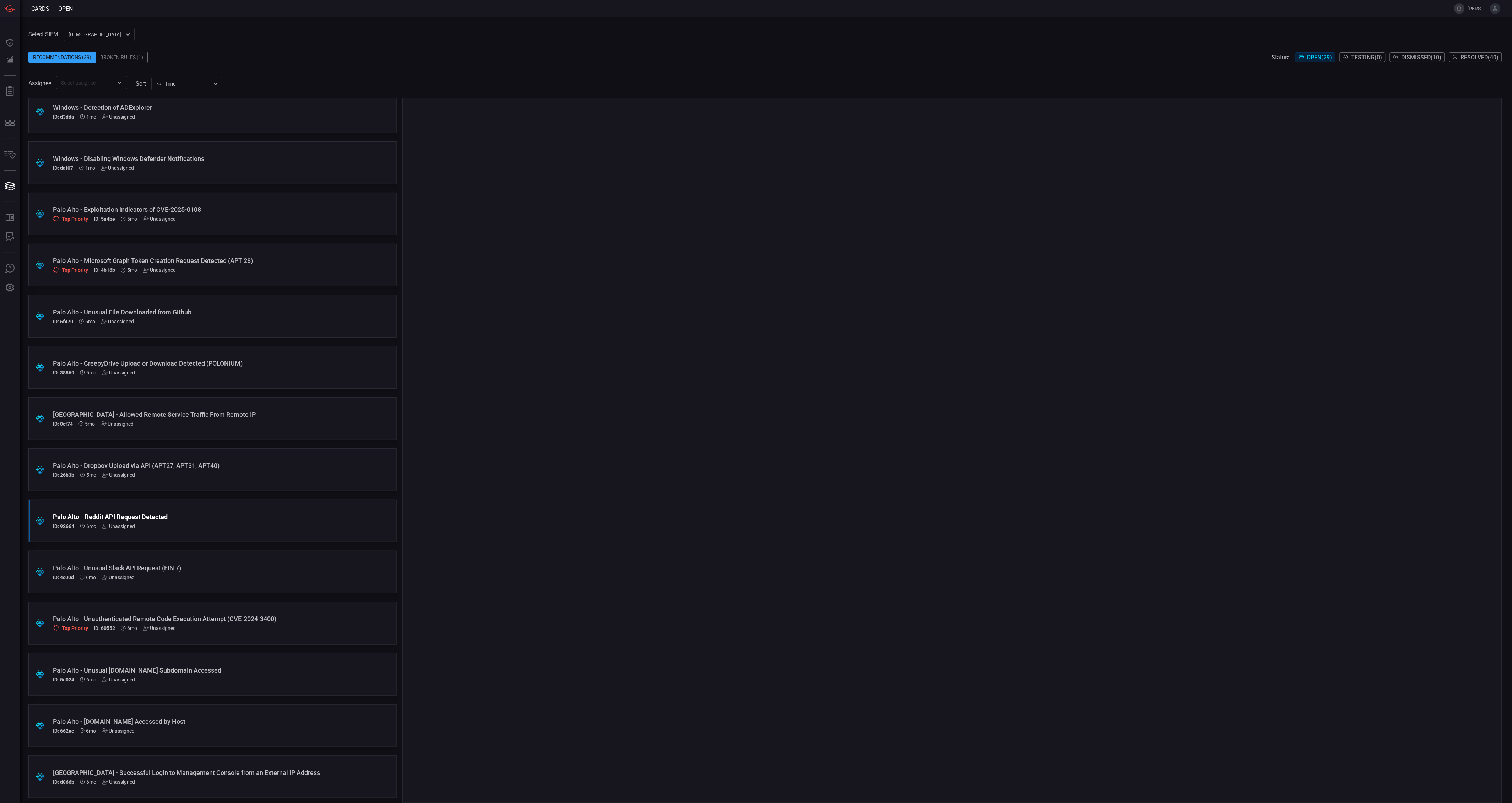
scroll to position [463, 0]
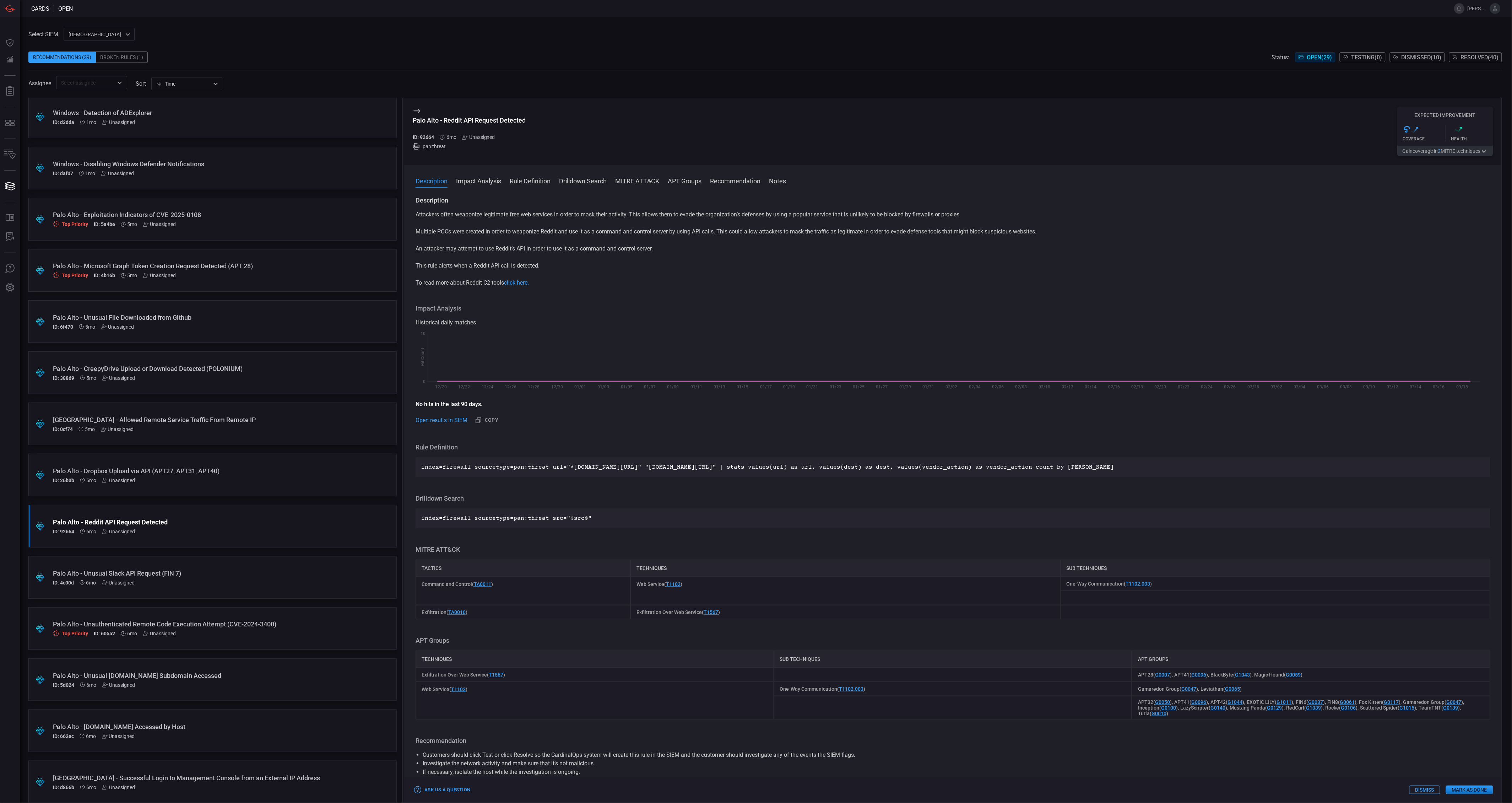
click at [1430, 150] on button "Gain coverage in 2 MITRE technique s" at bounding box center [1445, 151] width 96 height 11
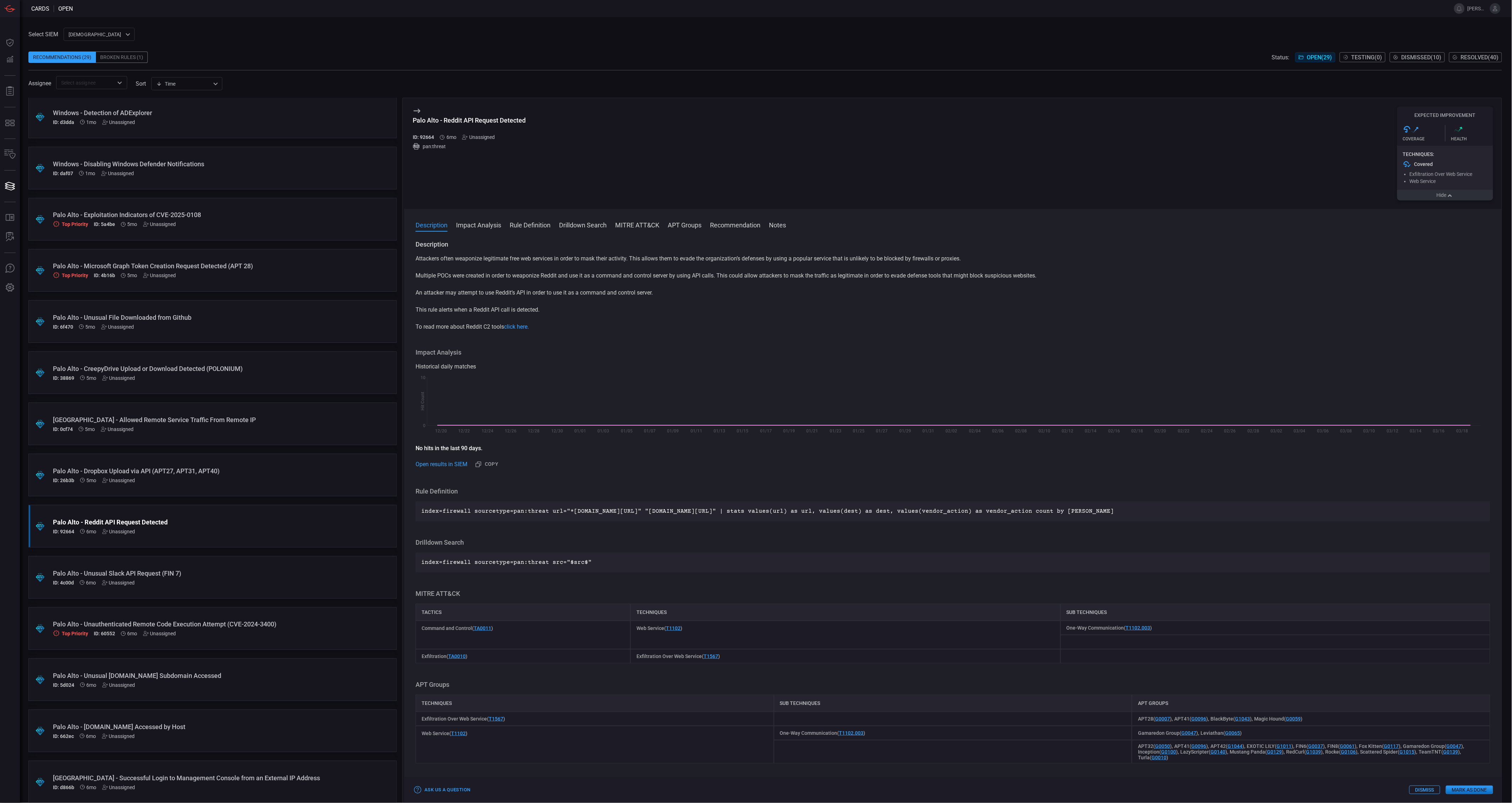
click at [1430, 151] on div "Techniques: Covered Exfiltration Over Web Service Web Service" at bounding box center [1445, 167] width 96 height 44
click at [185, 476] on div "Palo Alto - Dropbox Upload via API (APT27, APT31, APT40) ID: 26b3b 5mo Unassign…" at bounding box center [199, 475] width 292 height 16
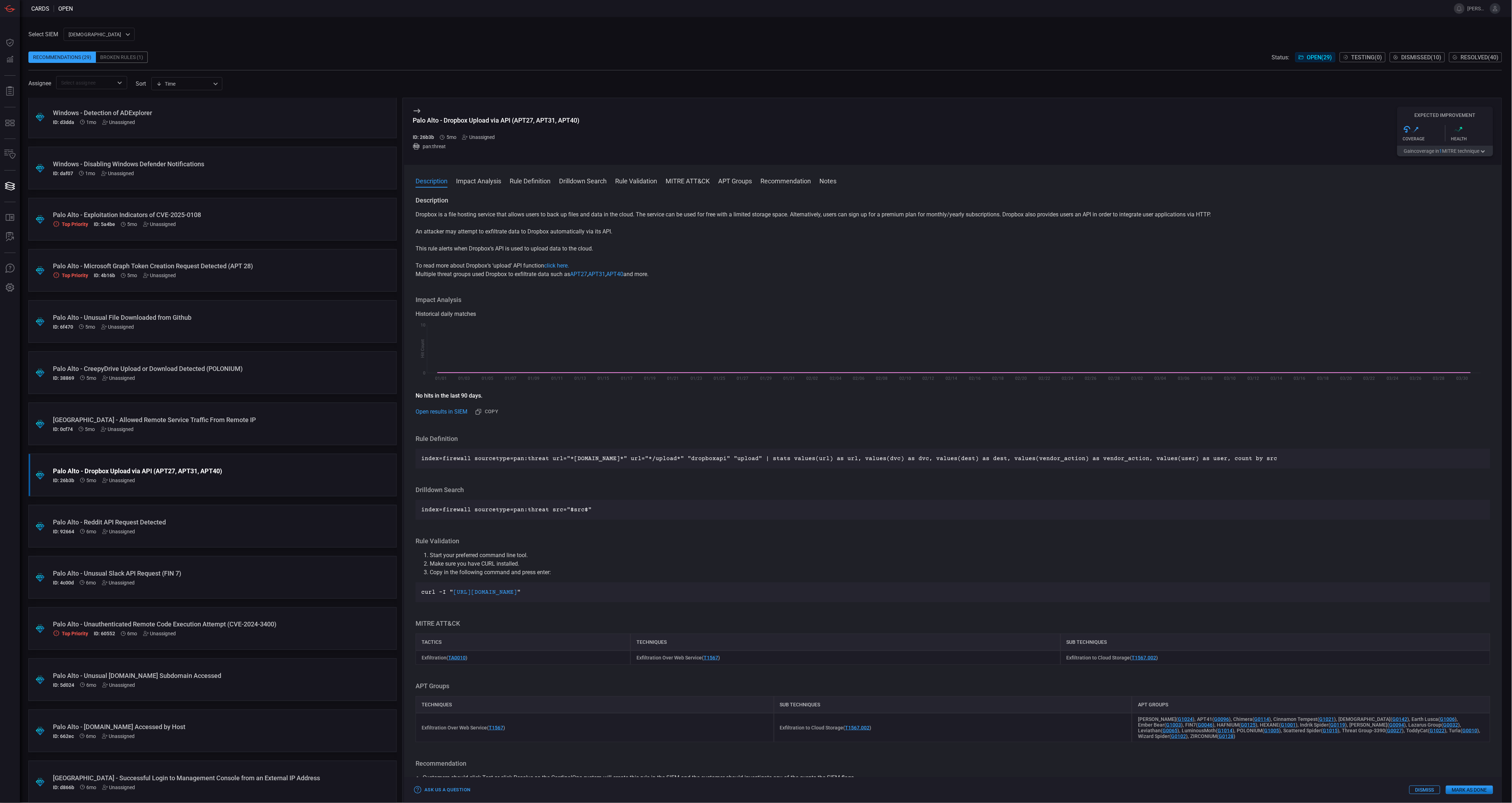
click at [1449, 150] on button "Gain coverage in 1 MITRE technique" at bounding box center [1445, 151] width 96 height 11
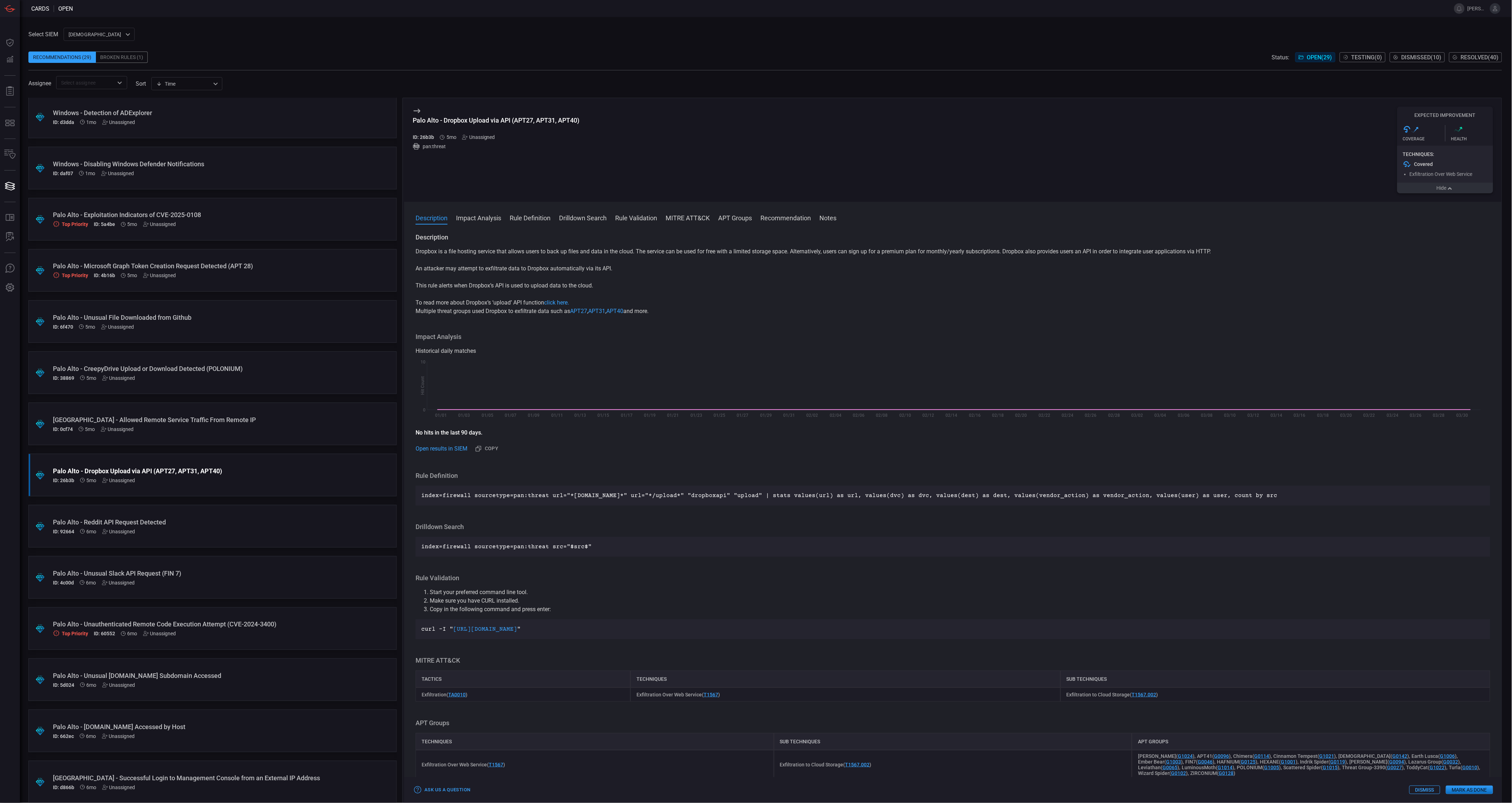
click at [212, 435] on div ".suggested_cards_icon{fill:url(#suggested_cards_icon);} [GEOGRAPHIC_DATA] - All…" at bounding box center [212, 424] width 369 height 43
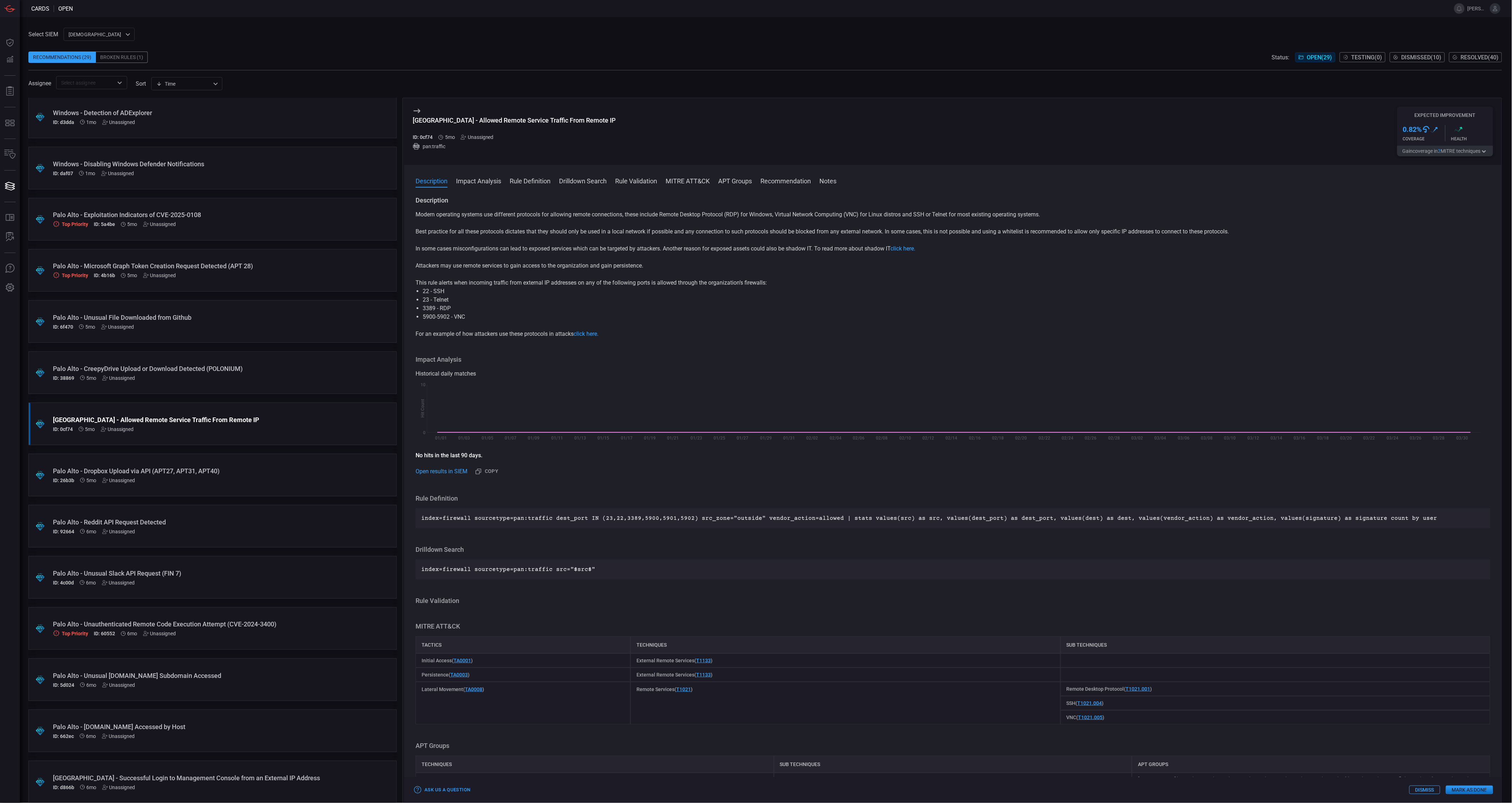
click at [1453, 155] on button "Gain coverage in 2 MITRE technique s" at bounding box center [1445, 151] width 96 height 11
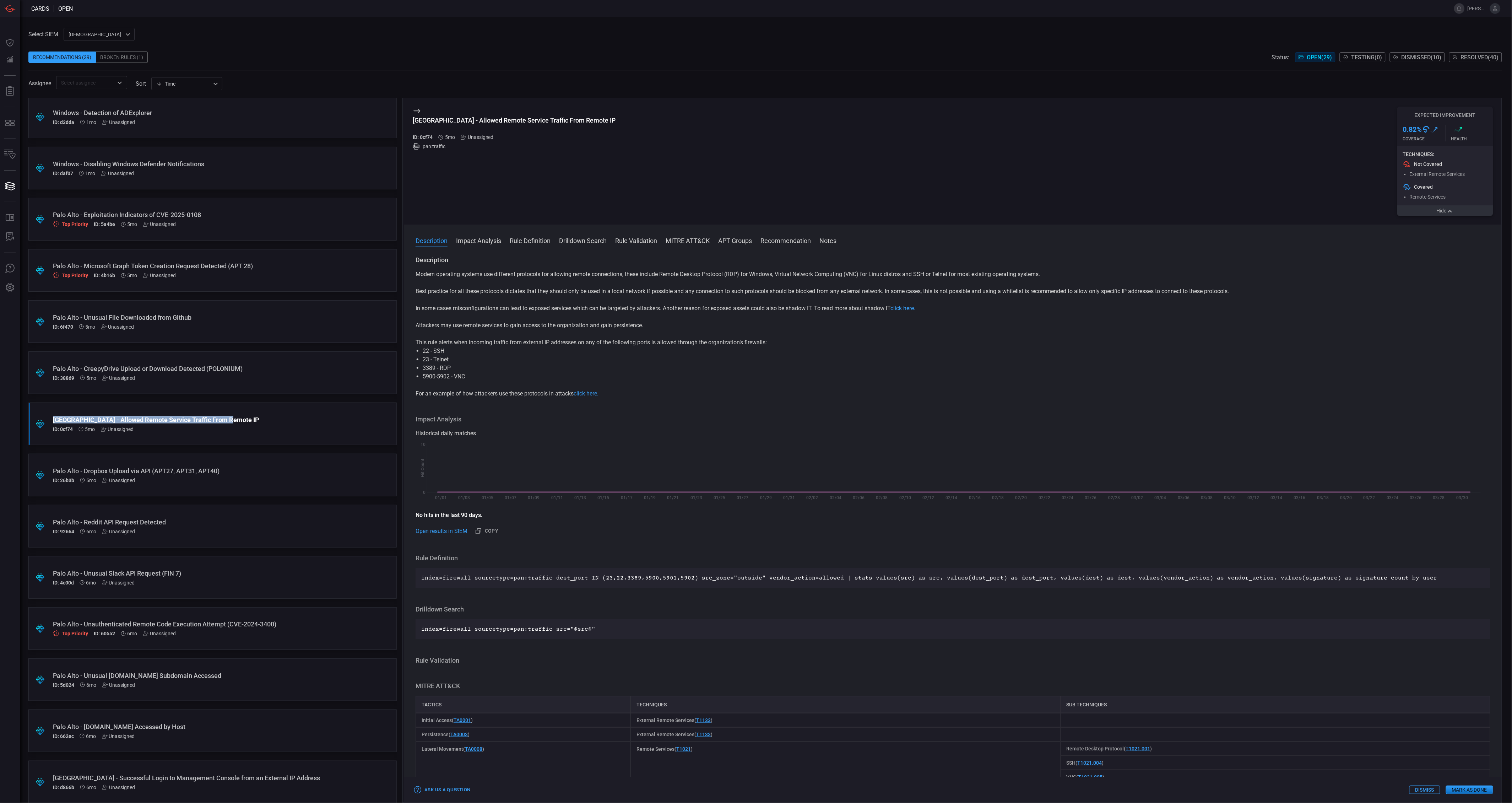
drag, startPoint x: 225, startPoint y: 417, endPoint x: 53, endPoint y: 421, distance: 172.0
click at [53, 421] on div "[GEOGRAPHIC_DATA] - Allowed Remote Service Traffic From Remote IP" at bounding box center [199, 420] width 292 height 8
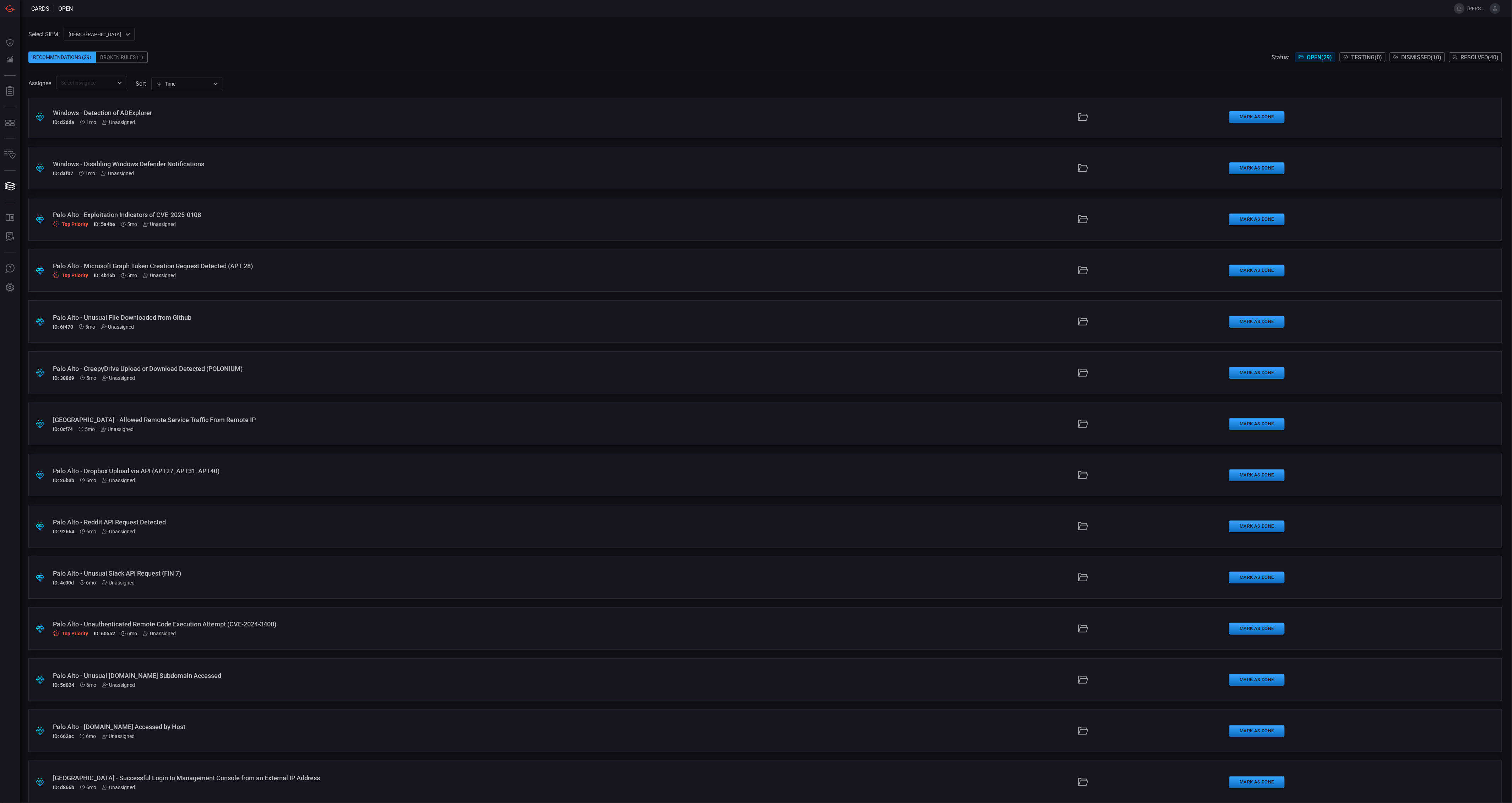
click at [212, 423] on div "[GEOGRAPHIC_DATA] - Allowed Remote Service Traffic From Remote IP ID: 0cf74 5mo…" at bounding box center [367, 424] width 630 height 16
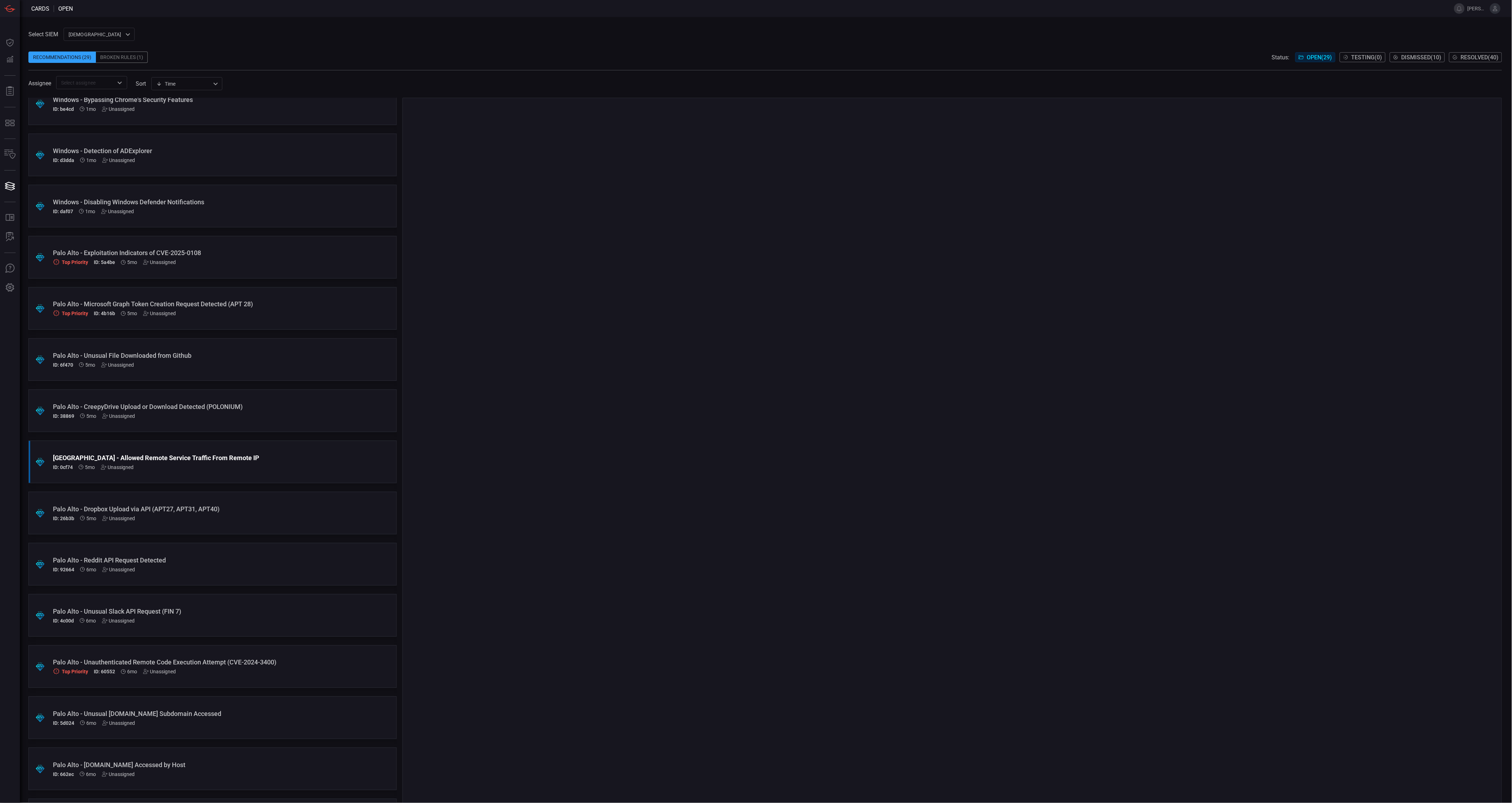
scroll to position [423, 0]
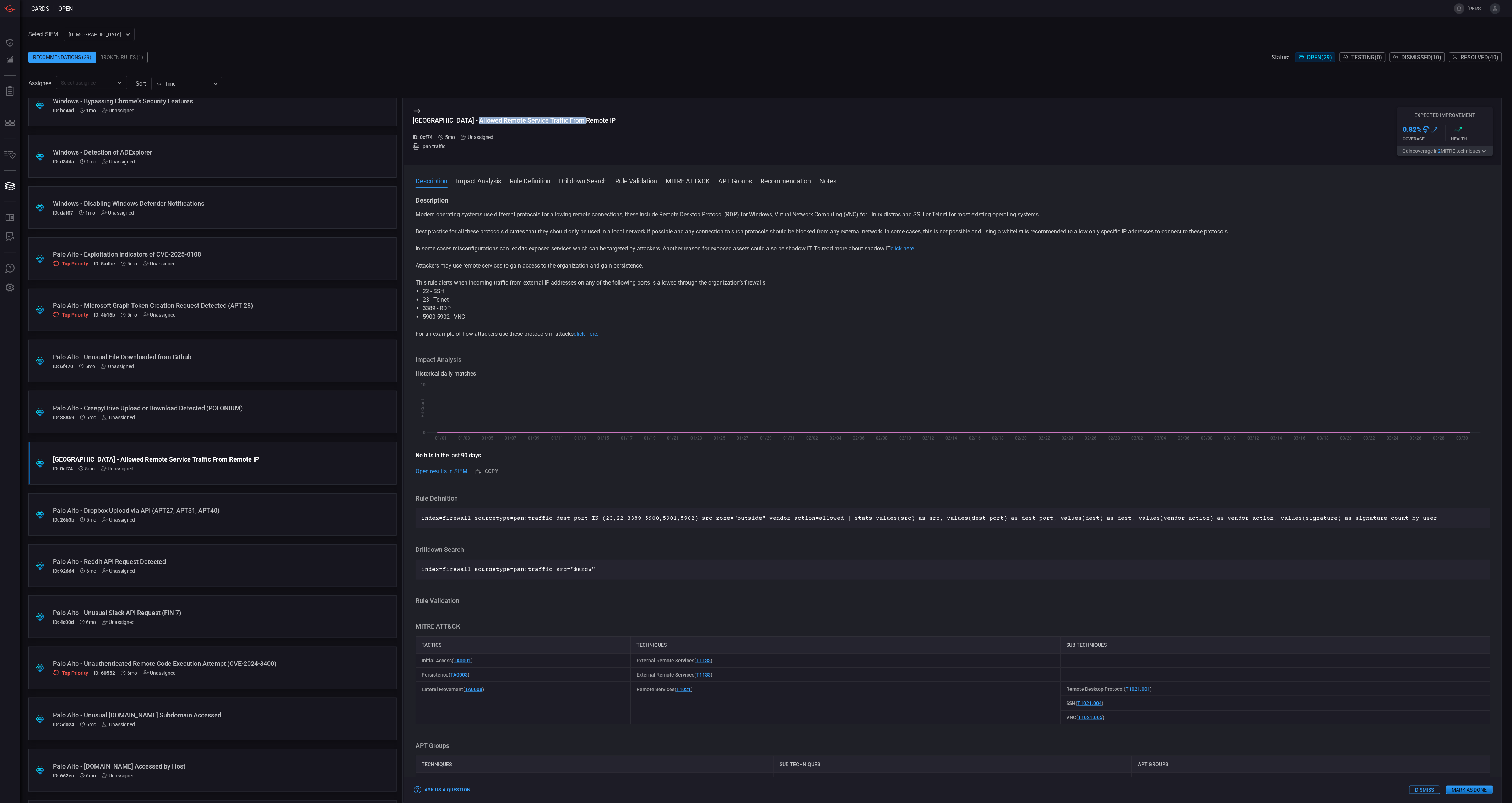
drag, startPoint x: 468, startPoint y: 121, endPoint x: 578, endPoint y: 125, distance: 110.1
click at [578, 125] on h3 "[GEOGRAPHIC_DATA] - Allowed Remote Service Traffic From Remote IP" at bounding box center [514, 123] width 203 height 15
click at [674, 131] on div "[GEOGRAPHIC_DATA] - Allowed Remote Service Traffic From Remote IP ID: 0cf74 5mo…" at bounding box center [953, 131] width 1098 height 67
drag, startPoint x: 580, startPoint y: 121, endPoint x: 414, endPoint y: 120, distance: 166.0
click at [414, 120] on div "[GEOGRAPHIC_DATA] - Allowed Remote Service Traffic From Remote IP" at bounding box center [514, 120] width 203 height 8
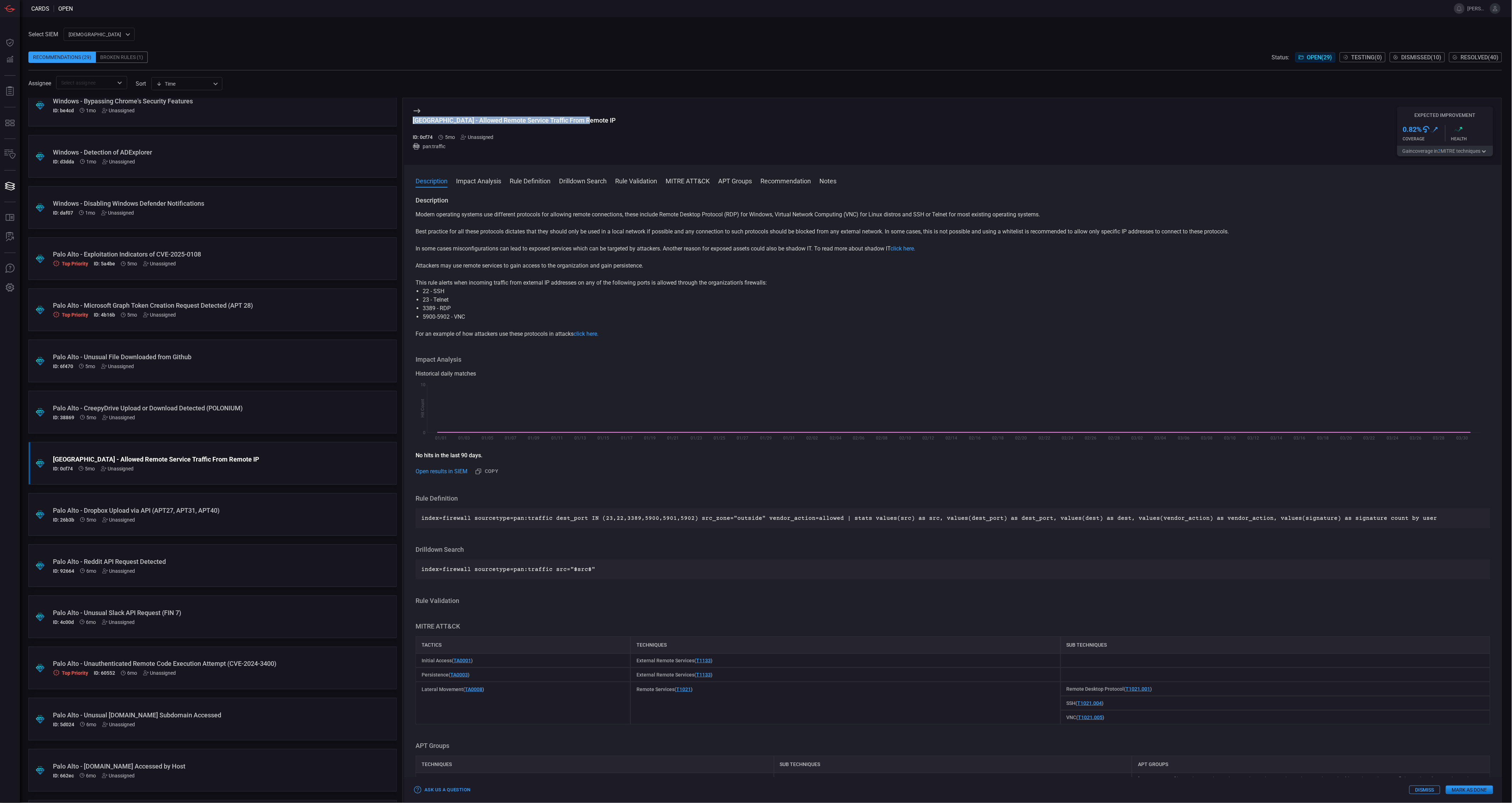
click at [611, 517] on p "index=firewall sourcetype=pan:traffic dest_port IN (23,22,3389,5900,5901,5902) …" at bounding box center [953, 518] width 1064 height 9
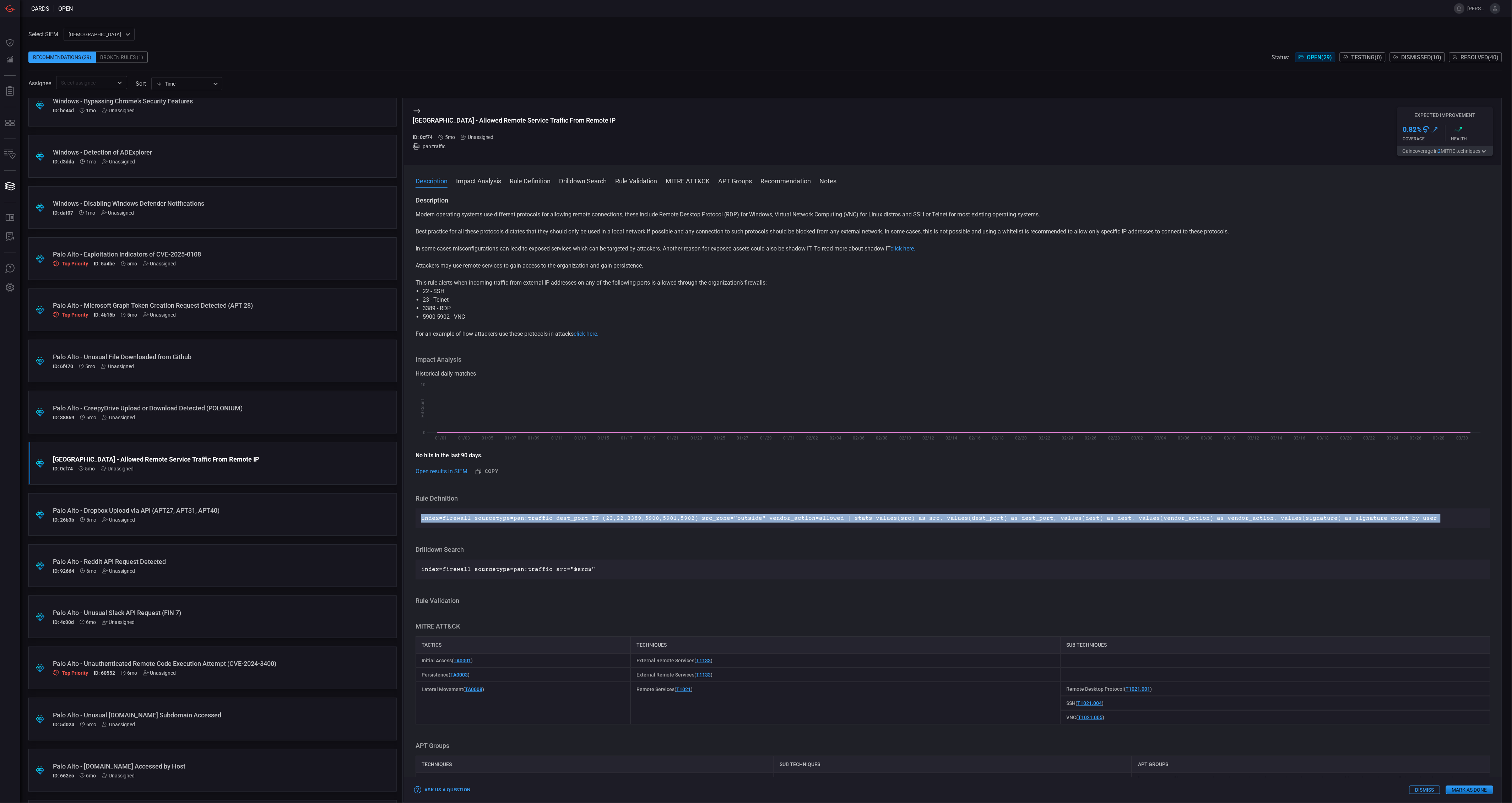
click at [611, 517] on p "index=firewall sourcetype=pan:traffic dest_port IN (23,22,3389,5900,5901,5902) …" at bounding box center [953, 518] width 1064 height 9
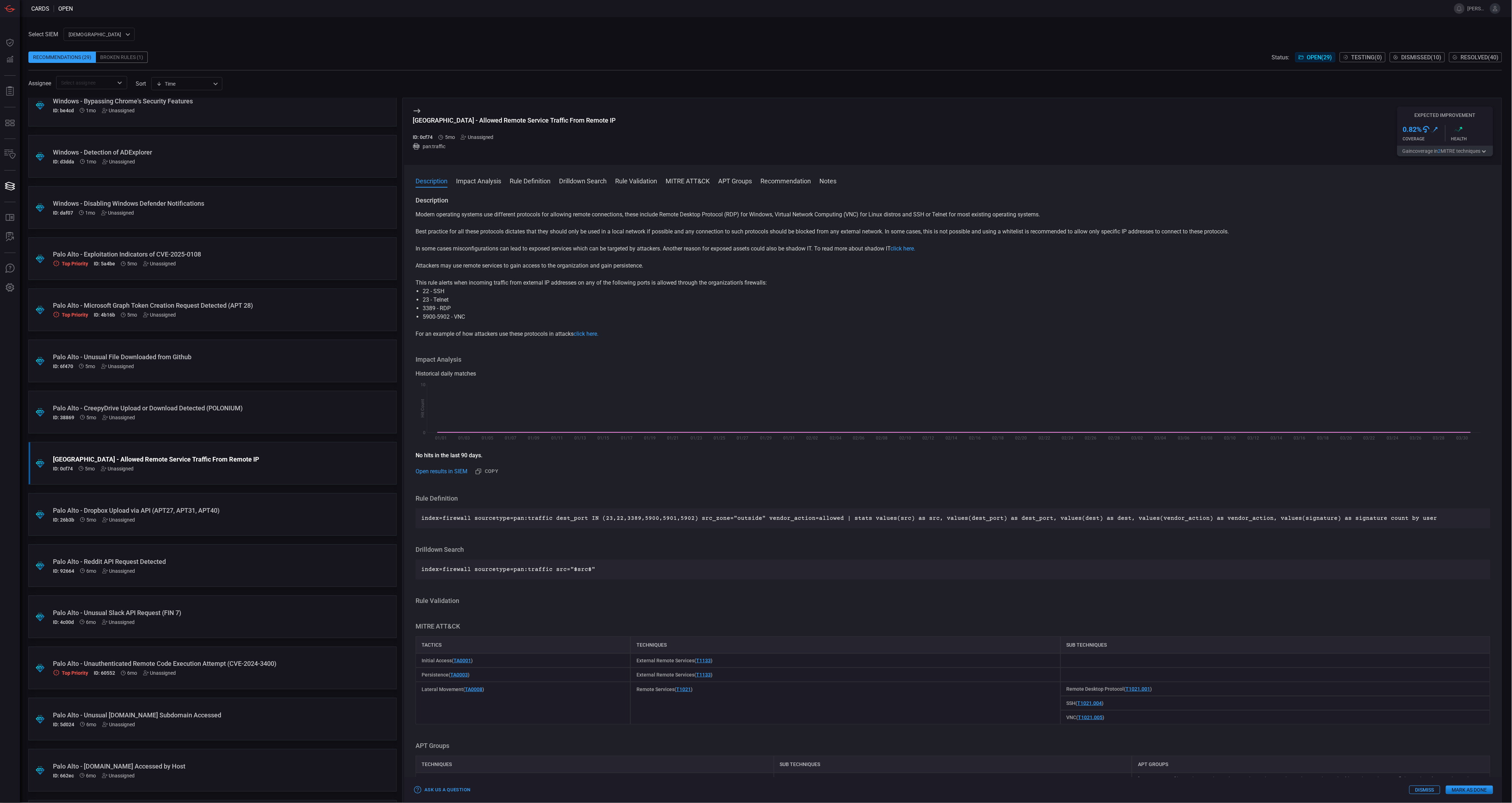
click at [246, 424] on div ".suggested_cards_icon{fill:url(#suggested_cards_icon);} Palo Alto - CreepyDrive…" at bounding box center [212, 412] width 369 height 43
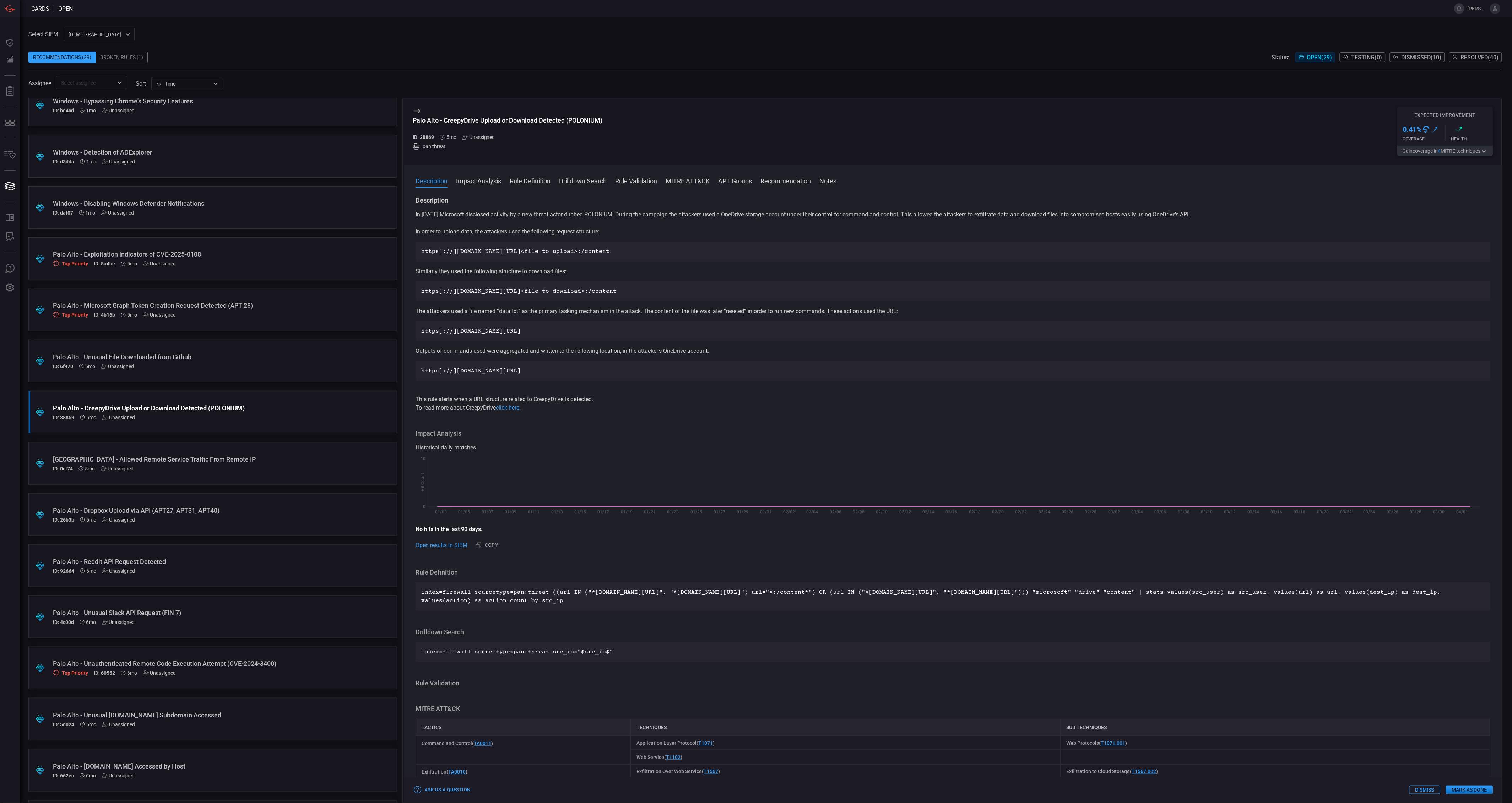
click at [1409, 152] on button "Gain coverage in 4 MITRE technique s" at bounding box center [1445, 151] width 96 height 11
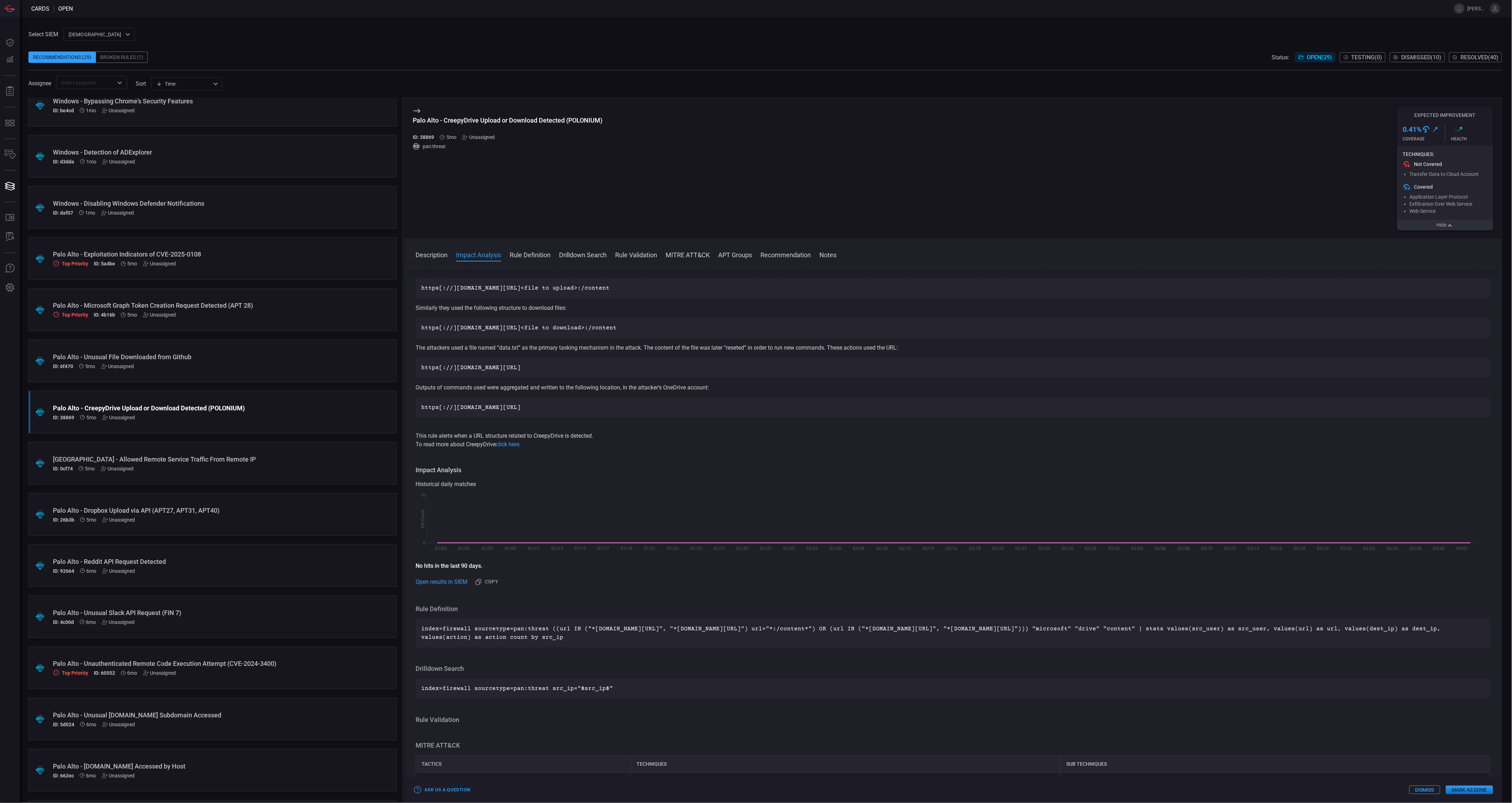
scroll to position [39, 0]
drag, startPoint x: 1233, startPoint y: 639, endPoint x: 419, endPoint y: 626, distance: 814.1
click at [419, 626] on div "index=firewall sourcetype=pan:threat ((url IN ("*[DOMAIN_NAME][URL]", "*[DOMAIN…" at bounding box center [953, 630] width 1075 height 28
drag, startPoint x: 419, startPoint y: 626, endPoint x: 431, endPoint y: 631, distance: 13.0
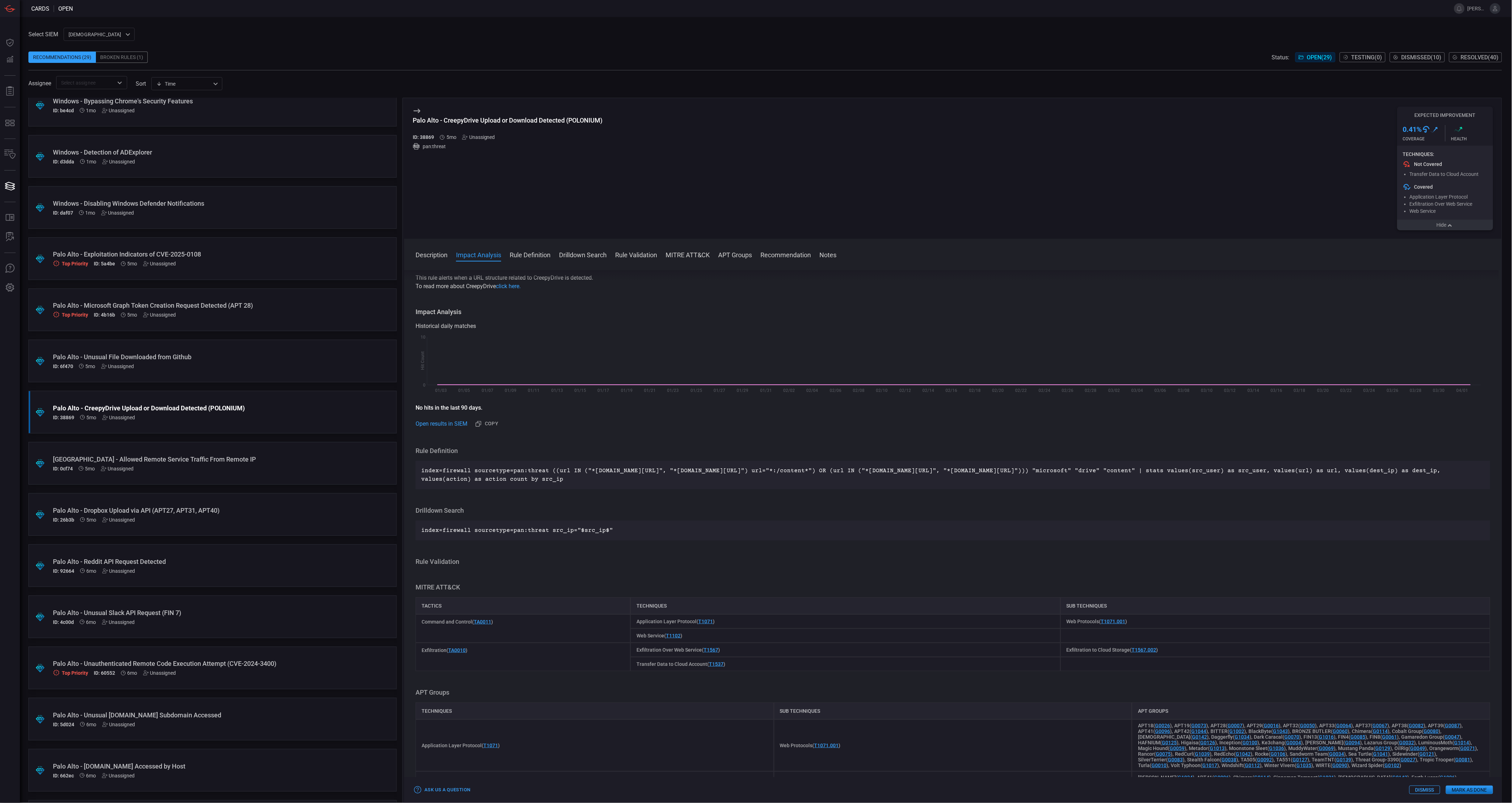
scroll to position [197, 0]
drag, startPoint x: 563, startPoint y: 121, endPoint x: 446, endPoint y: 121, distance: 117.0
click at [446, 121] on div "Palo Alto - CreepyDrive Upload or Download Detected (POLONIUM)" at bounding box center [507, 120] width 190 height 8
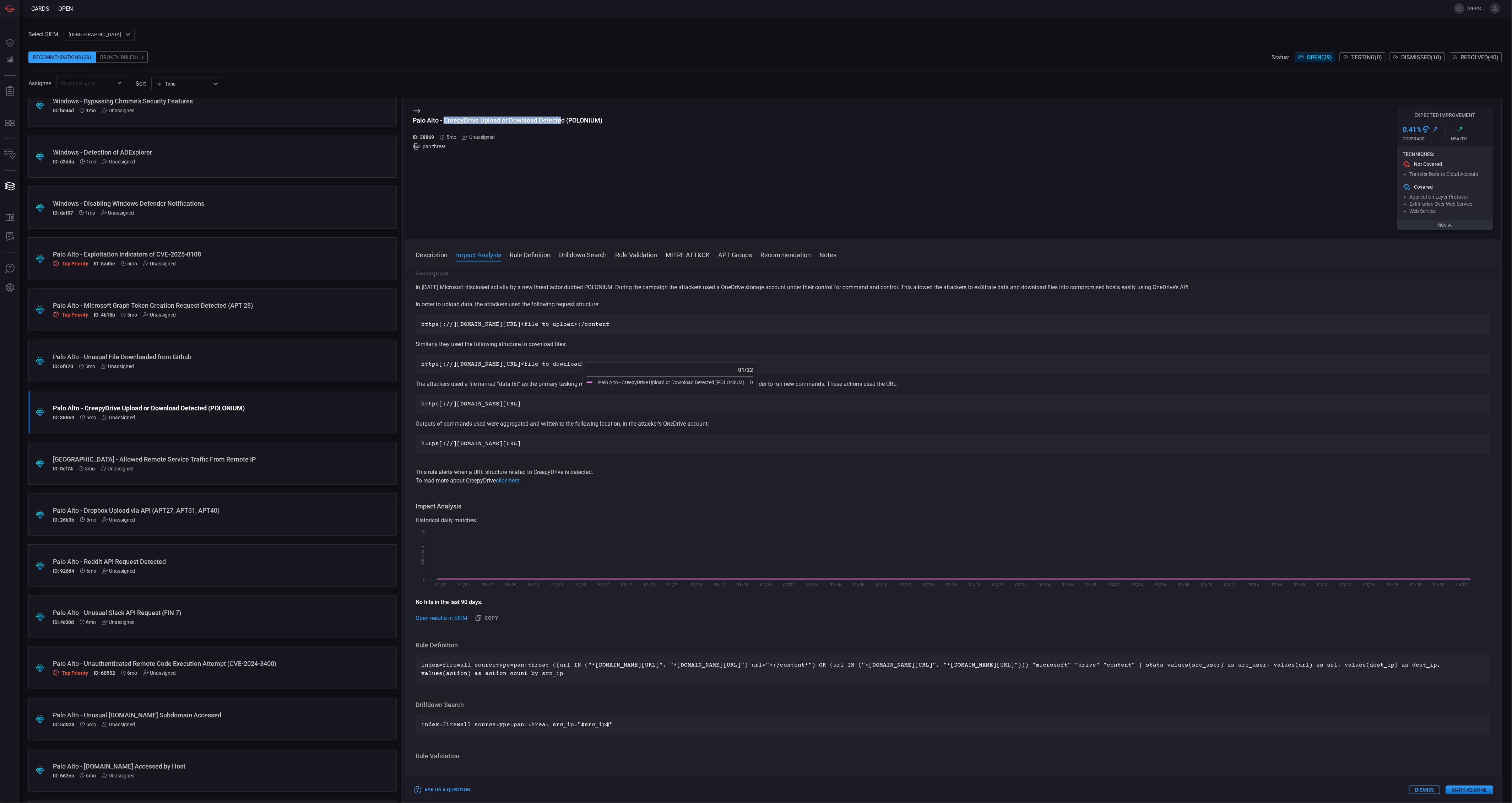
scroll to position [0, 0]
drag, startPoint x: 709, startPoint y: 448, endPoint x: 693, endPoint y: 471, distance: 28.0
click at [693, 471] on div "In [DATE] Microsoft disclosed activity by a new threat actor dubbed POLONIUM. D…" at bounding box center [953, 385] width 1075 height 202
drag, startPoint x: 693, startPoint y: 471, endPoint x: 704, endPoint y: 474, distance: 11.4
click at [702, 473] on p "This rule alerts when a URL structure related to CreepyDrive is detected." at bounding box center [953, 473] width 1075 height 9
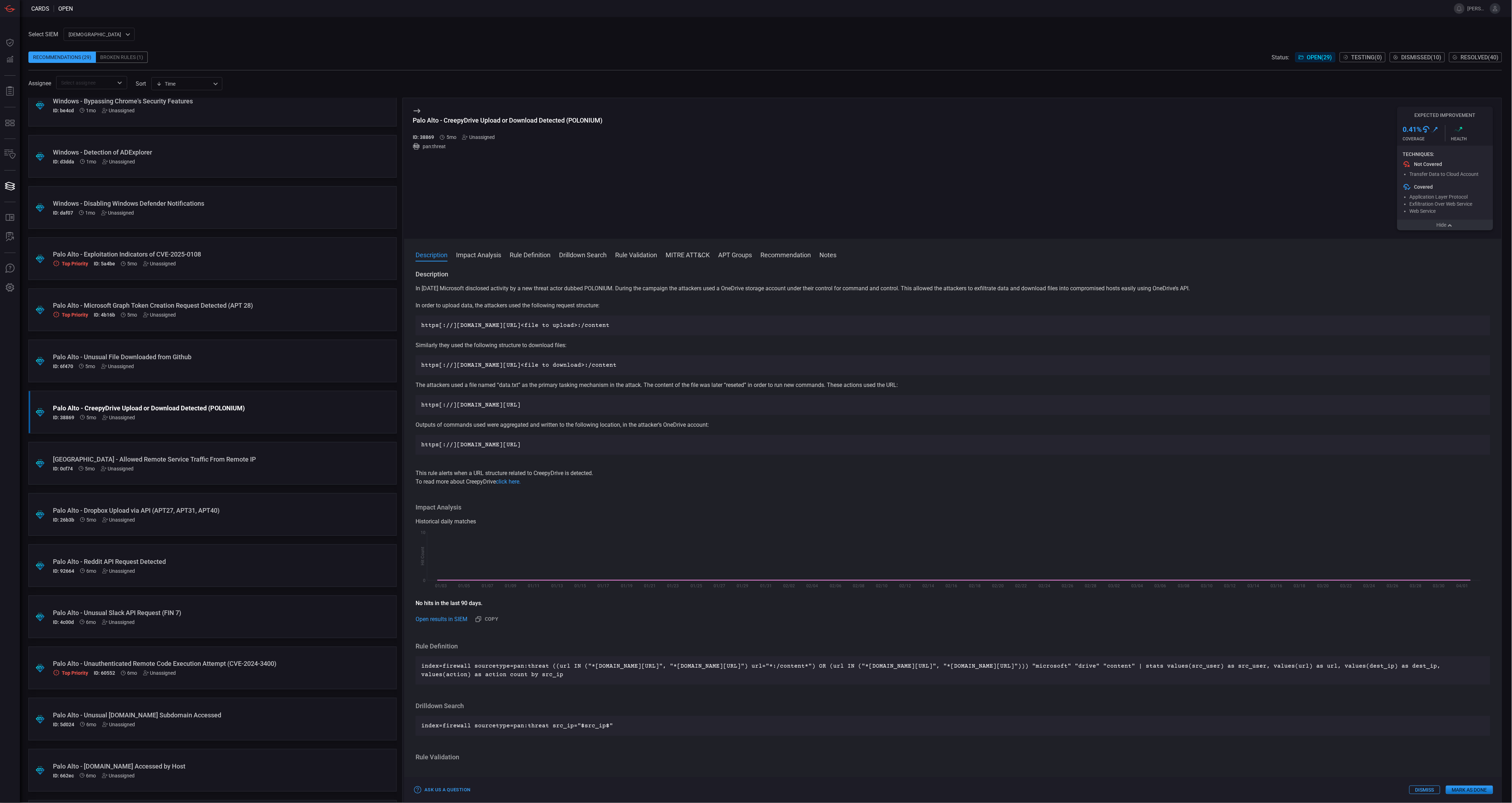
drag, startPoint x: 1207, startPoint y: 289, endPoint x: 415, endPoint y: 292, distance: 792.0
click at [415, 292] on div "Description In [DATE] Microsoft disclosed activity by a new threat actor dubbed…" at bounding box center [953, 535] width 1098 height 530
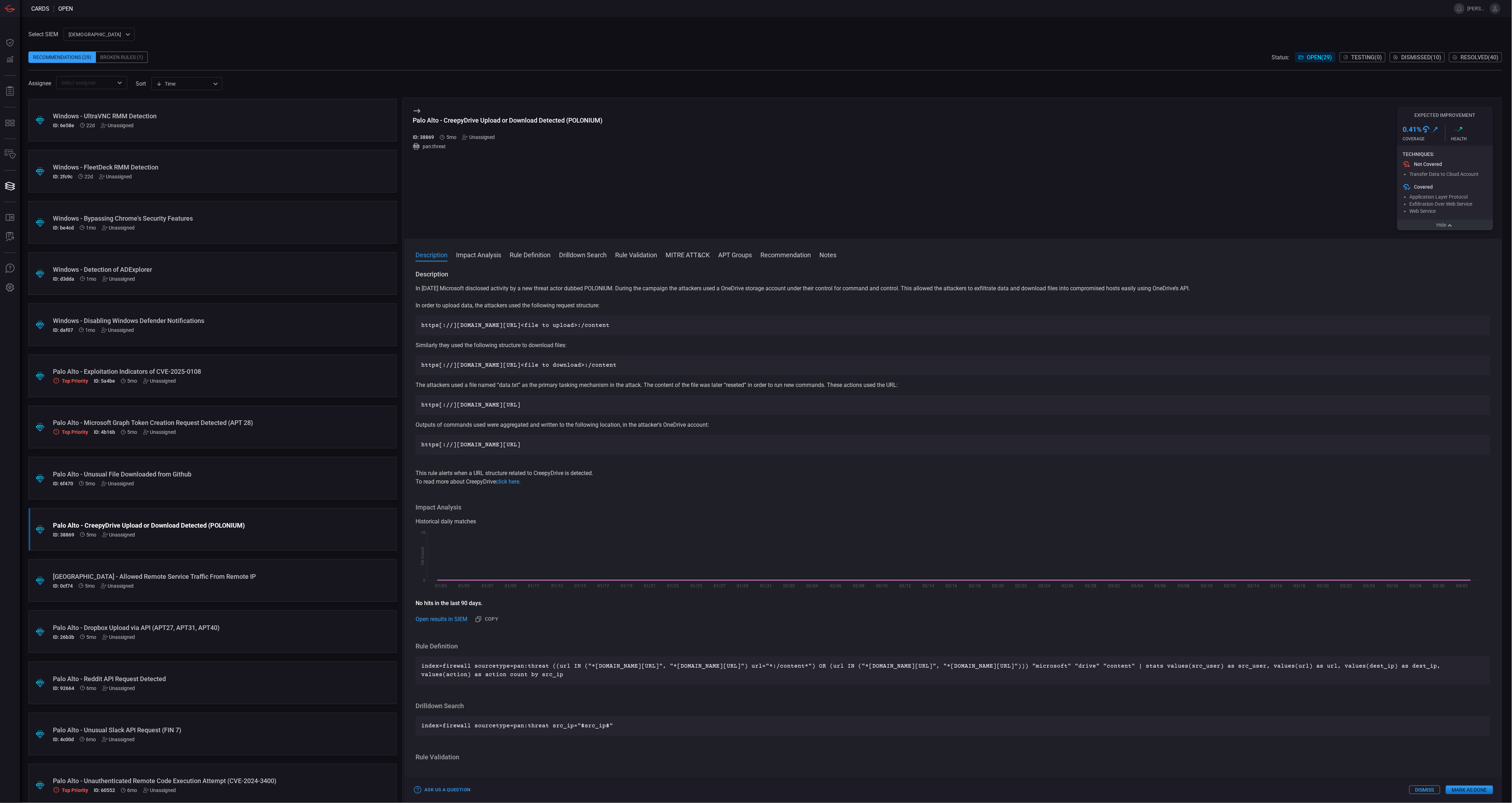
scroll to position [305, 0]
click at [255, 492] on div ".suggested_cards_icon{fill:url(#suggested_cards_icon);} Palo Alto - Unusual Fil…" at bounding box center [212, 480] width 369 height 43
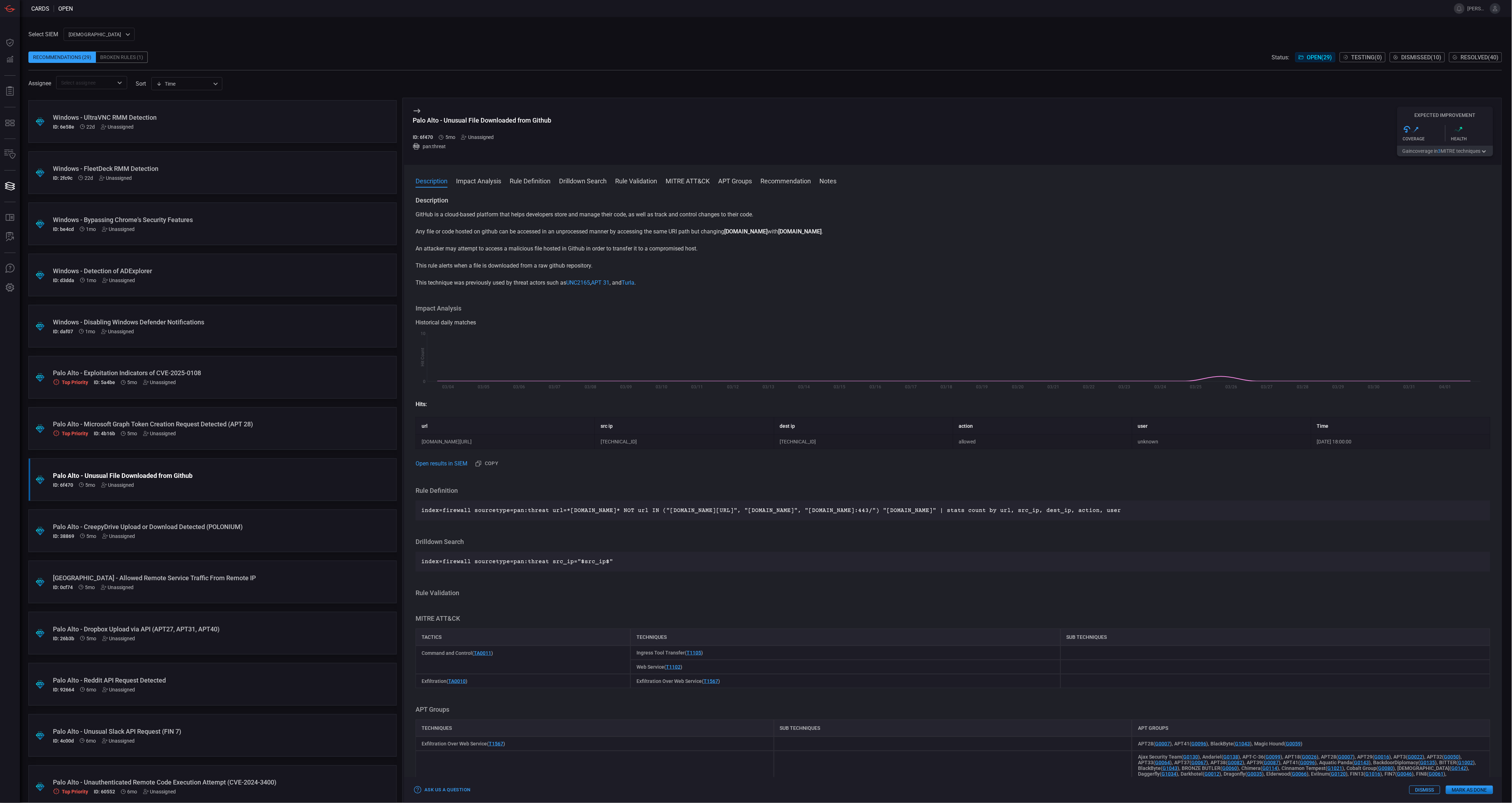
click at [1440, 151] on span "3" at bounding box center [1439, 151] width 3 height 6
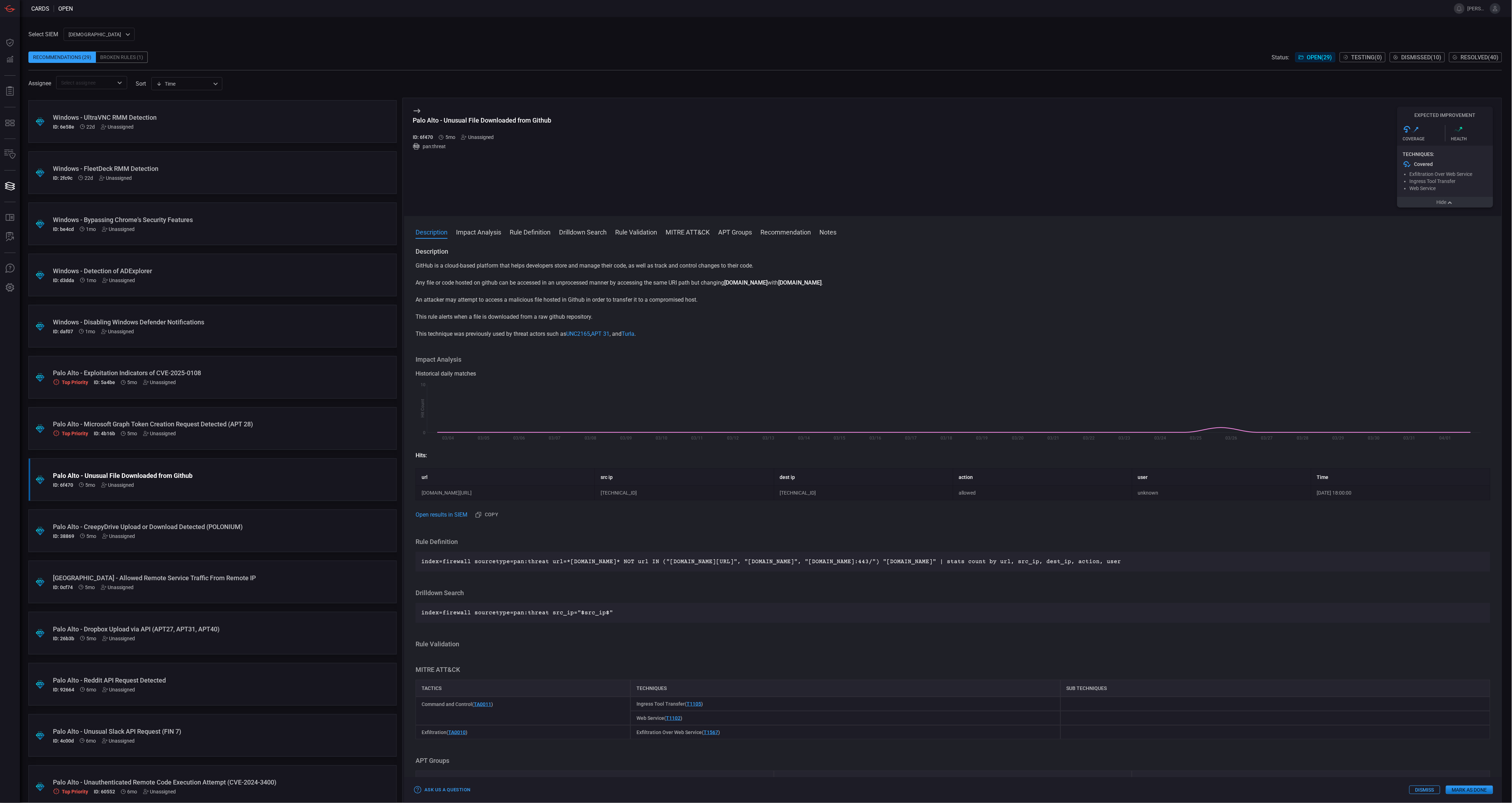
click at [1446, 205] on button "Hide" at bounding box center [1445, 202] width 96 height 11
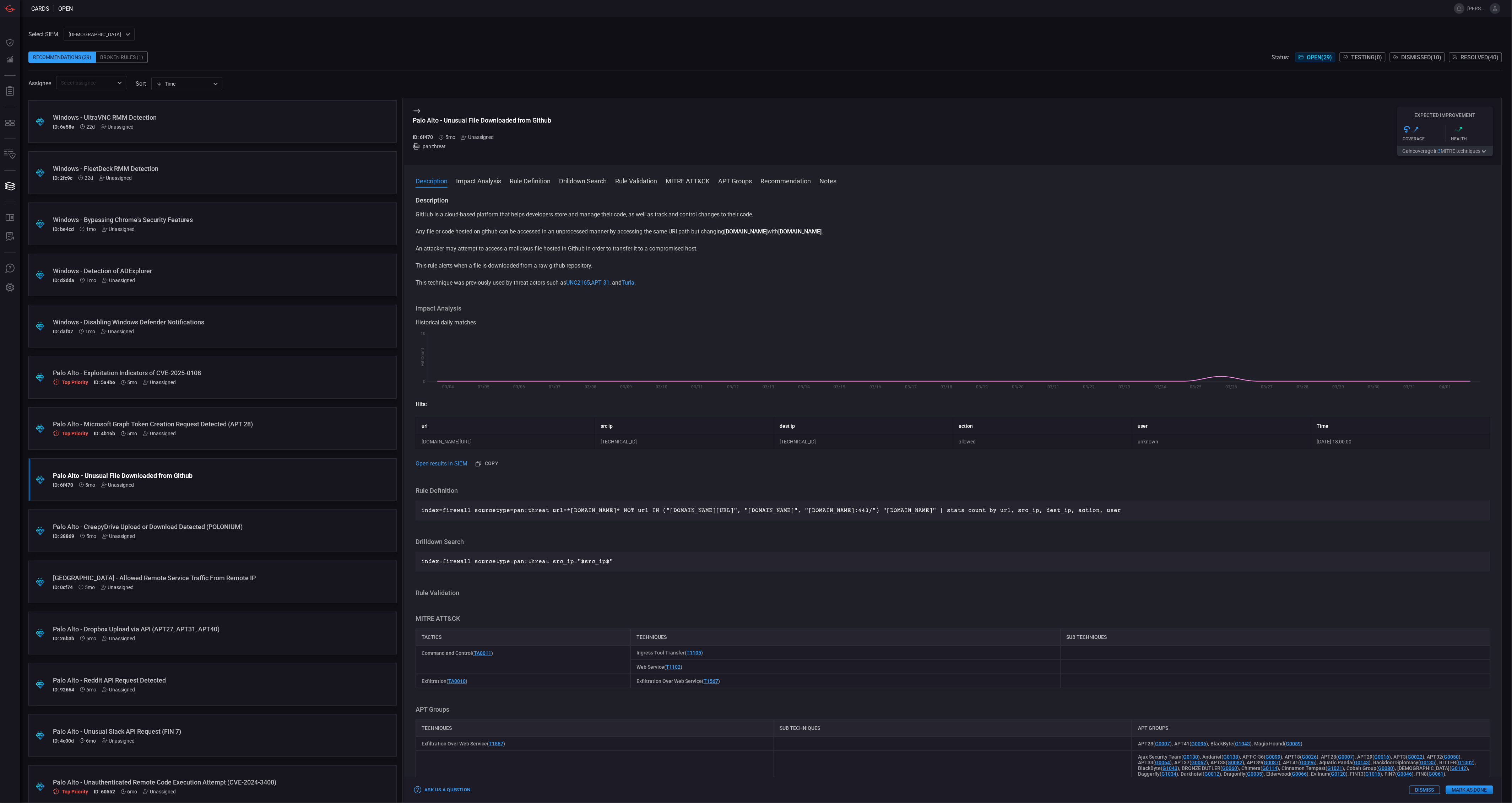
click at [161, 417] on div ".suggested_cards_icon{fill:url(#suggested_cards_icon);} Palo Alto - Microsoft G…" at bounding box center [212, 428] width 369 height 43
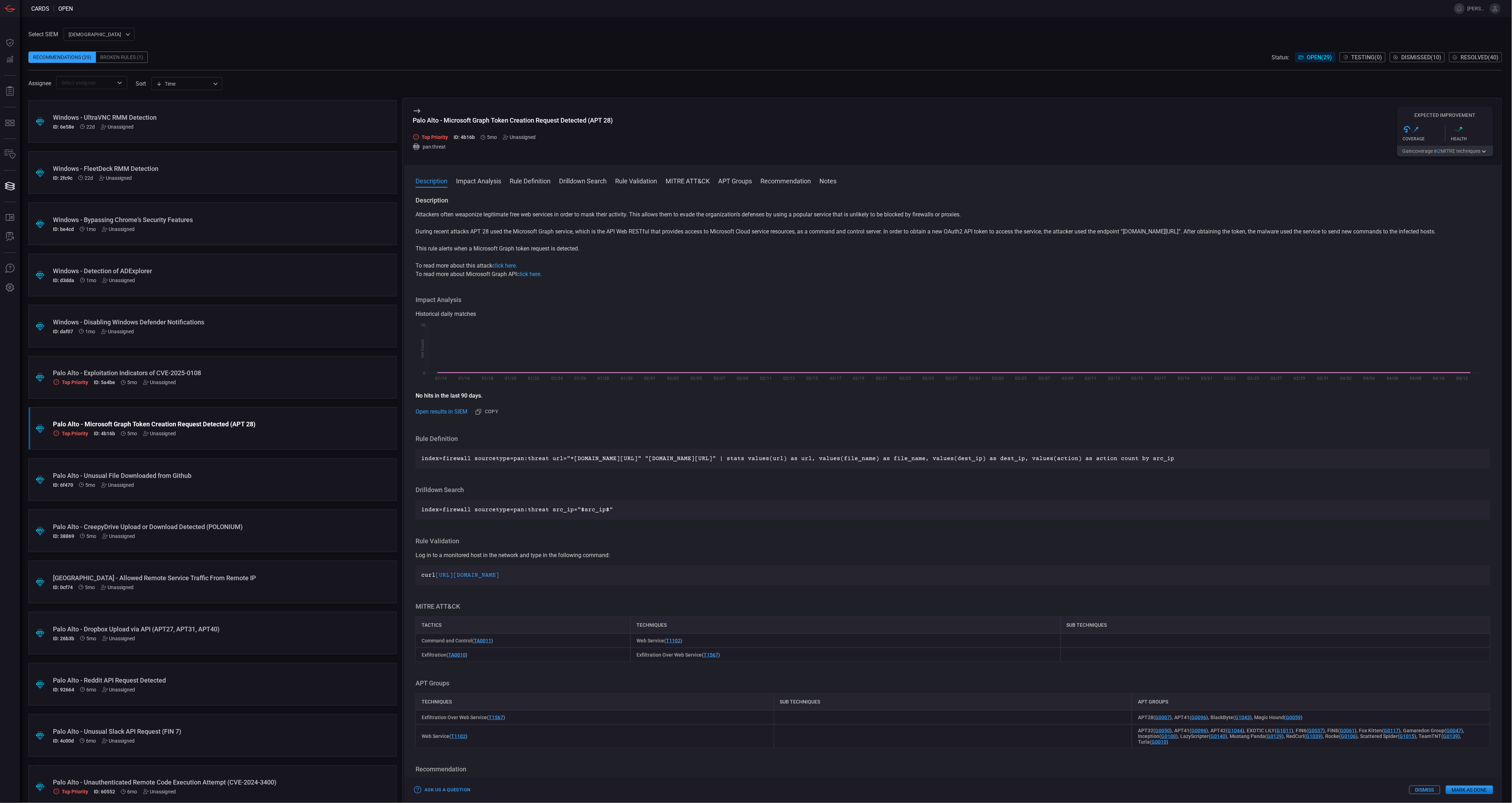
click at [1451, 150] on button "Gain coverage in 2 MITRE technique s" at bounding box center [1445, 151] width 96 height 11
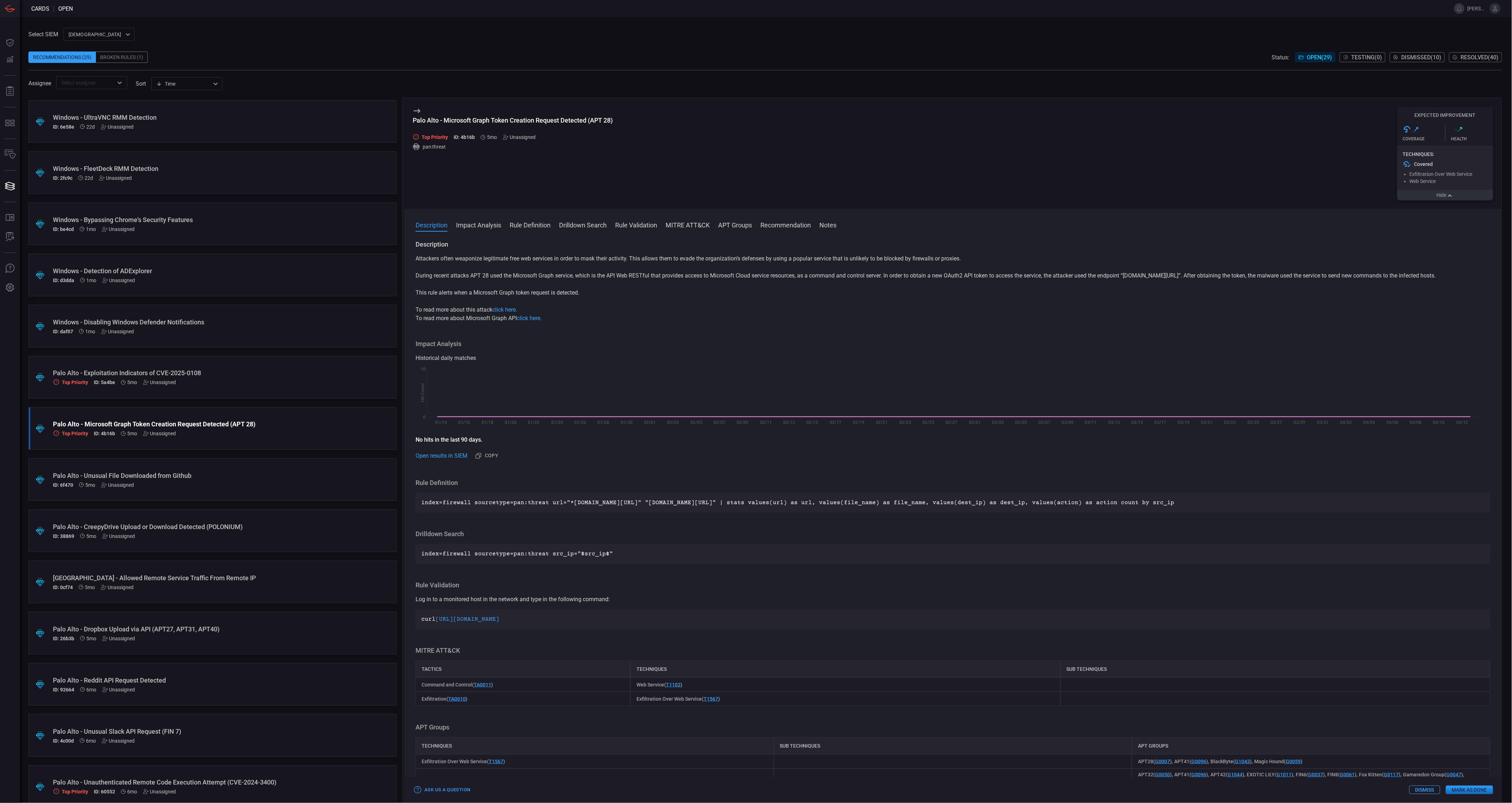
click at [1442, 197] on button "Hide" at bounding box center [1445, 195] width 96 height 11
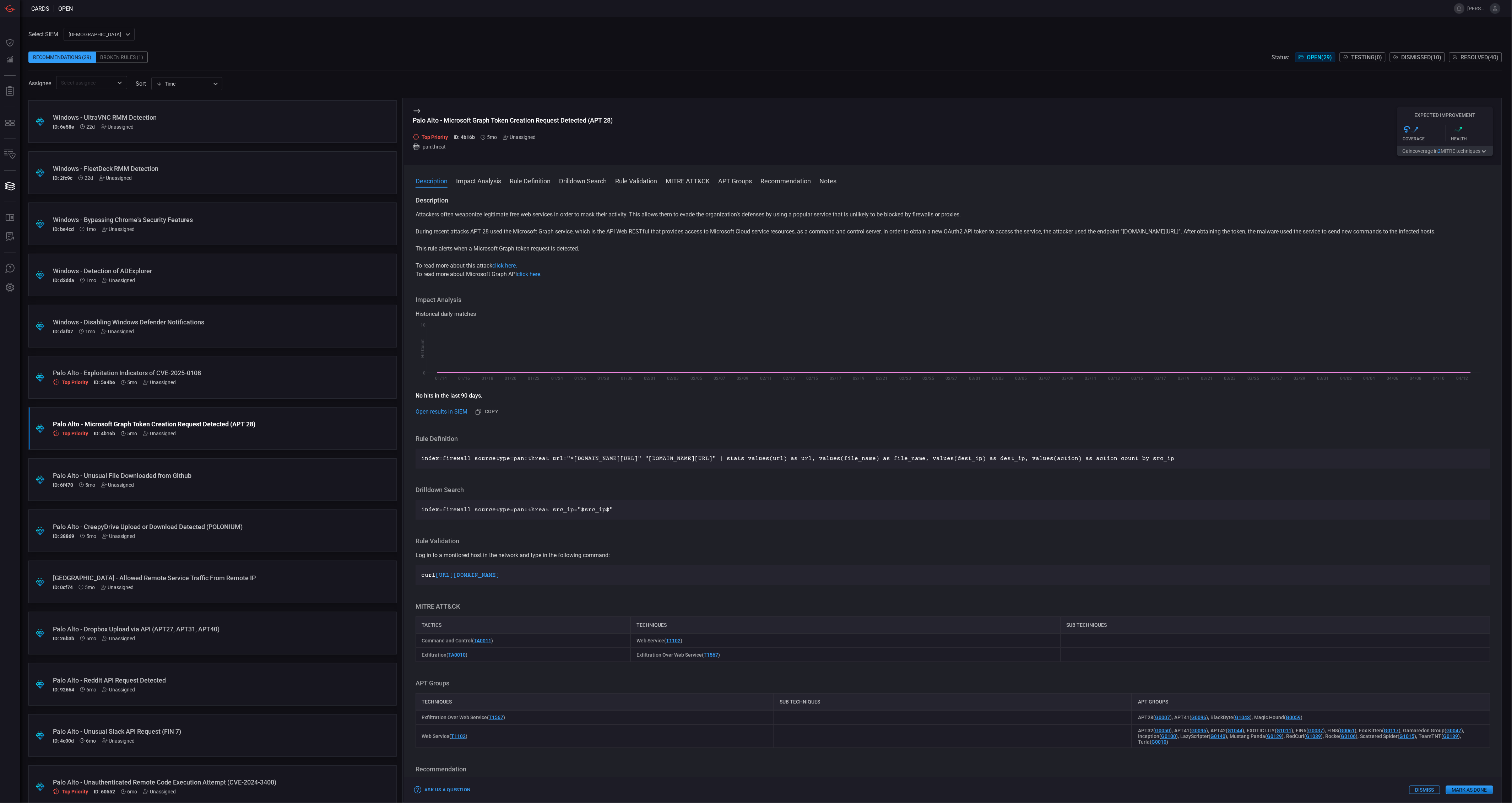
click at [182, 380] on div "Top Priority ID: 5a4be 5mo Unassigned" at bounding box center [199, 382] width 292 height 6
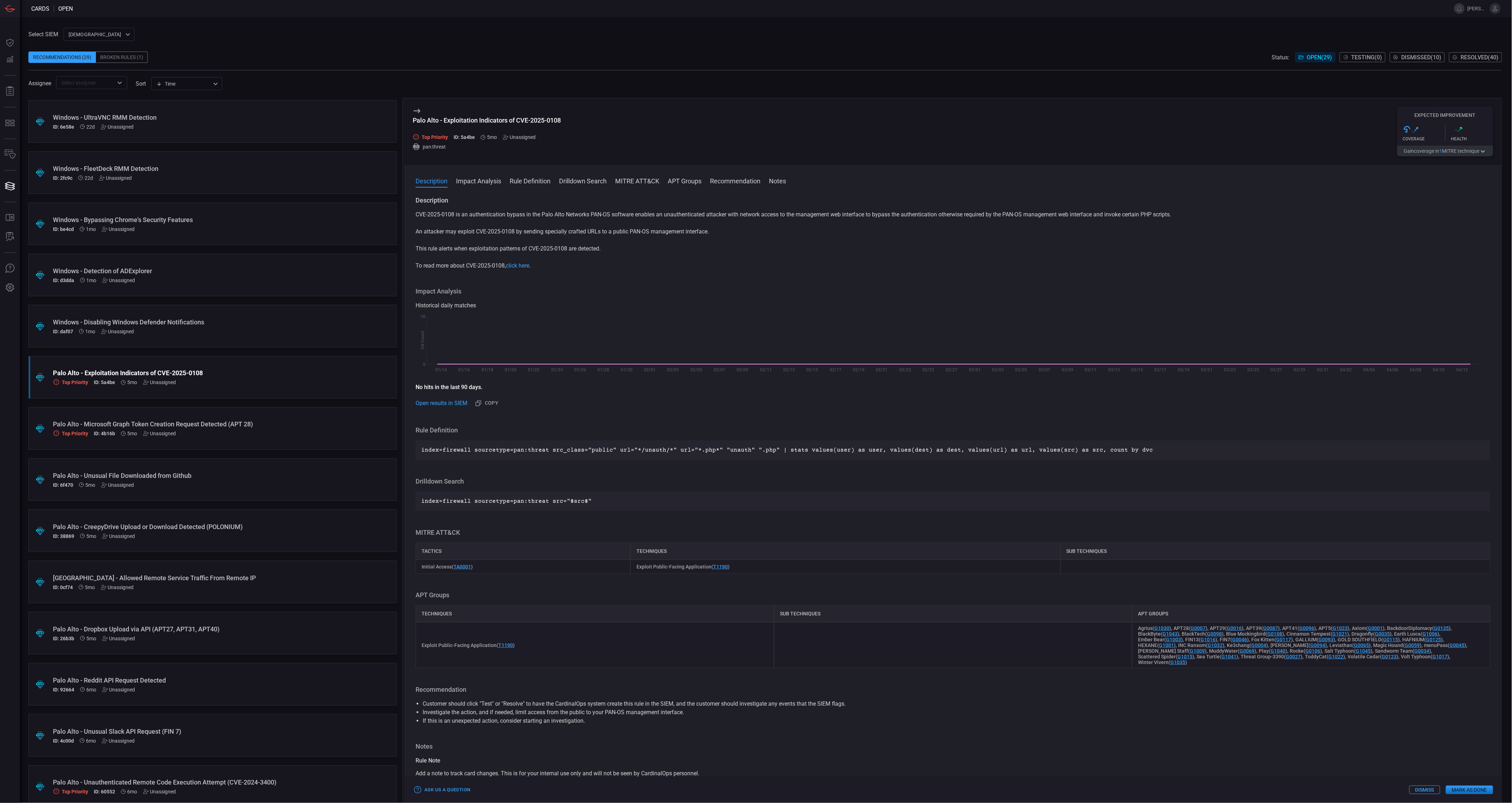
click at [1462, 155] on button "Gain coverage in 1 MITRE technique" at bounding box center [1445, 151] width 96 height 11
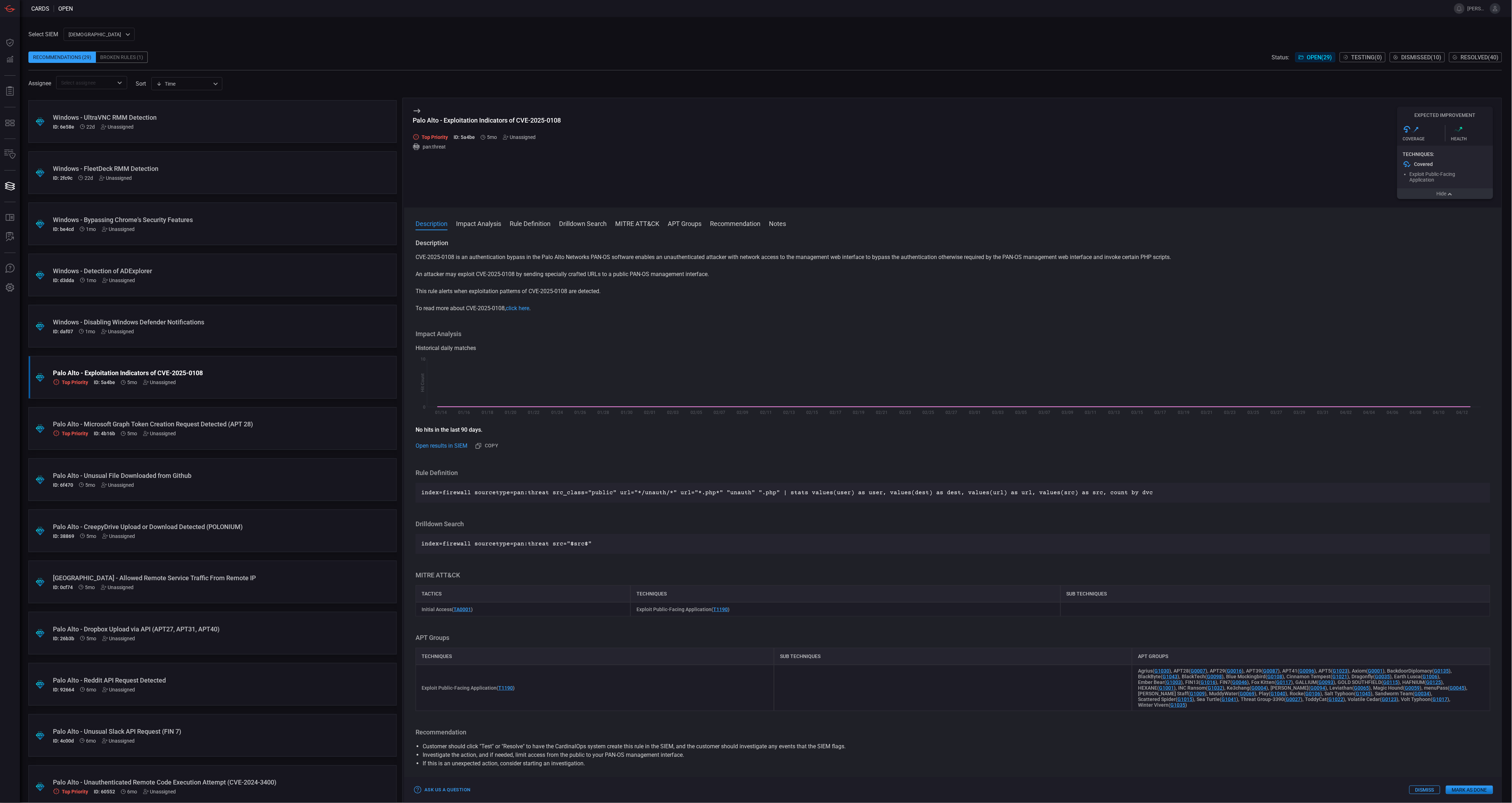
click at [1456, 195] on button "Hide" at bounding box center [1445, 194] width 96 height 11
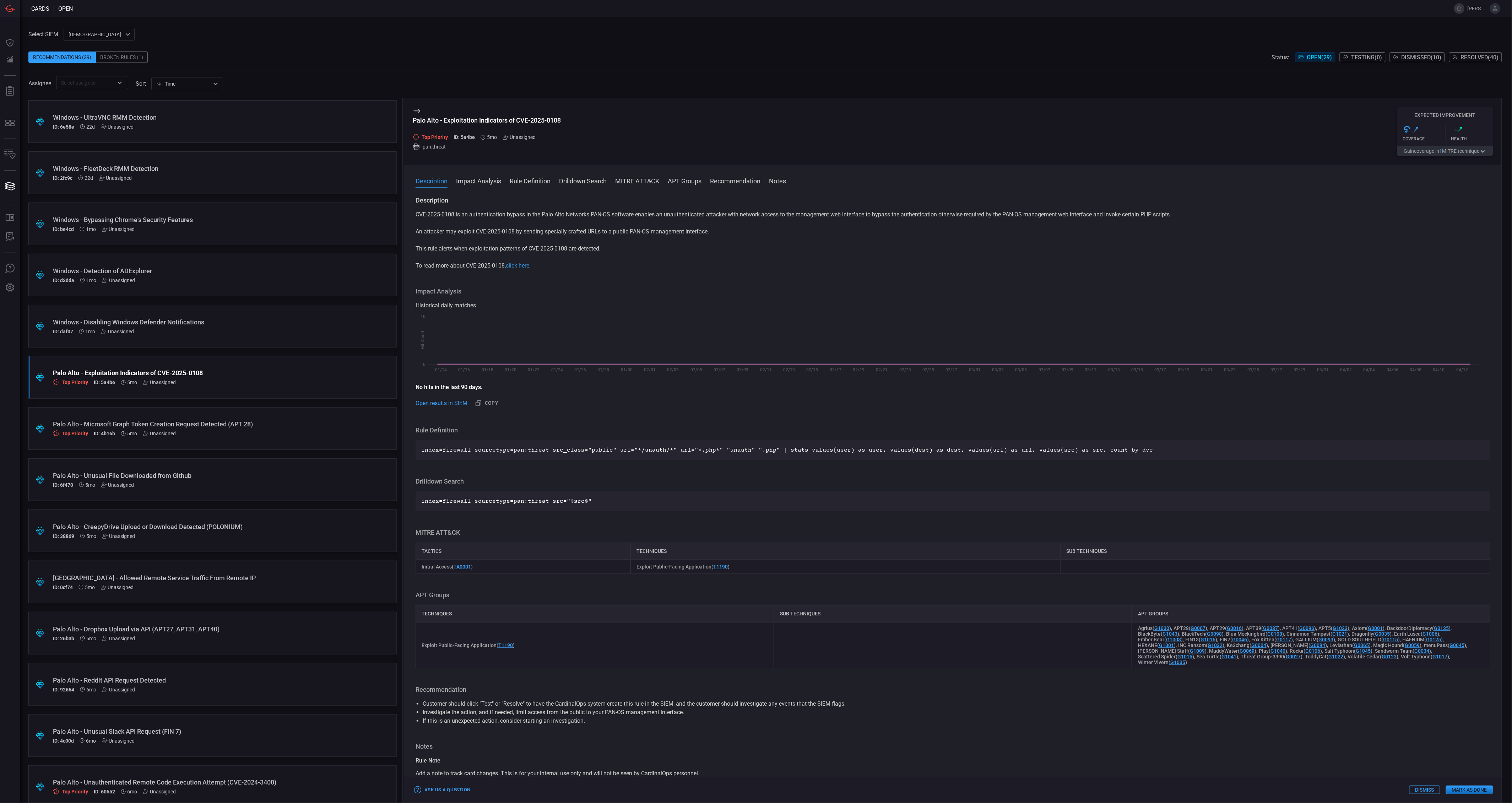
click at [256, 318] on div "Windows - Disabling Windows Defender Notifications" at bounding box center [199, 322] width 292 height 8
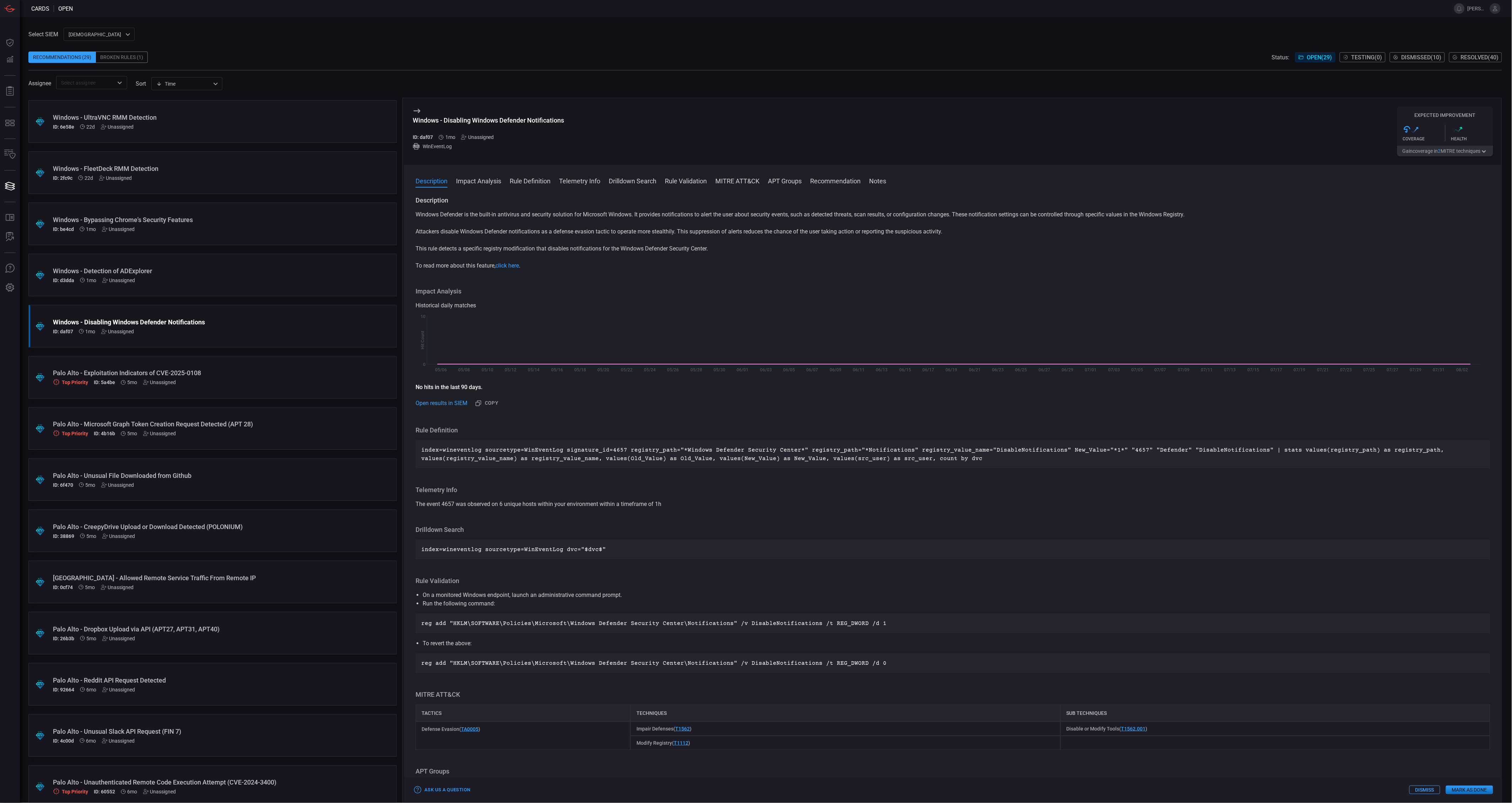
click at [1429, 151] on button "Gain coverage in 2 MITRE technique s" at bounding box center [1445, 151] width 96 height 11
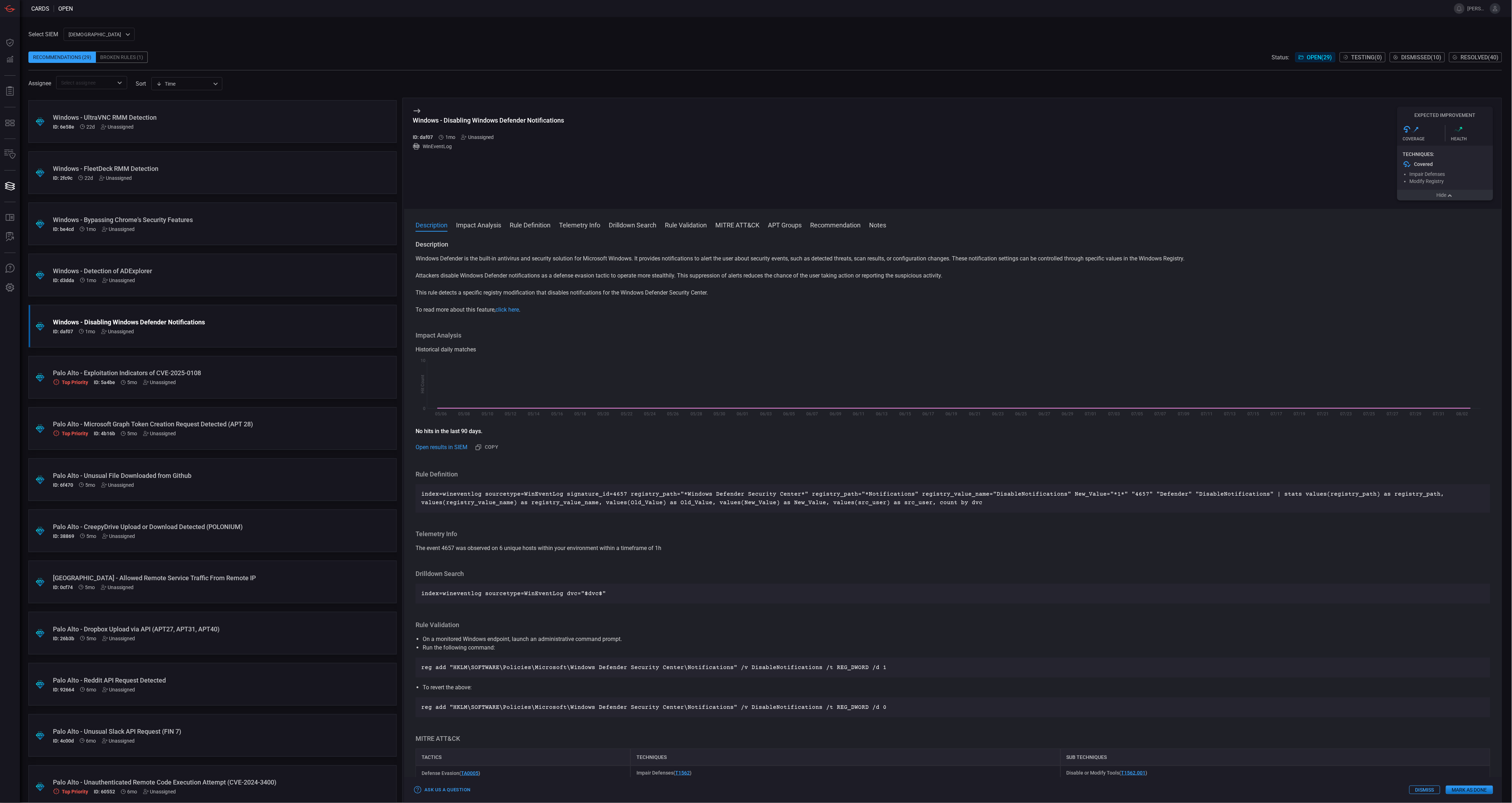
click at [1437, 196] on button "Hide" at bounding box center [1445, 195] width 96 height 11
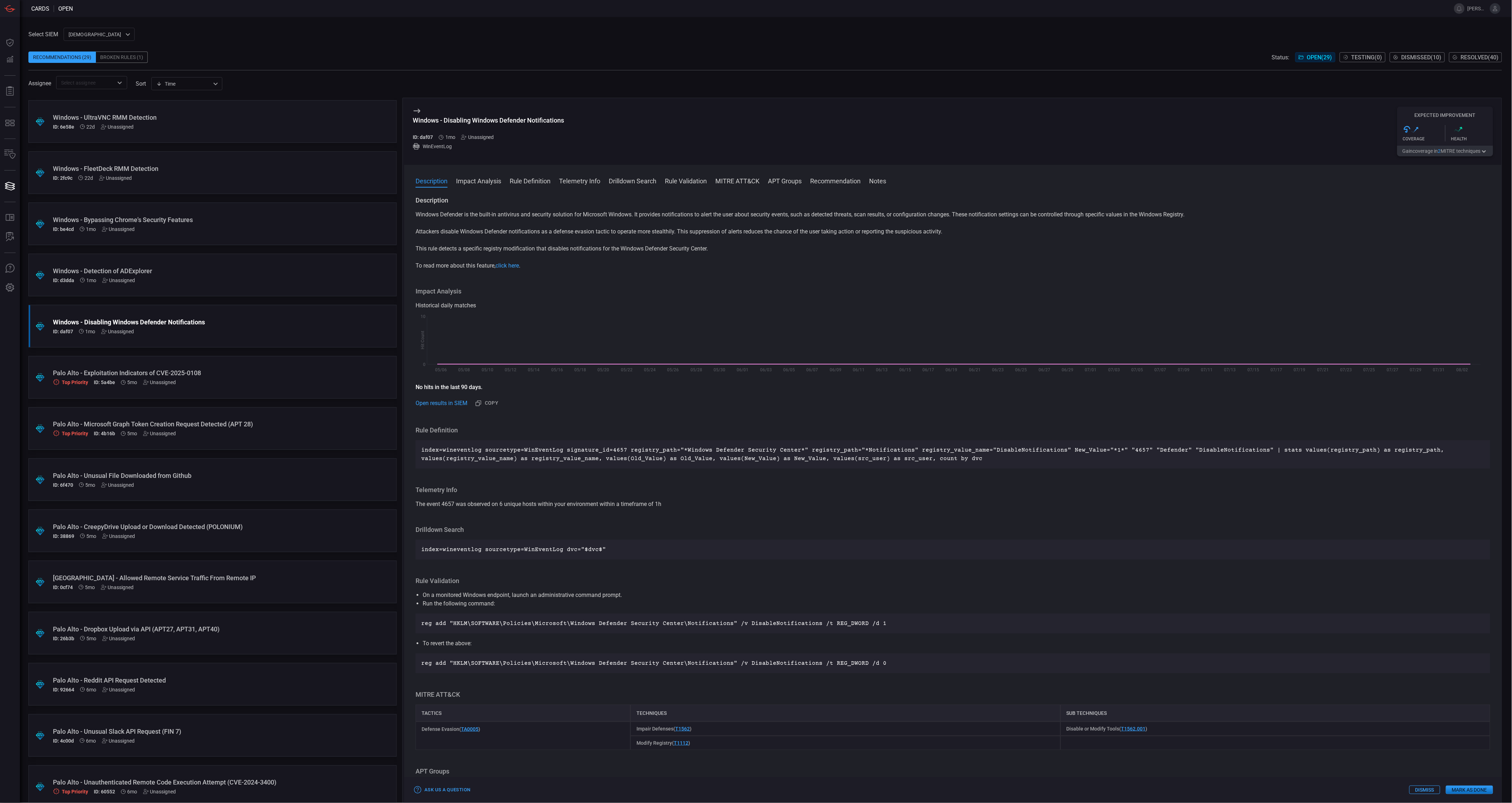
click at [189, 264] on div ".suggested_cards_icon{fill:url(#suggested_cards_icon);} Windows - Detection of …" at bounding box center [212, 275] width 369 height 43
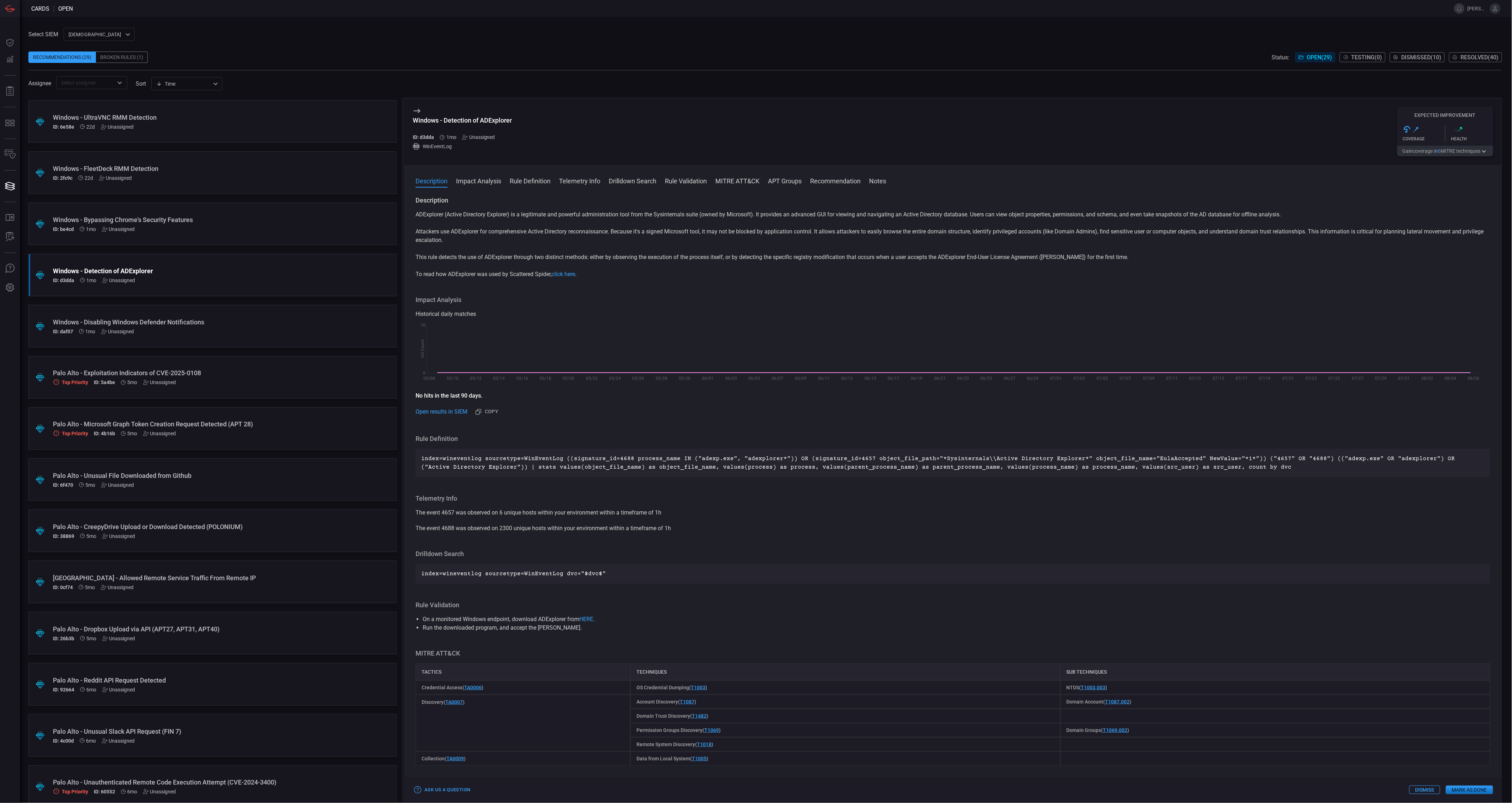
click at [1463, 153] on button "Gain coverage in 6 MITRE technique s" at bounding box center [1445, 151] width 96 height 11
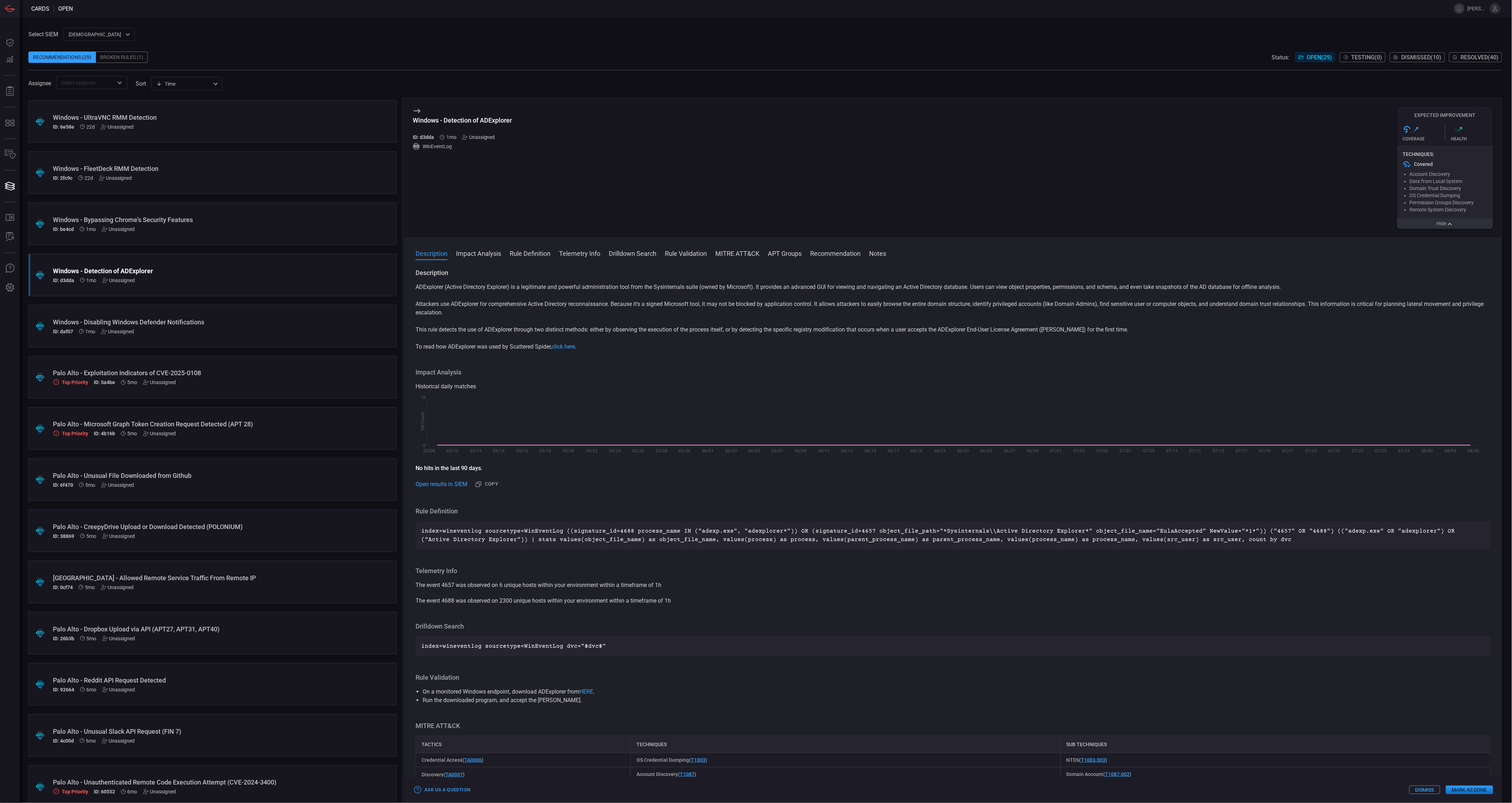
click at [1452, 227] on icon "button" at bounding box center [1450, 224] width 7 height 6
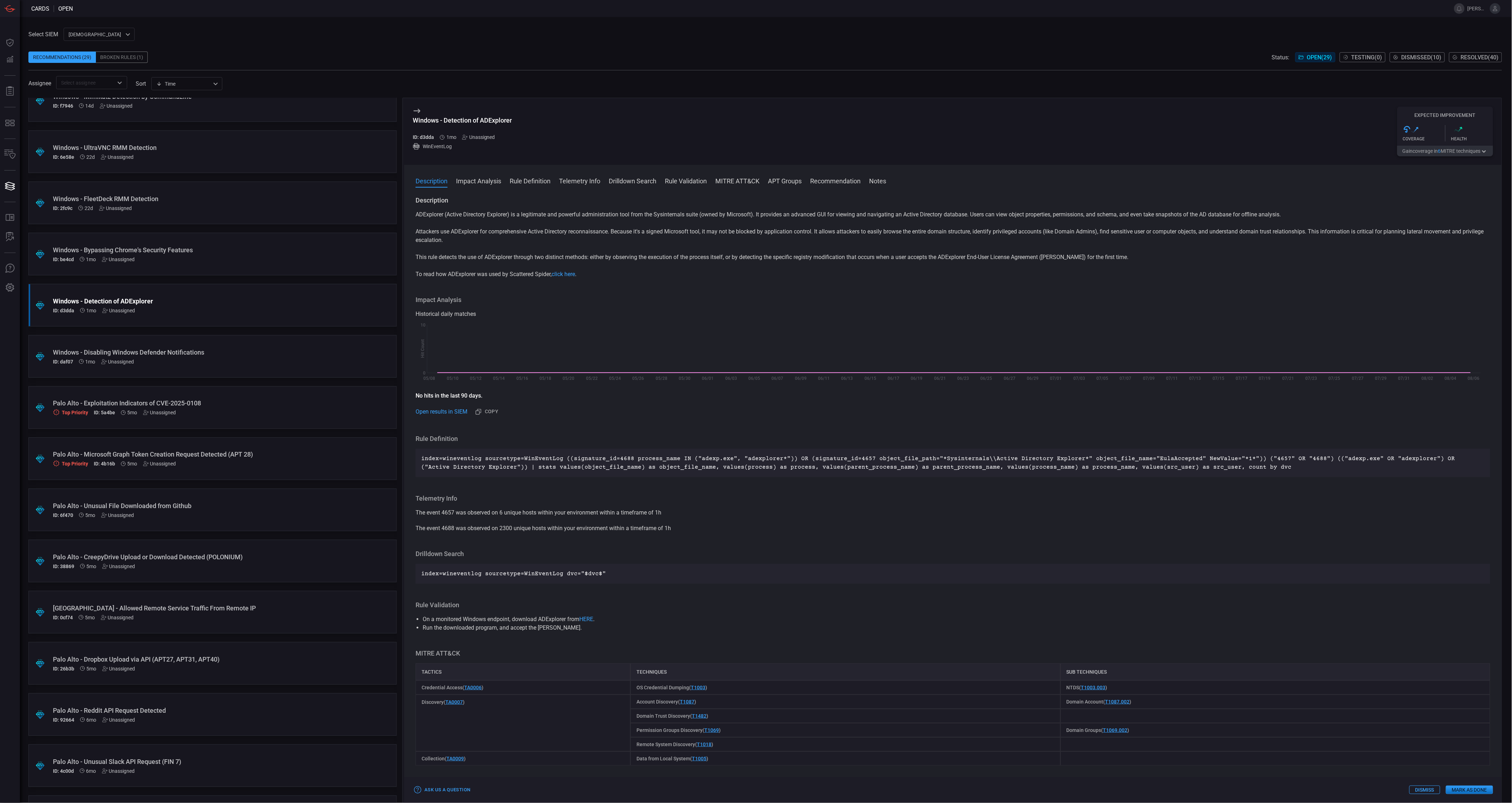
scroll to position [265, 0]
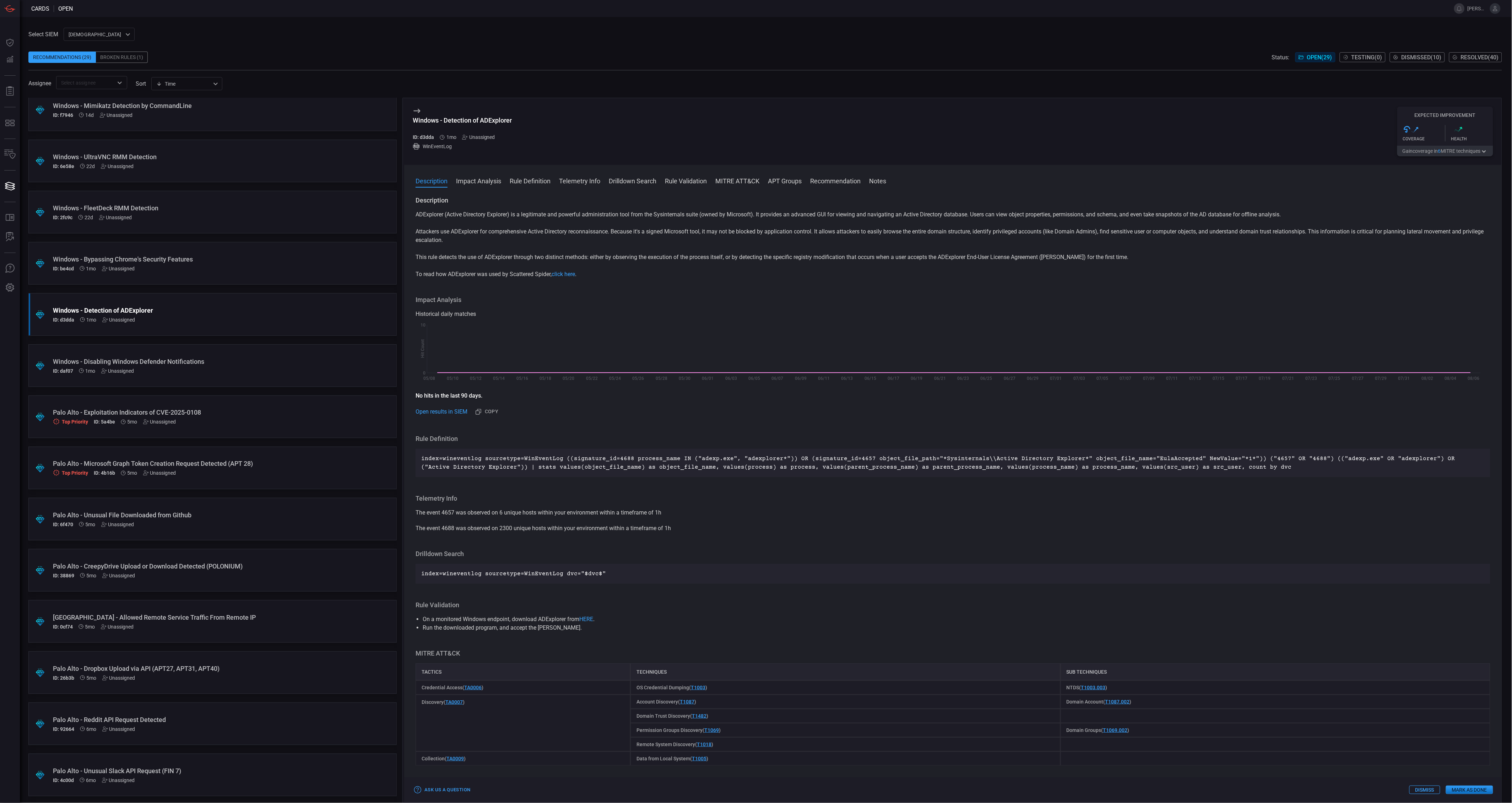
click at [176, 269] on div "ID: be4cd 1mo Unassigned" at bounding box center [199, 269] width 292 height 6
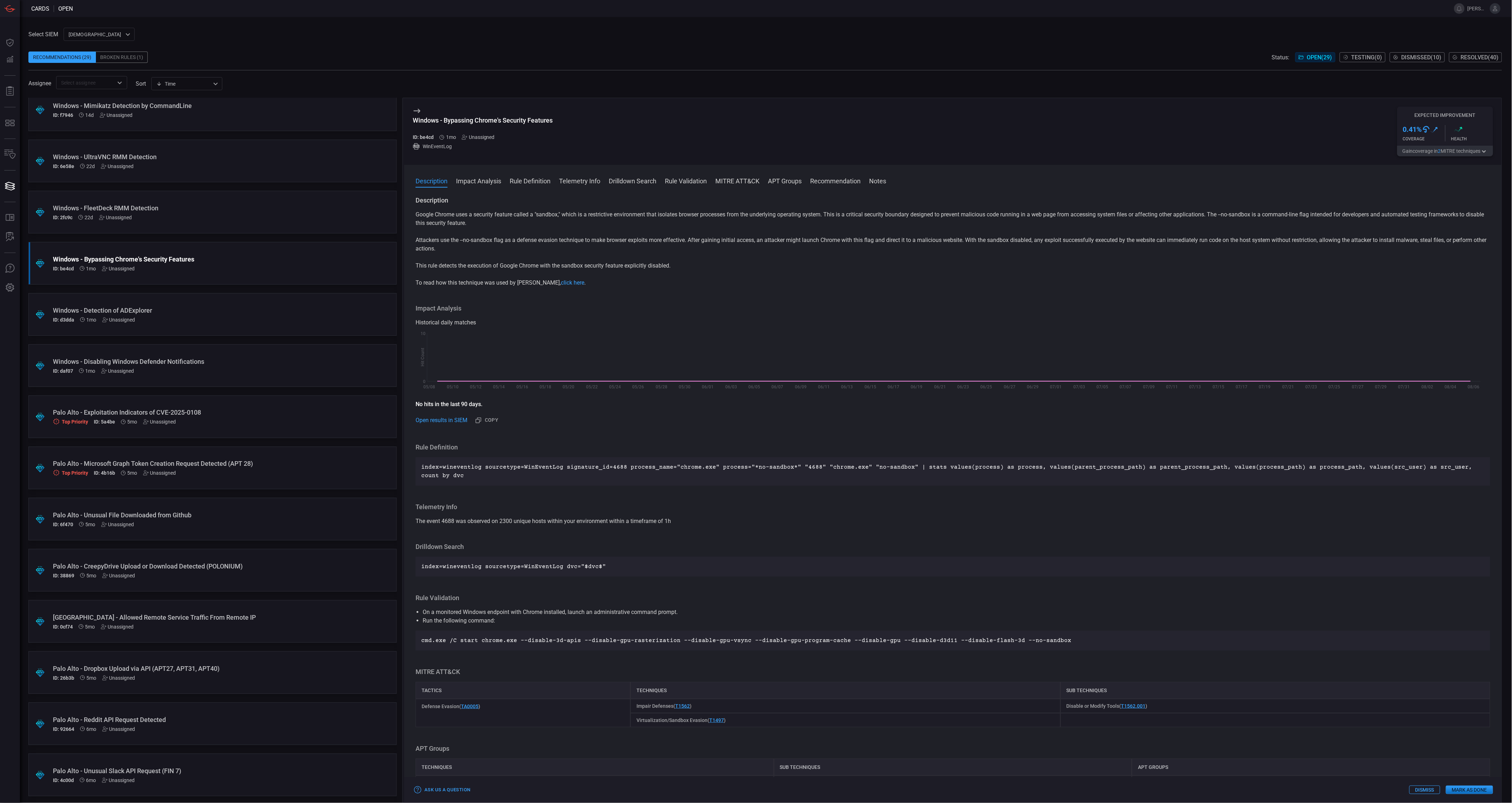
click at [1464, 151] on button "Gain coverage in 2 MITRE technique s" at bounding box center [1445, 151] width 96 height 11
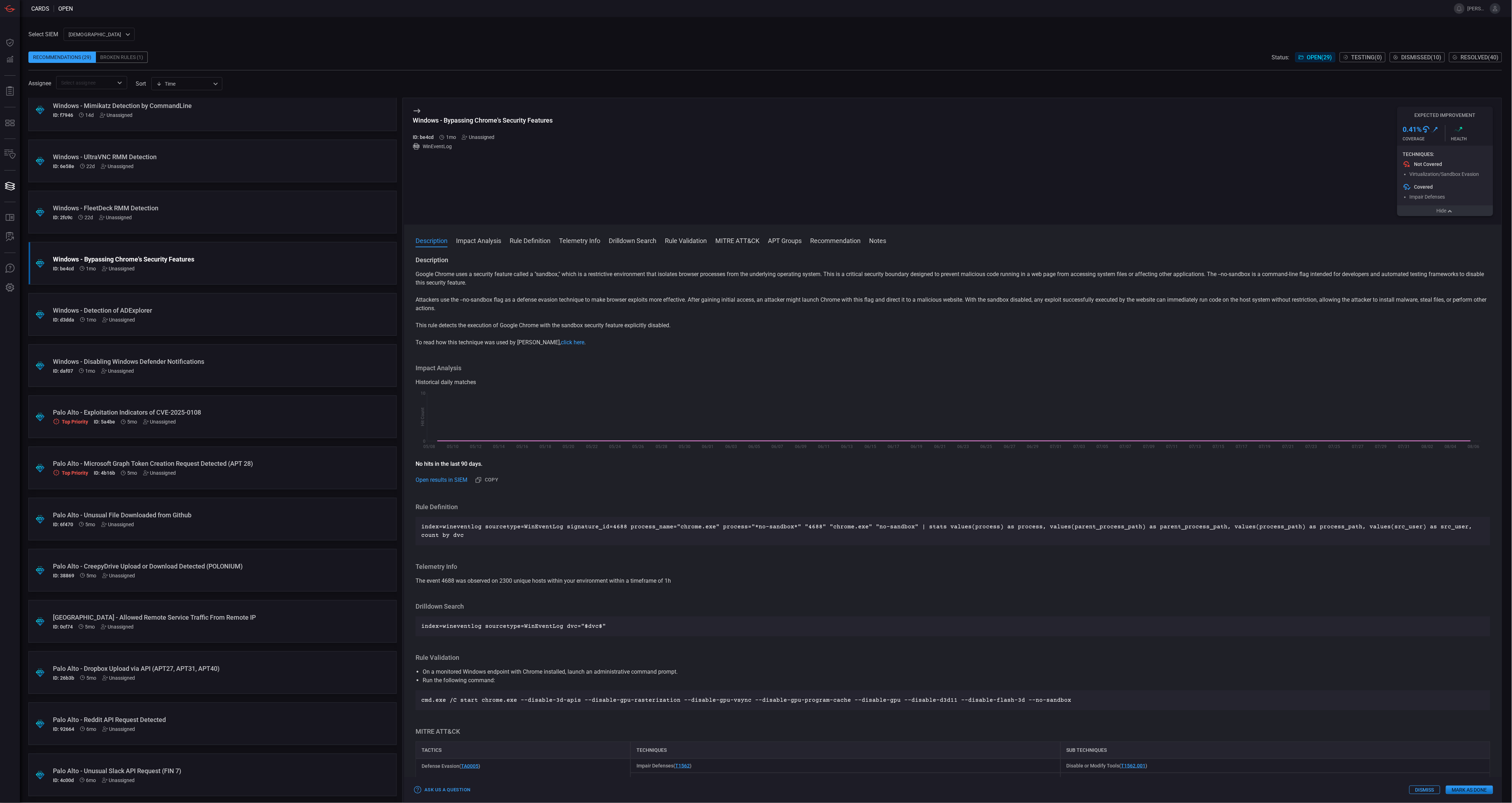
click at [1448, 212] on icon "button" at bounding box center [1450, 211] width 7 height 6
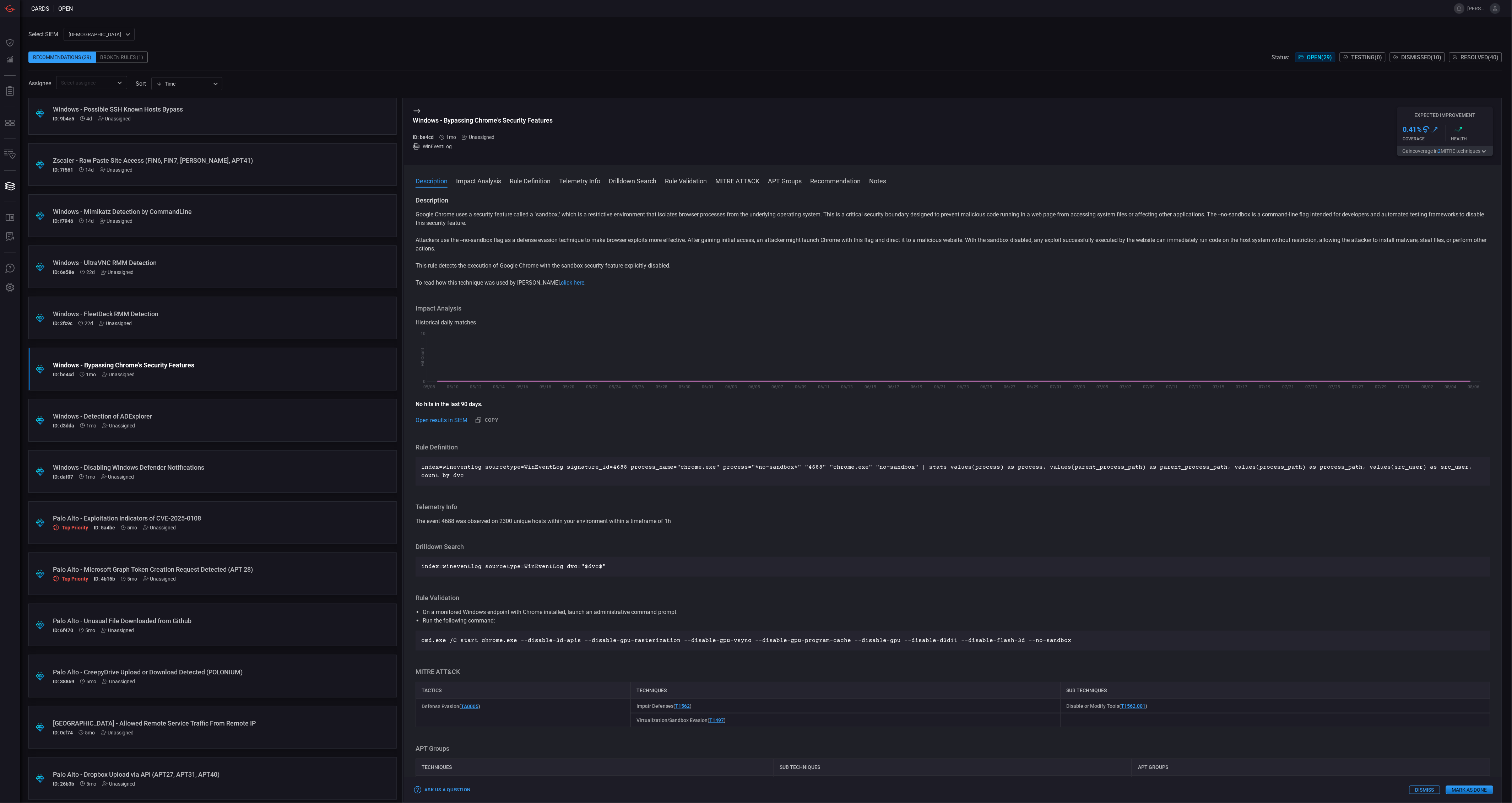
scroll to position [68, 0]
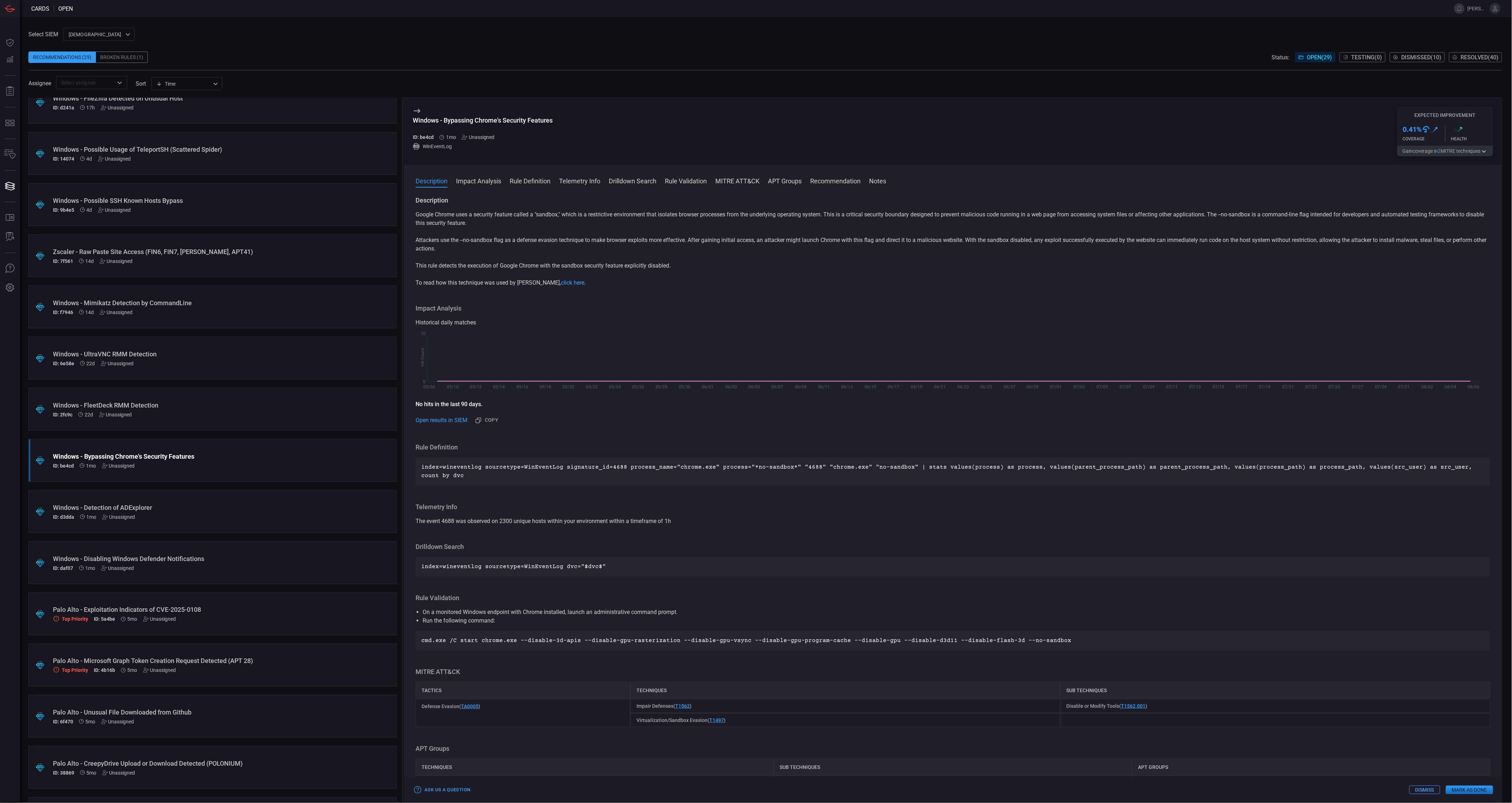
click at [204, 407] on div "Windows - FleetDeck RMM Detection" at bounding box center [199, 405] width 292 height 8
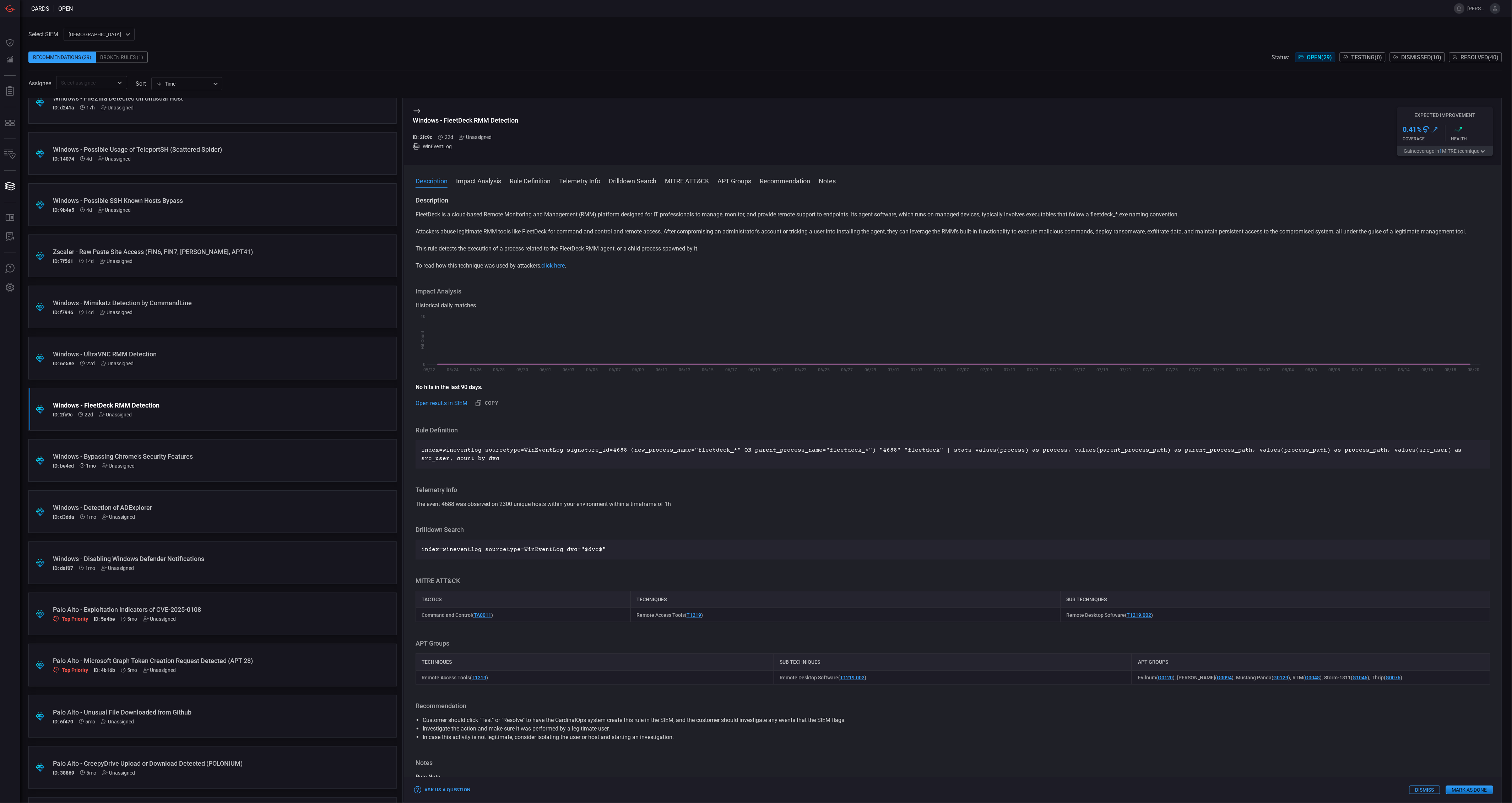
click at [1437, 151] on button "Gain coverage in 1 MITRE technique" at bounding box center [1445, 151] width 96 height 11
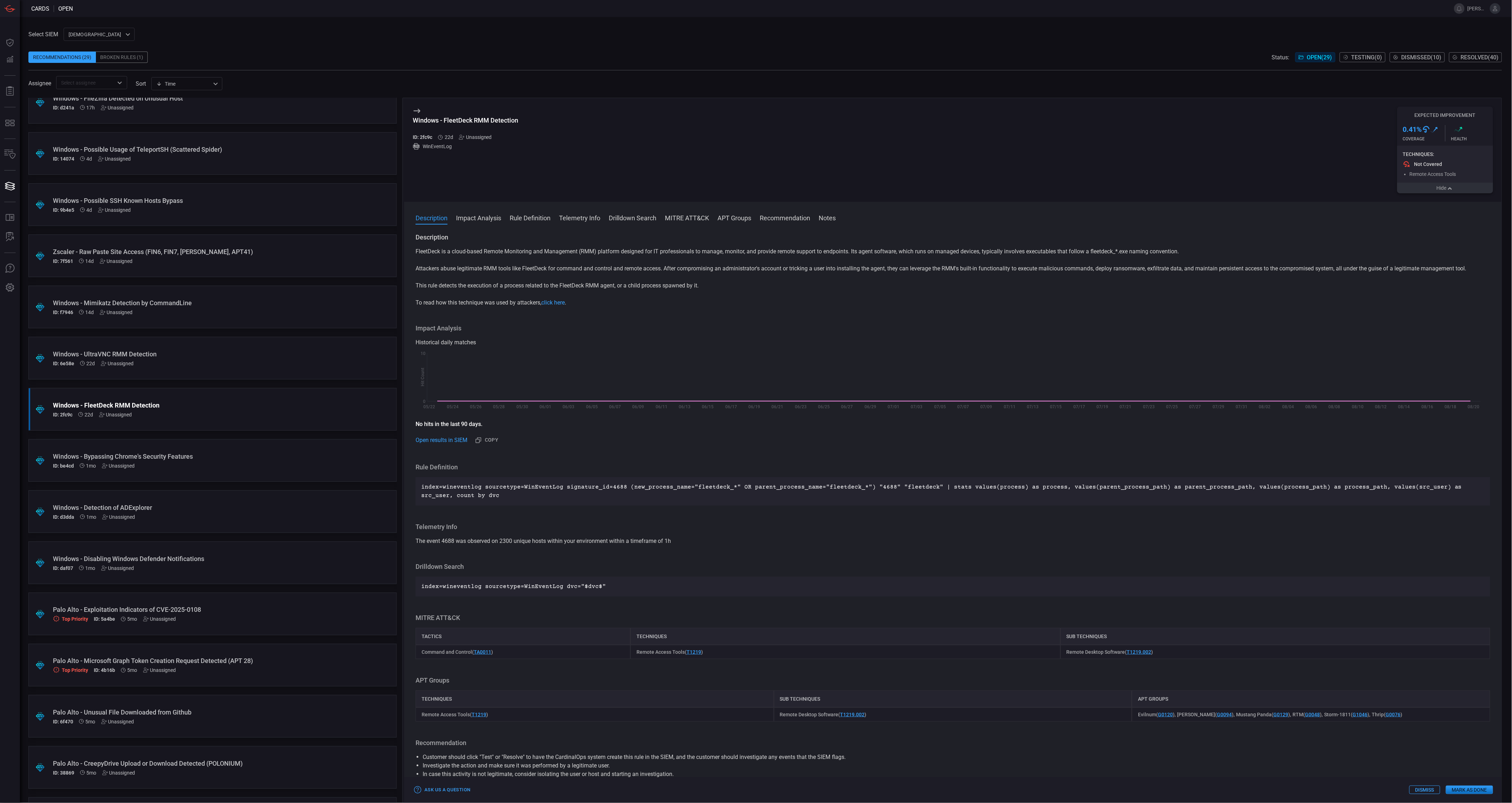
click at [210, 366] on div ".suggested_cards_icon{fill:url(#suggested_cards_icon);} Windows - UltraVNC RMM …" at bounding box center [212, 358] width 369 height 43
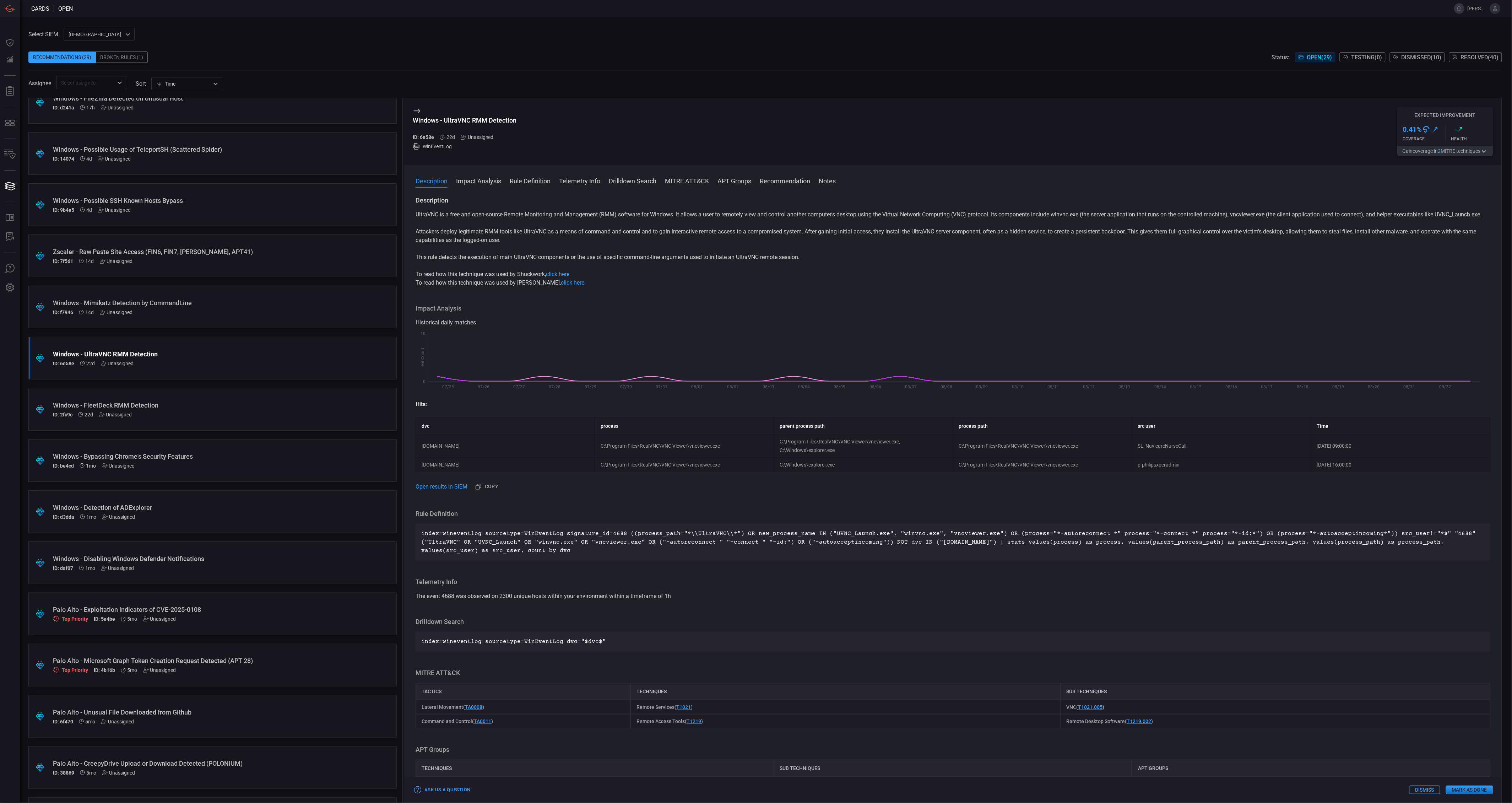
click at [1412, 149] on button "Gain coverage in 2 MITRE technique s" at bounding box center [1445, 151] width 96 height 11
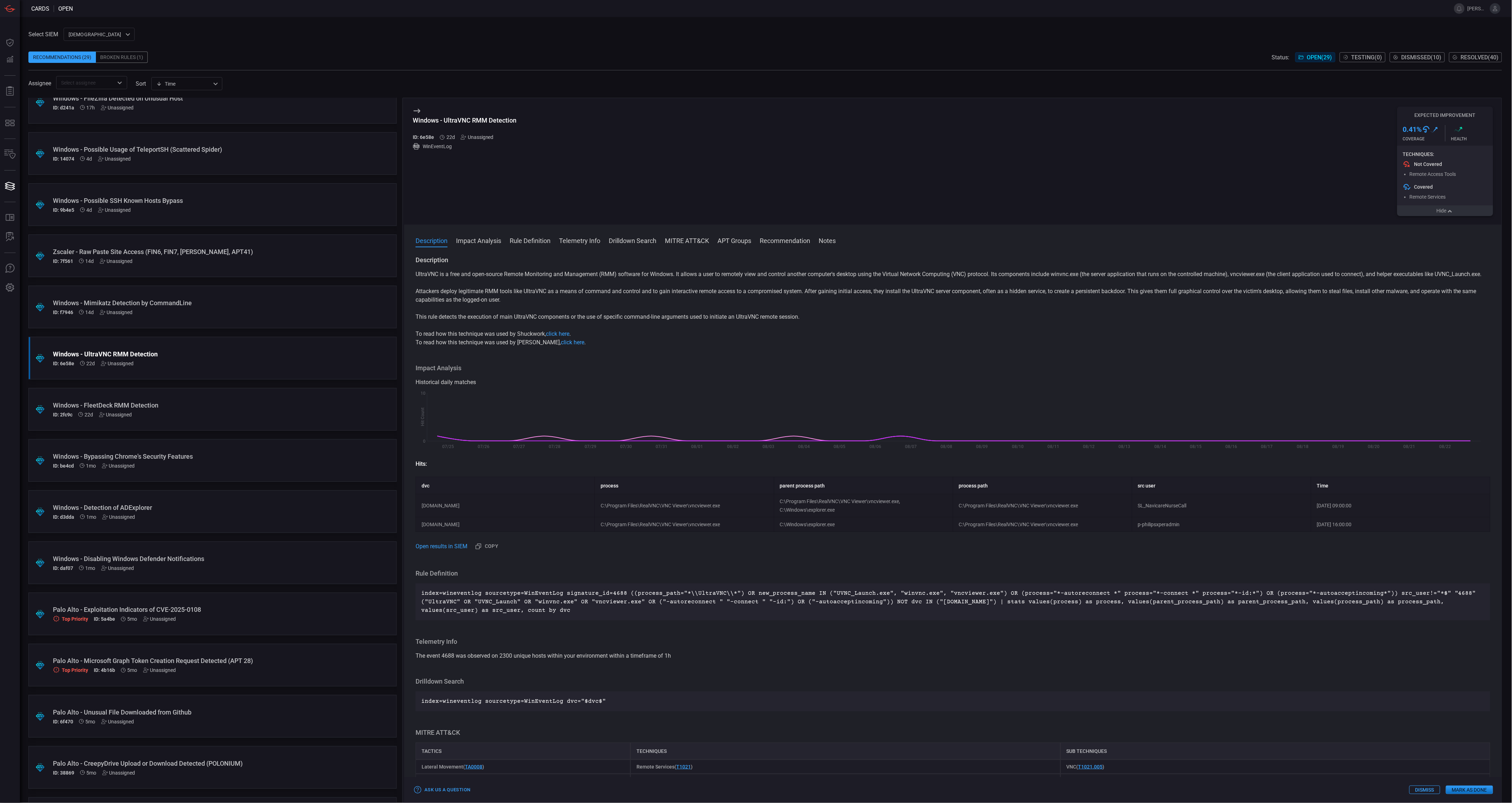
click at [1426, 210] on button "Hide" at bounding box center [1445, 211] width 96 height 11
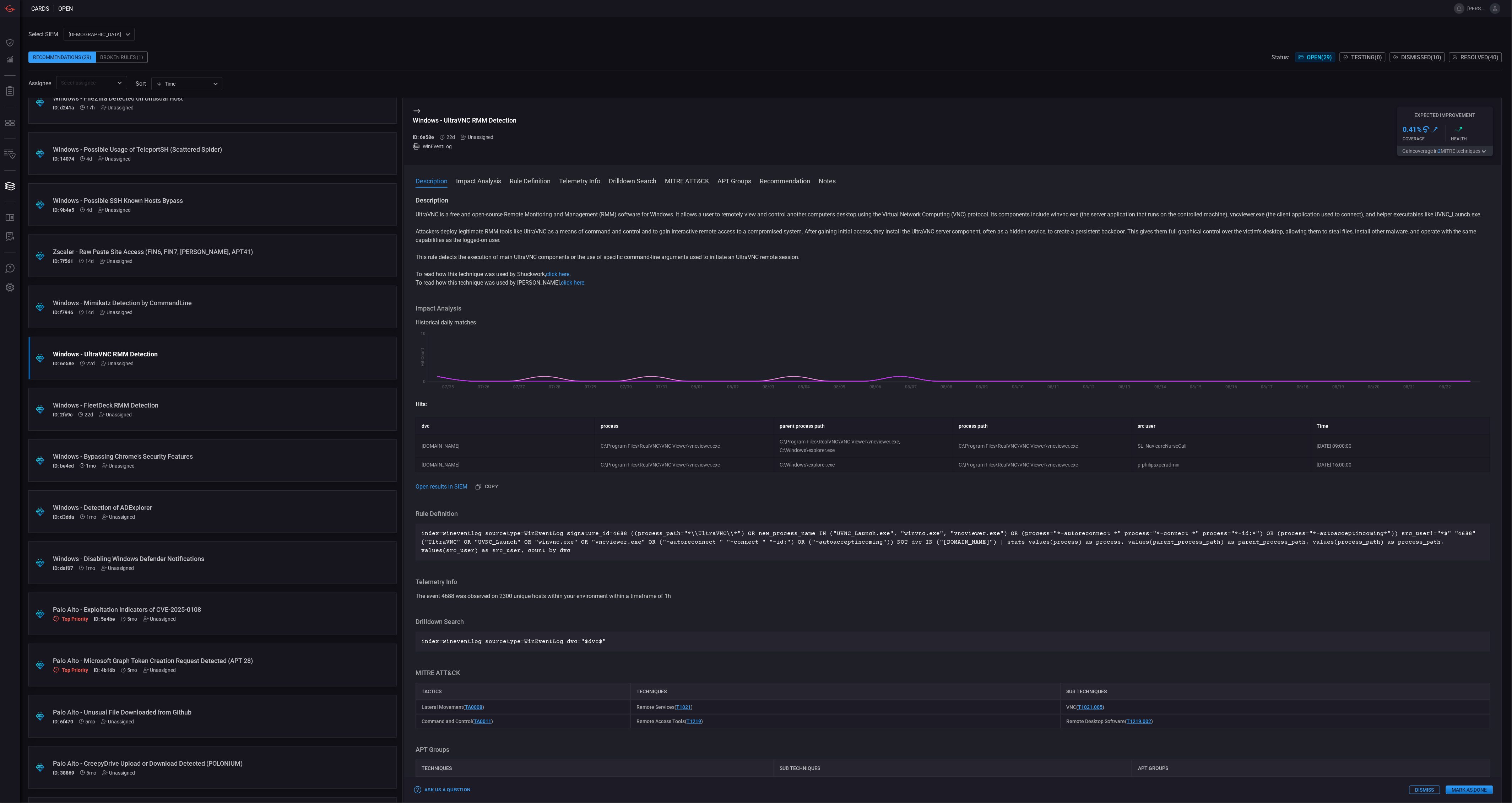
click at [262, 303] on div "Windows - Mimikatz Detection by CommandLine" at bounding box center [199, 303] width 292 height 8
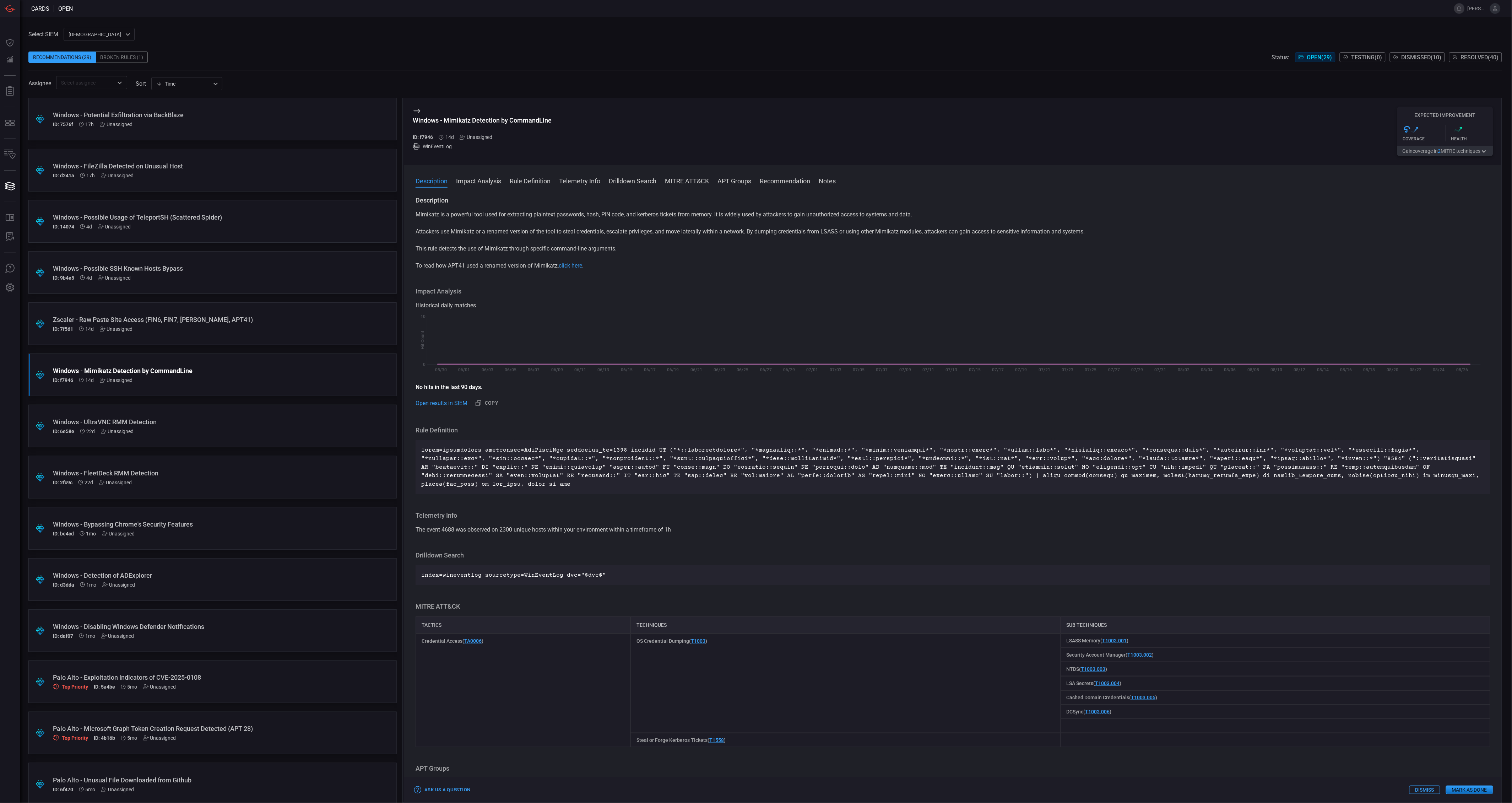
click at [1415, 150] on button "Gain coverage in 2 MITRE technique s" at bounding box center [1445, 151] width 96 height 11
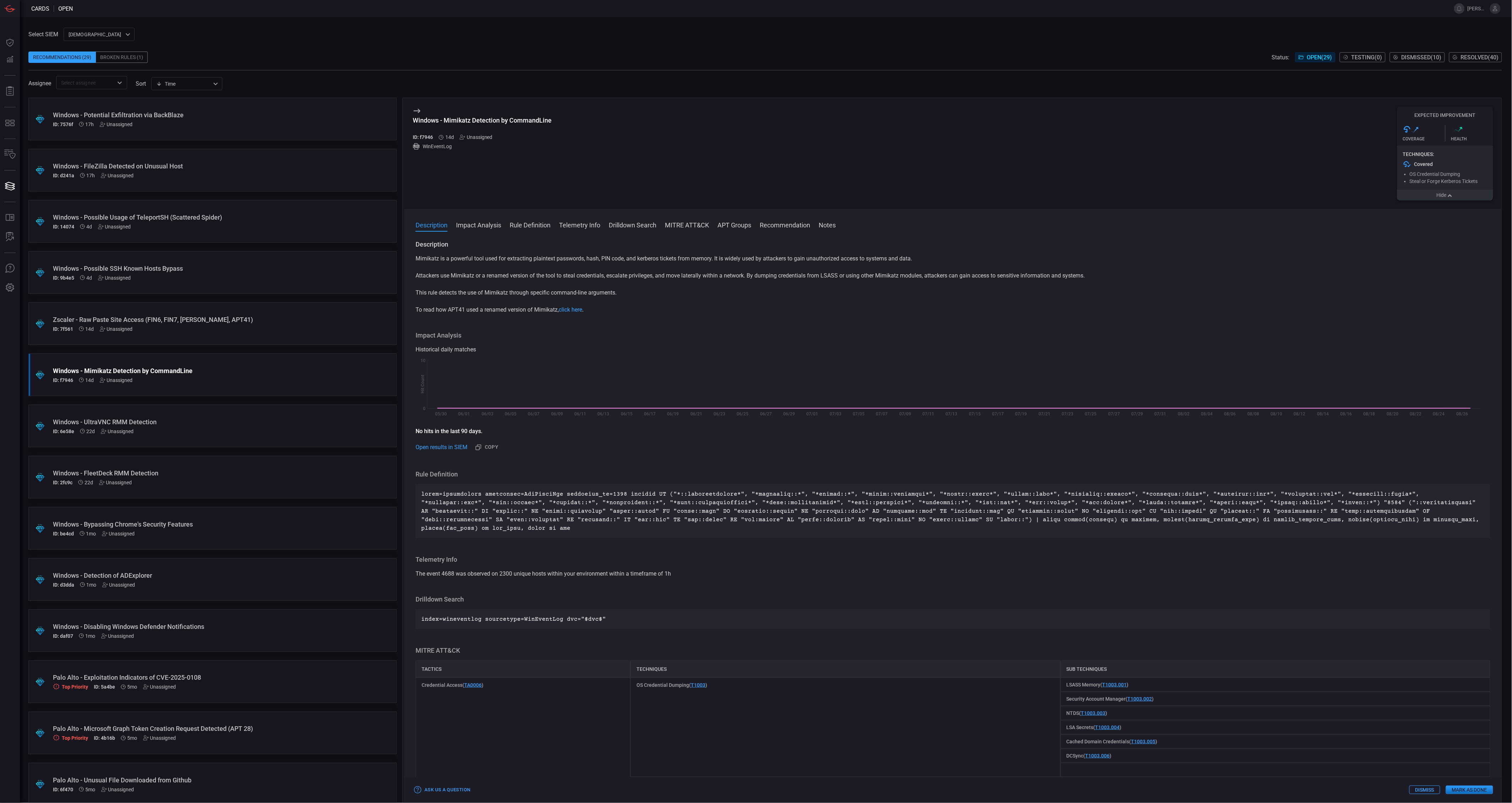
click at [1419, 196] on button "Hide" at bounding box center [1445, 195] width 96 height 11
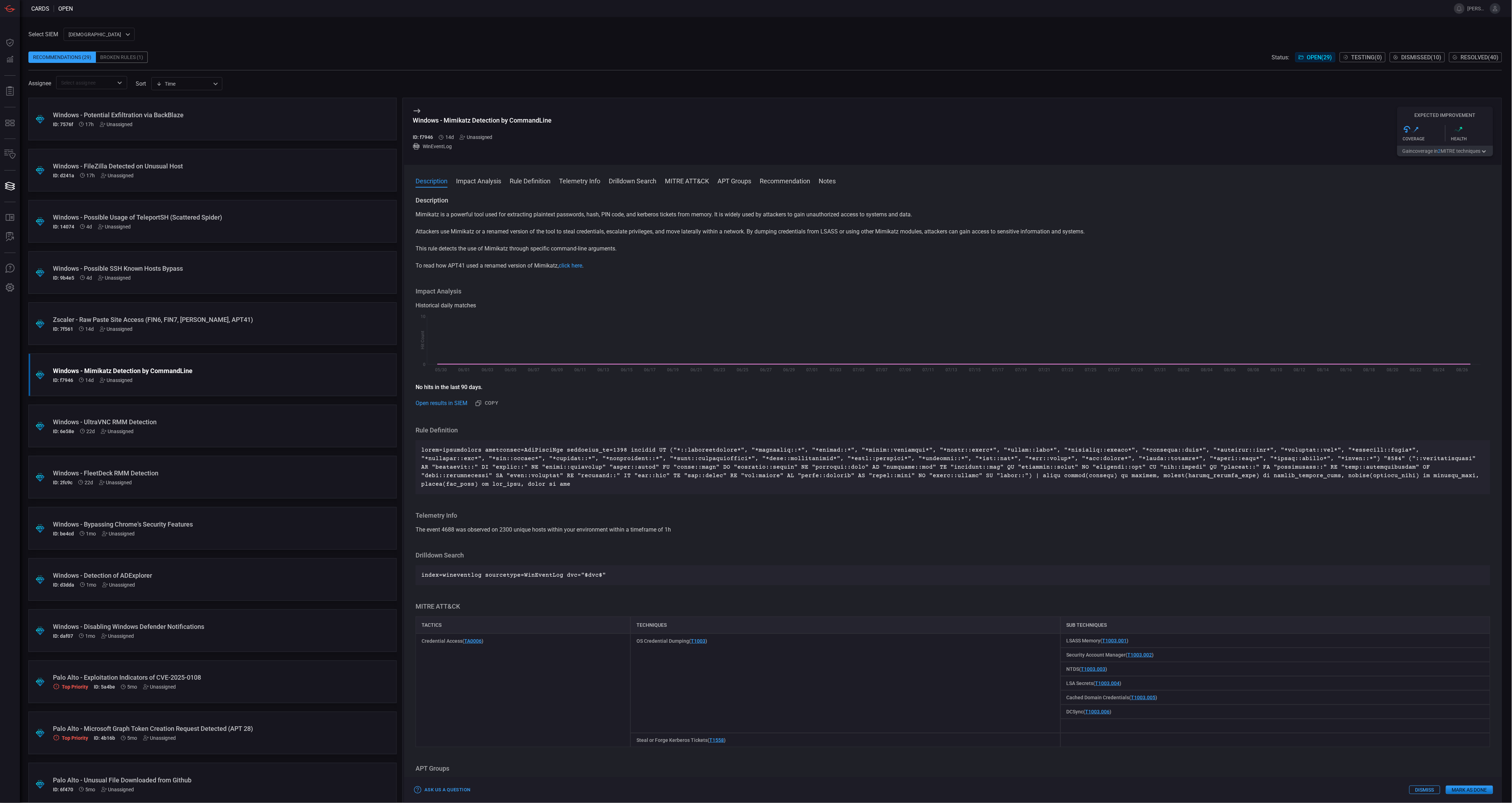
click at [215, 322] on div "Zscaler - Raw Paste Site Access (FIN6, FIN7, [PERSON_NAME], APT41)" at bounding box center [199, 319] width 292 height 8
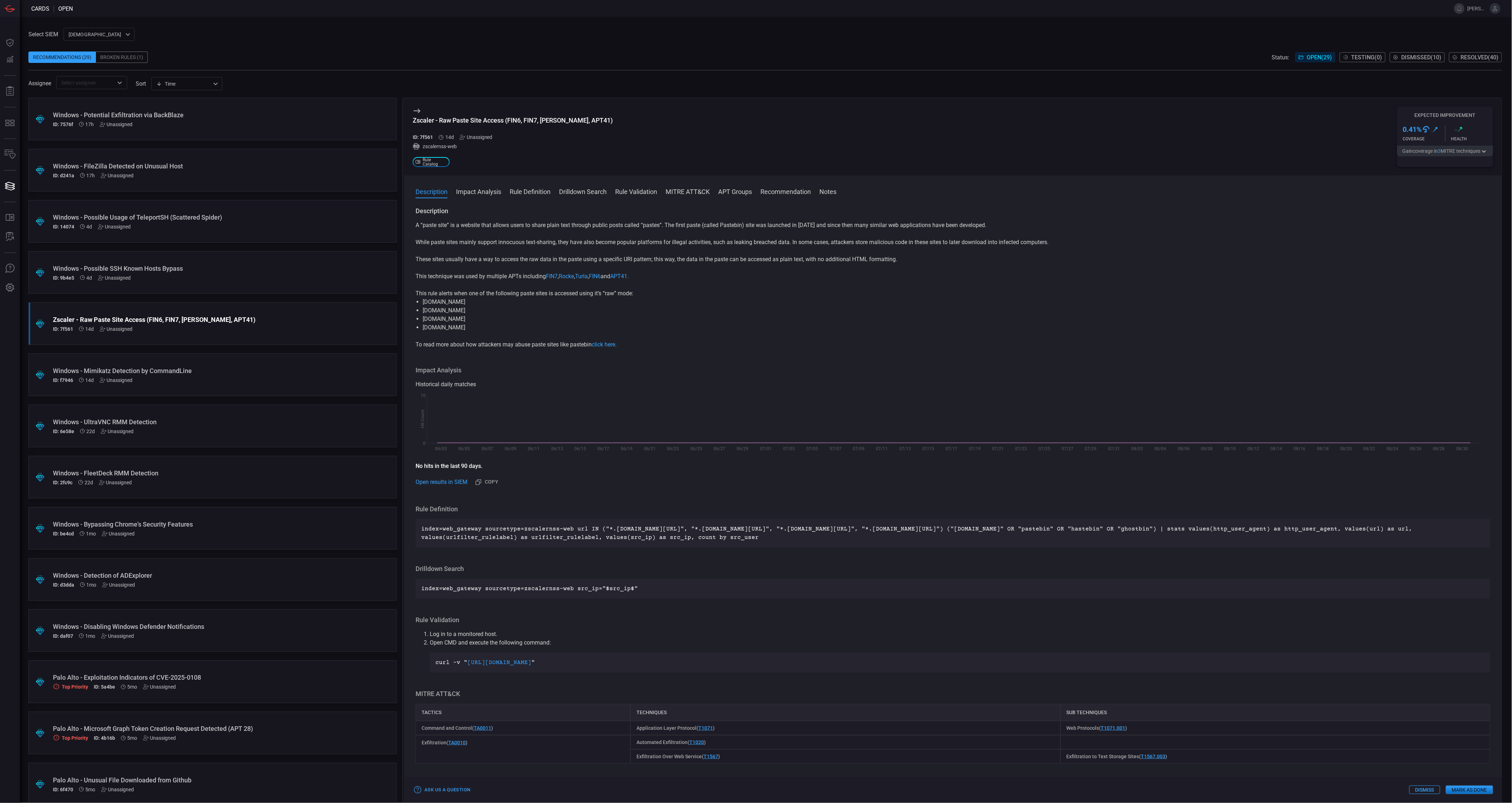
click at [1459, 149] on button "Gain coverage in 3 MITRE technique s" at bounding box center [1445, 151] width 96 height 11
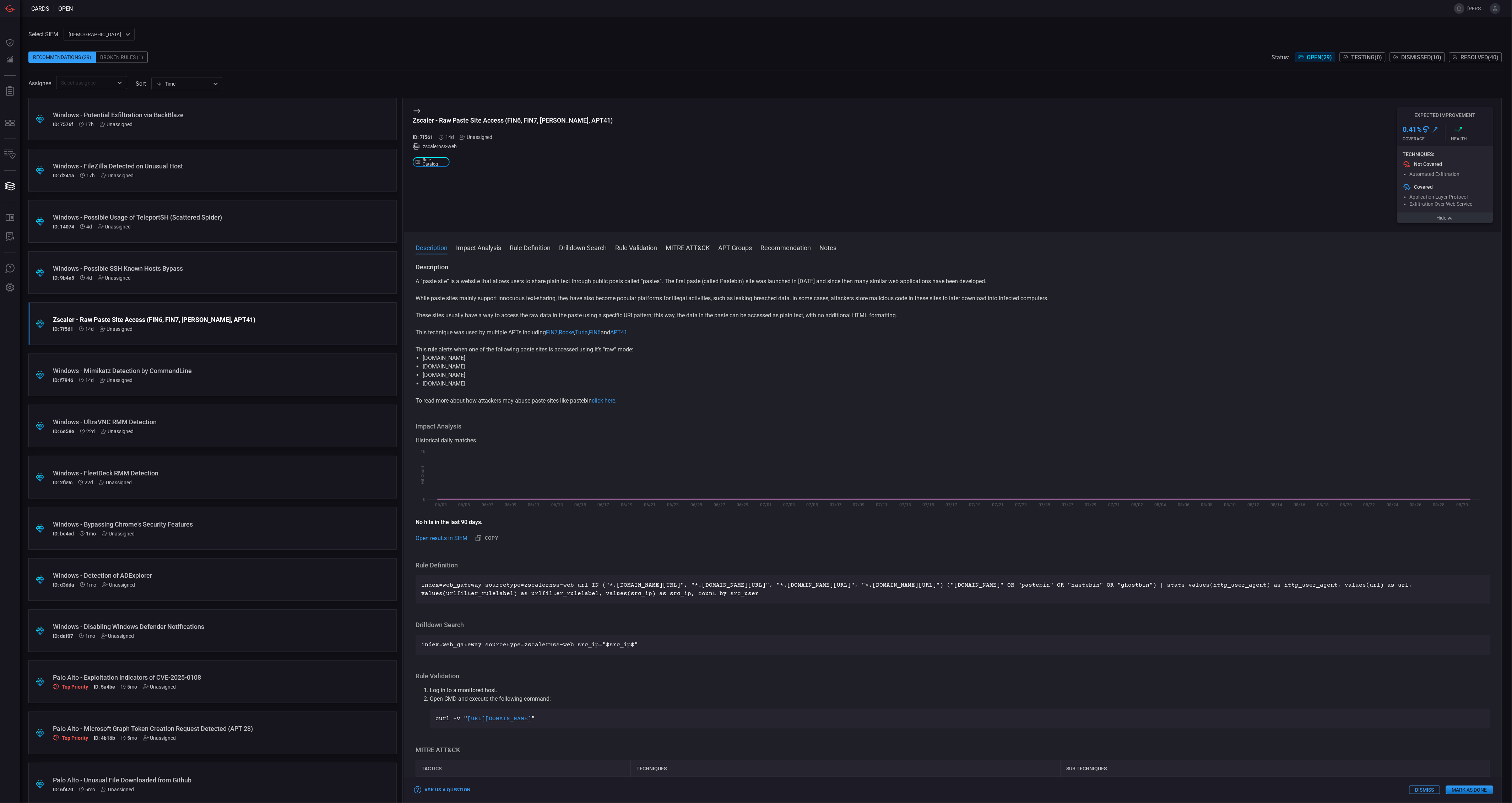
click at [1456, 219] on button "Hide" at bounding box center [1445, 218] width 96 height 11
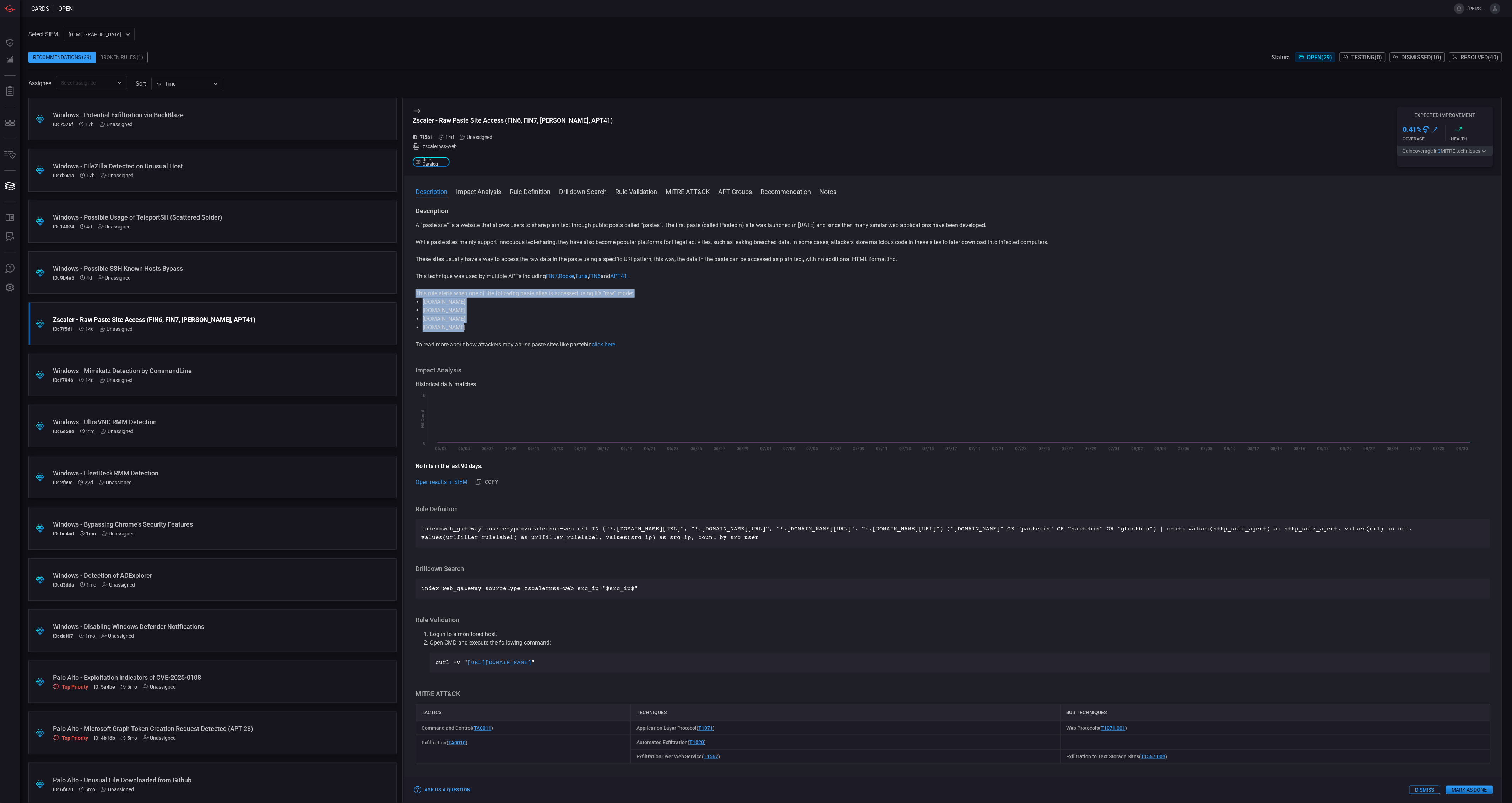
drag, startPoint x: 467, startPoint y: 326, endPoint x: 414, endPoint y: 293, distance: 62.4
click at [414, 293] on div "Description A “paste site” is a website that allows users to share plain text t…" at bounding box center [953, 503] width 1098 height 593
drag, startPoint x: 542, startPoint y: 534, endPoint x: 572, endPoint y: 534, distance: 30.0
click at [542, 534] on p "index=web_gateway sourcetype=zscalernss-web url IN ("*.[DOMAIN_NAME][URL]", "*.…" at bounding box center [953, 533] width 1064 height 17
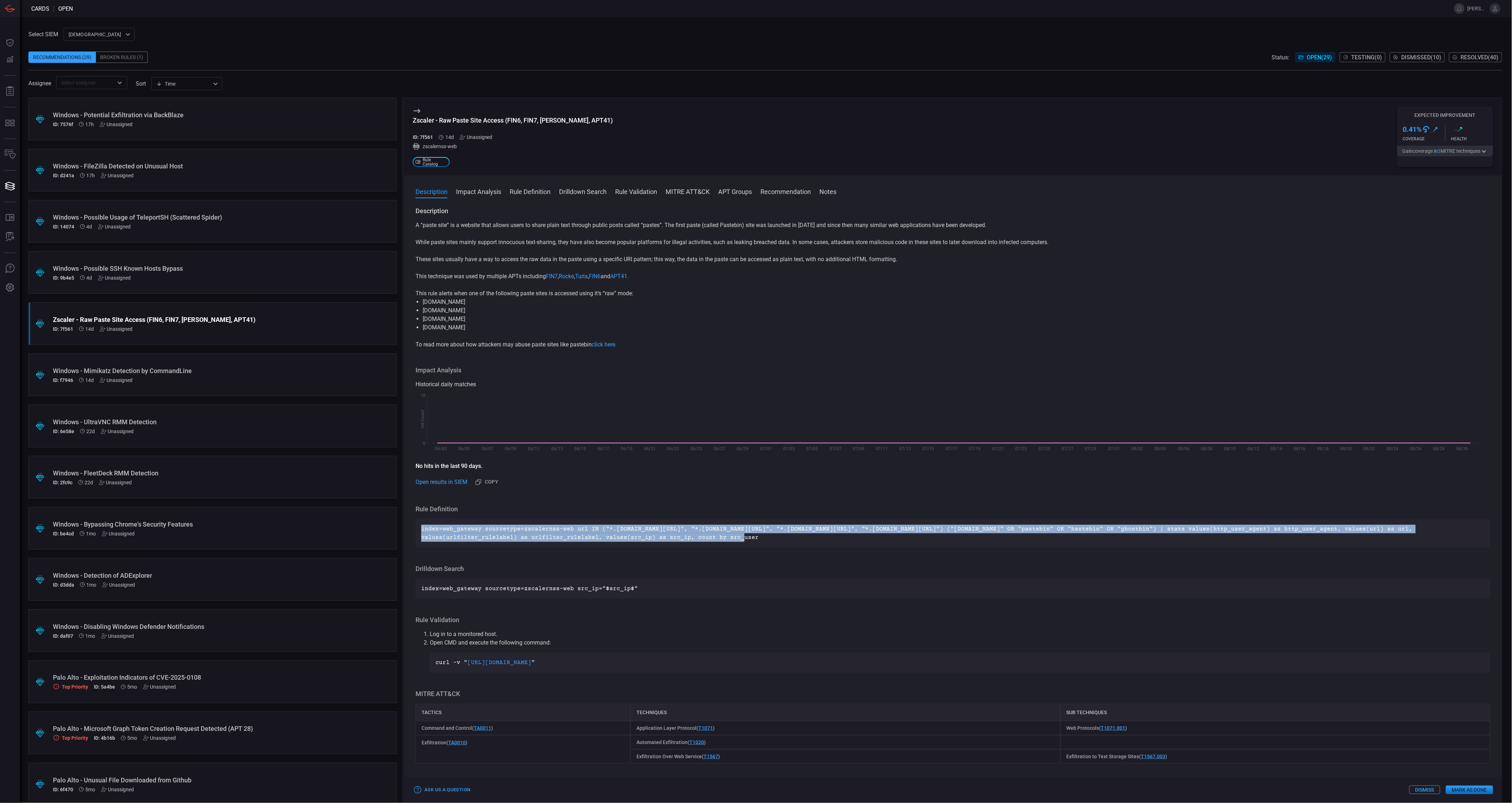
drag, startPoint x: 647, startPoint y: 537, endPoint x: 420, endPoint y: 528, distance: 227.2
click at [420, 528] on div "index=web_gateway sourcetype=zscalernss-web url IN ("*.[DOMAIN_NAME][URL]", "*.…" at bounding box center [953, 533] width 1075 height 28
drag, startPoint x: 420, startPoint y: 528, endPoint x: 431, endPoint y: 531, distance: 11.4
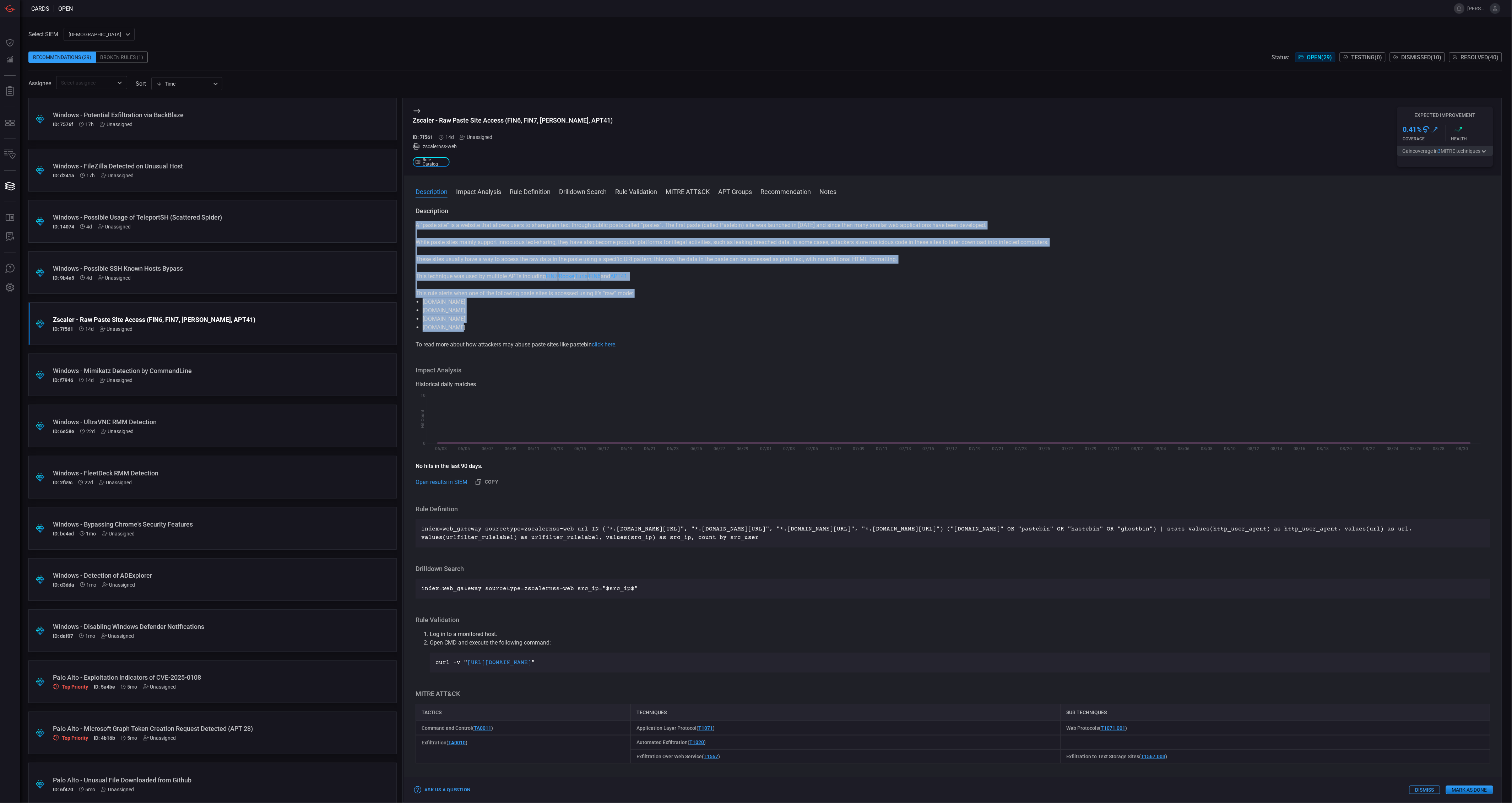
drag, startPoint x: 480, startPoint y: 329, endPoint x: 414, endPoint y: 223, distance: 124.9
click at [414, 223] on div "Description A “paste site” is a website that allows users to share plain text t…" at bounding box center [953, 503] width 1098 height 593
drag, startPoint x: 414, startPoint y: 223, endPoint x: 420, endPoint y: 226, distance: 6.7
